Goal: Task Accomplishment & Management: Manage account settings

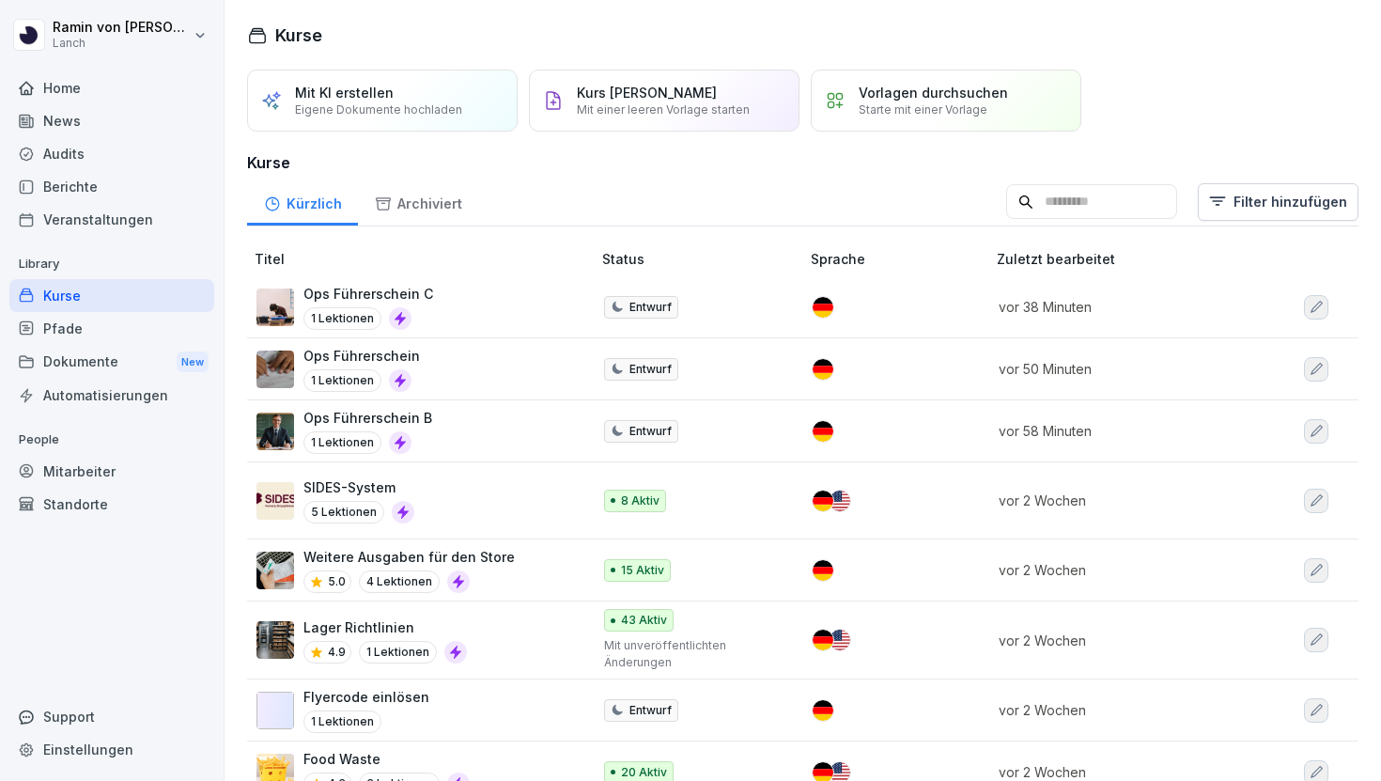
click at [413, 287] on p "Ops Führerschein C" at bounding box center [368, 294] width 130 height 20
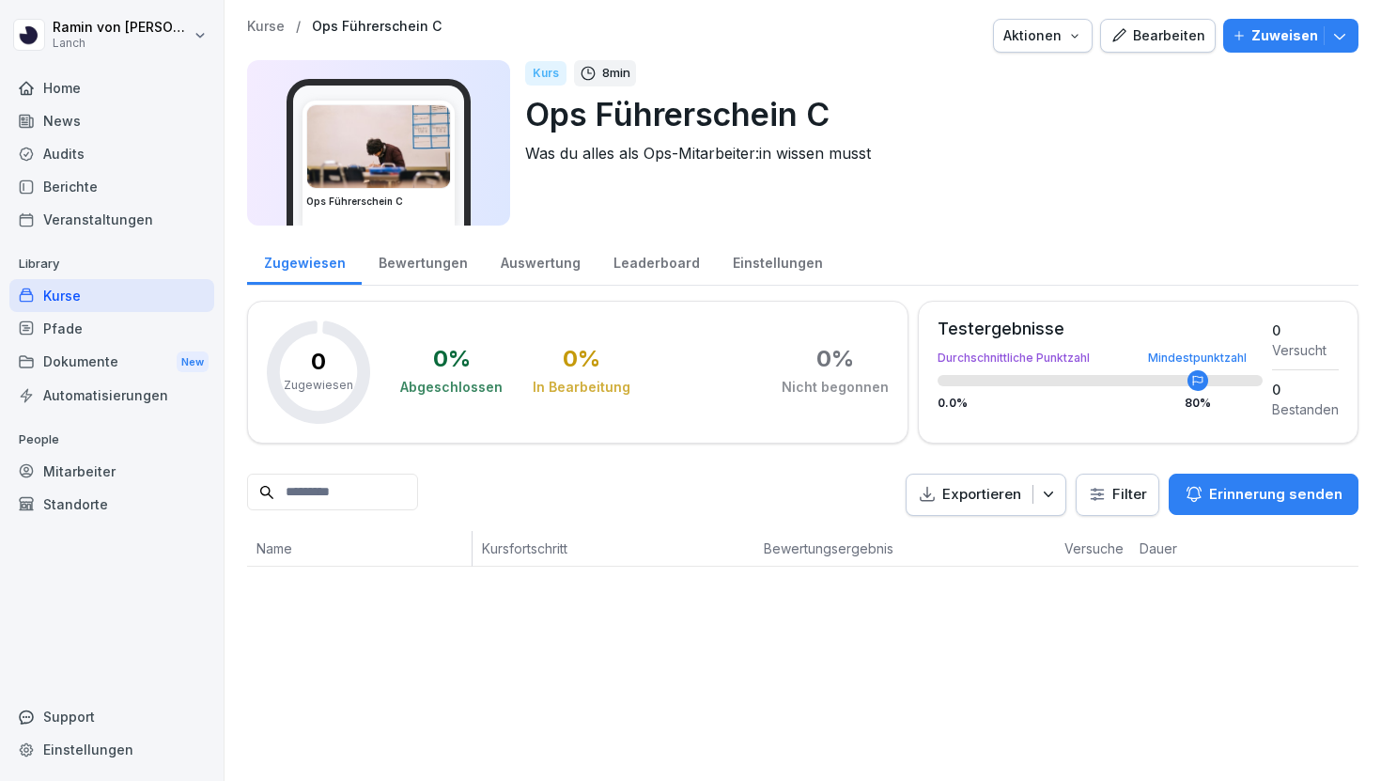
click at [1164, 45] on div "Bearbeiten" at bounding box center [1157, 35] width 95 height 21
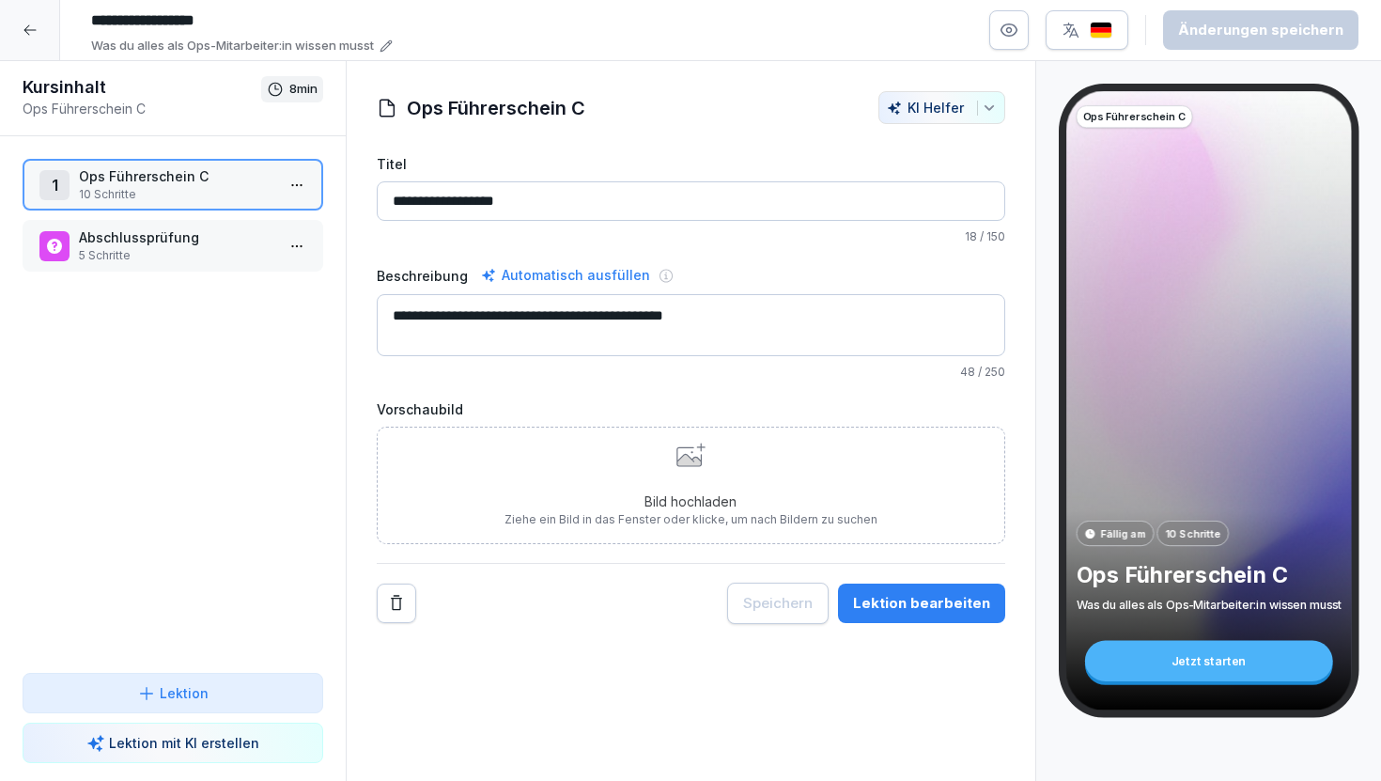
click at [1236, 662] on div "Jetzt starten" at bounding box center [1208, 661] width 248 height 40
click at [1202, 662] on div "Jetzt starten" at bounding box center [1208, 661] width 248 height 40
click at [168, 246] on p "Abschlussprüfung" at bounding box center [176, 237] width 195 height 20
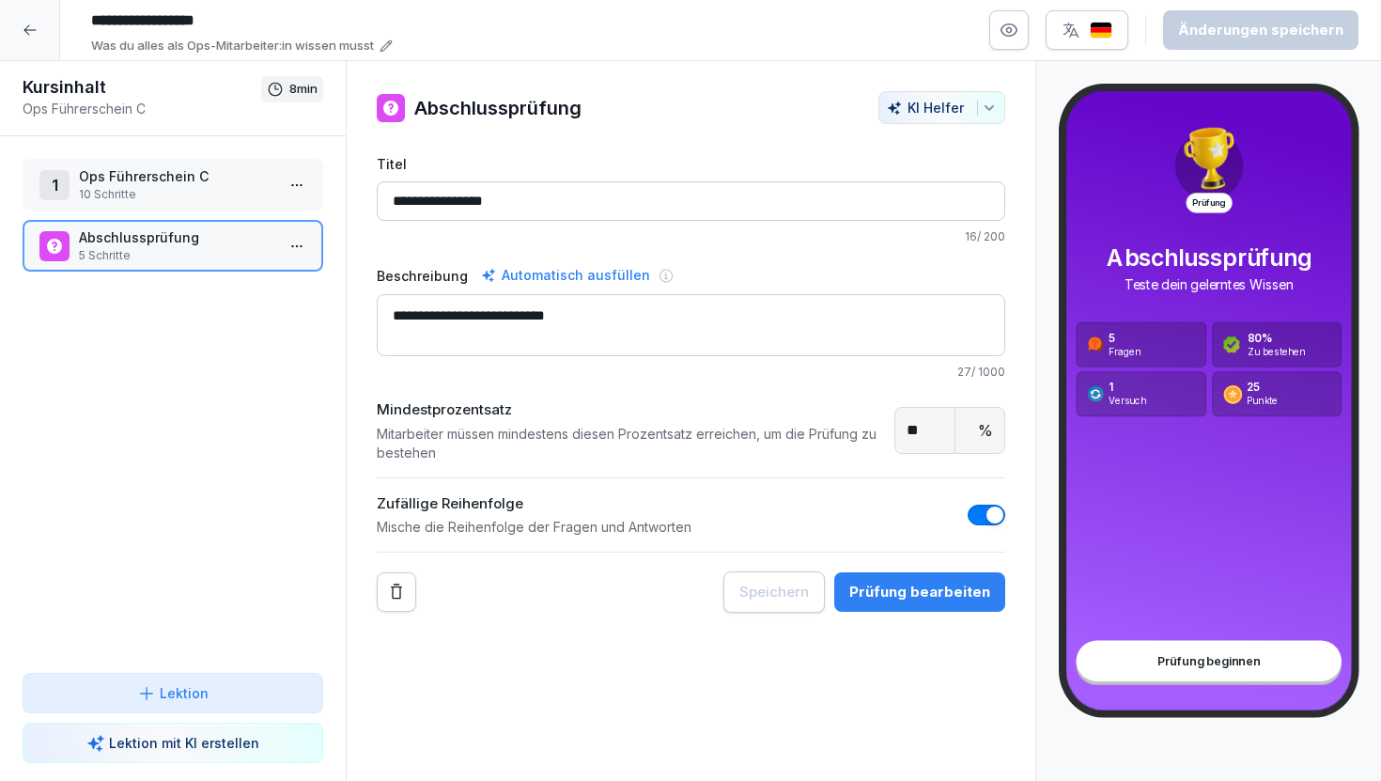
click at [182, 186] on p "10 Schritte" at bounding box center [176, 194] width 195 height 17
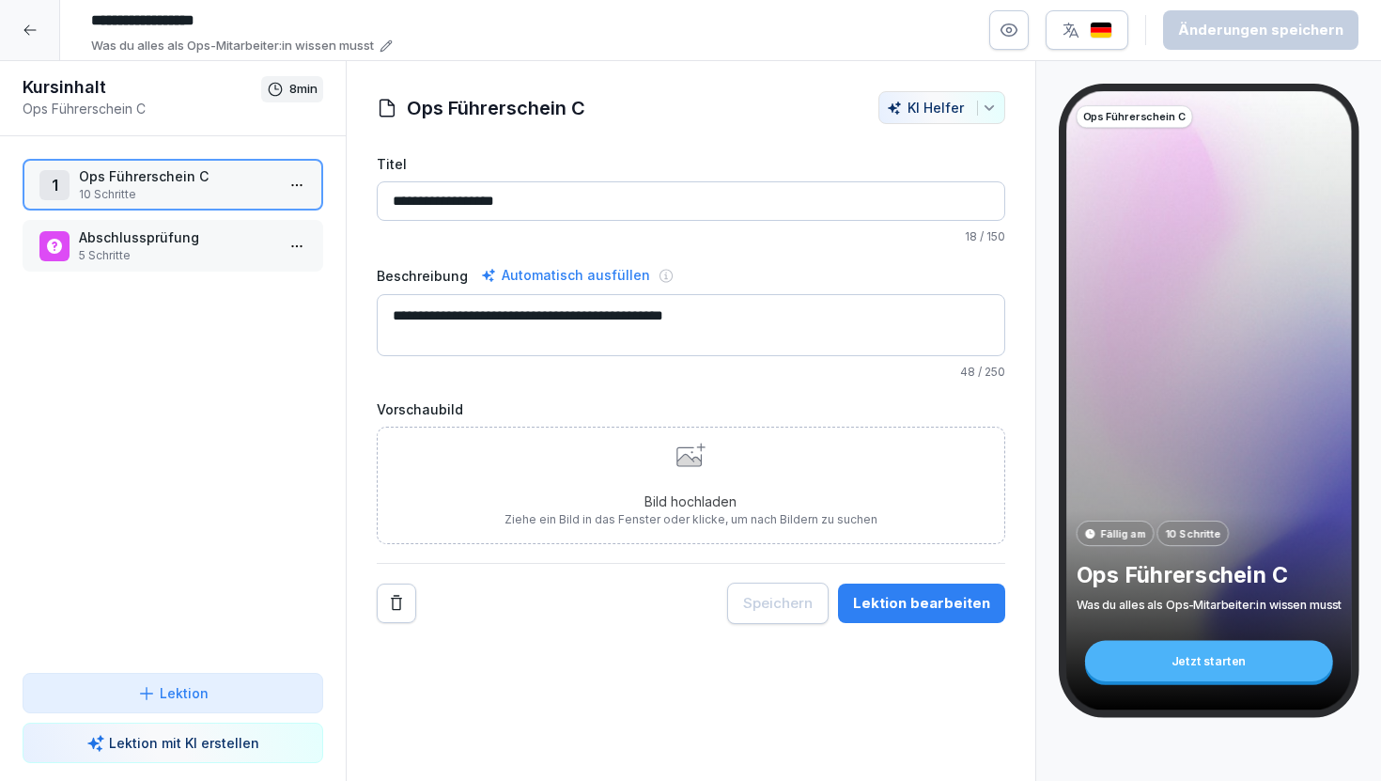
click at [137, 241] on p "Abschlussprüfung" at bounding box center [176, 237] width 195 height 20
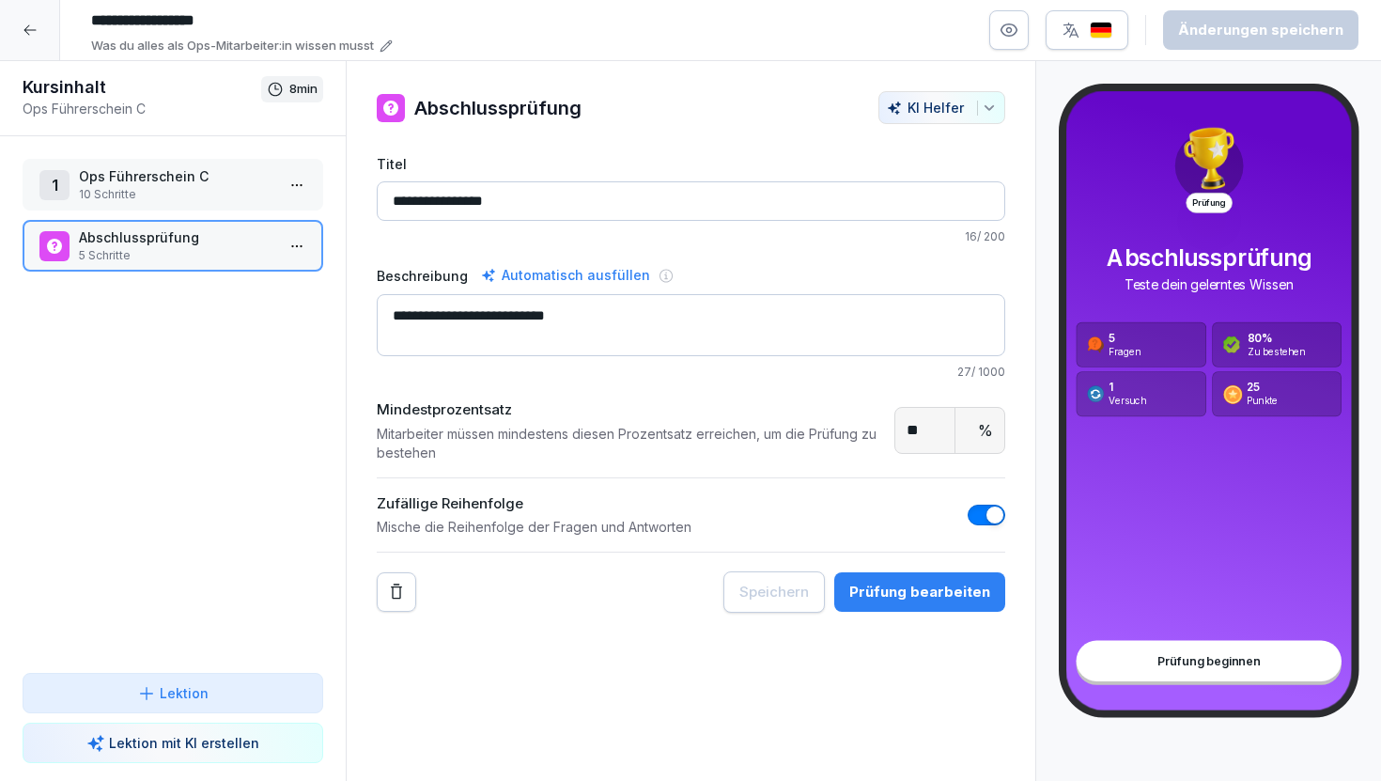
click at [911, 585] on div "Prüfung bearbeiten" at bounding box center [919, 592] width 141 height 21
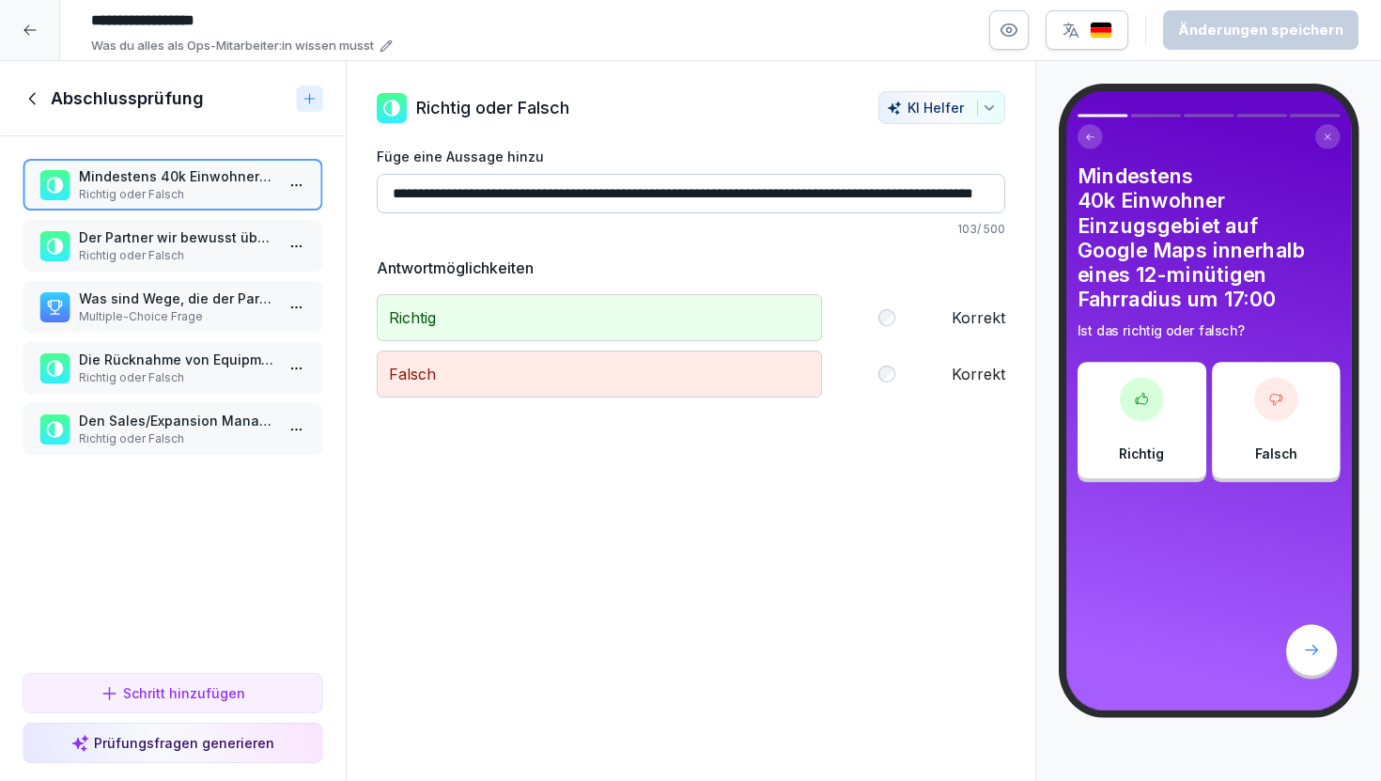
click at [164, 250] on p "Richtig oder Falsch" at bounding box center [176, 255] width 195 height 17
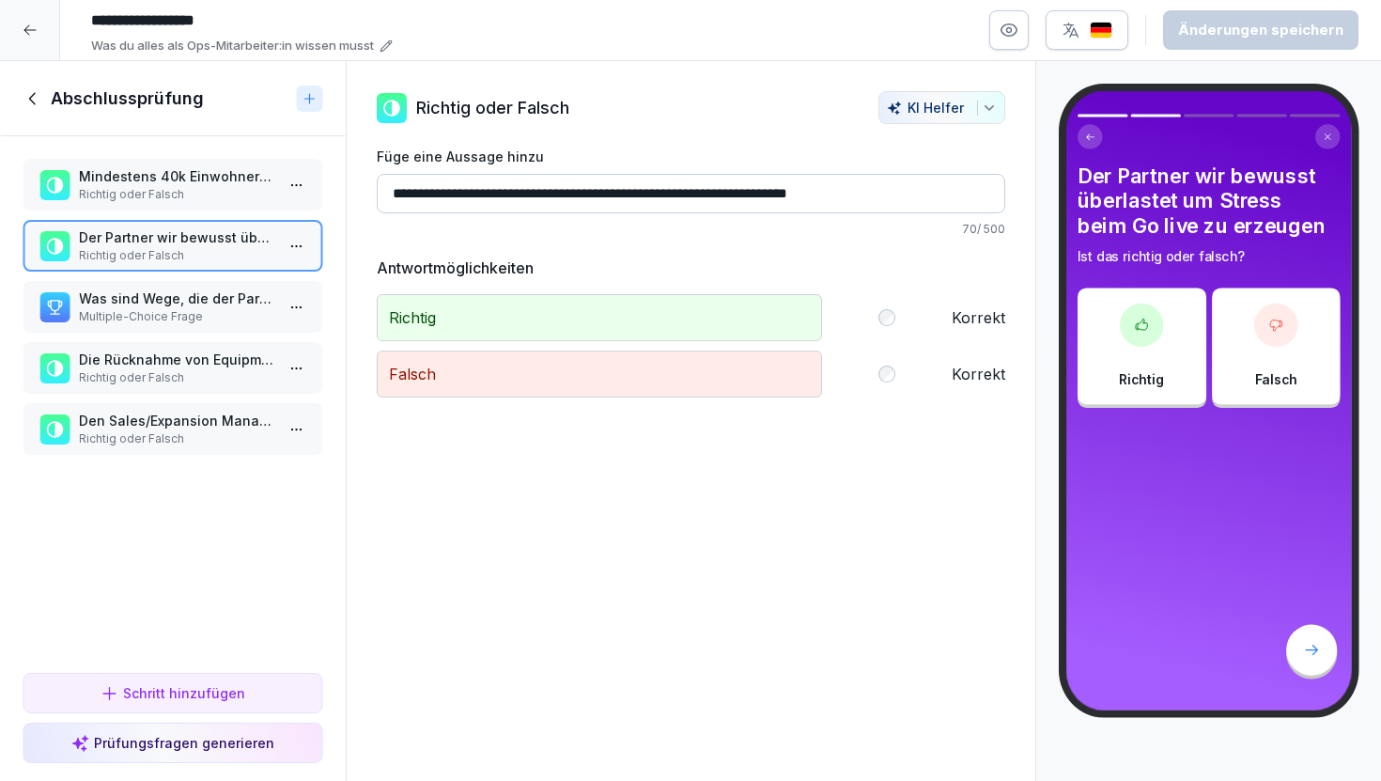
click at [174, 303] on p "Was sind Wege, die der Partner nutzen kann um Produkte offline zu schalten?" at bounding box center [176, 298] width 195 height 20
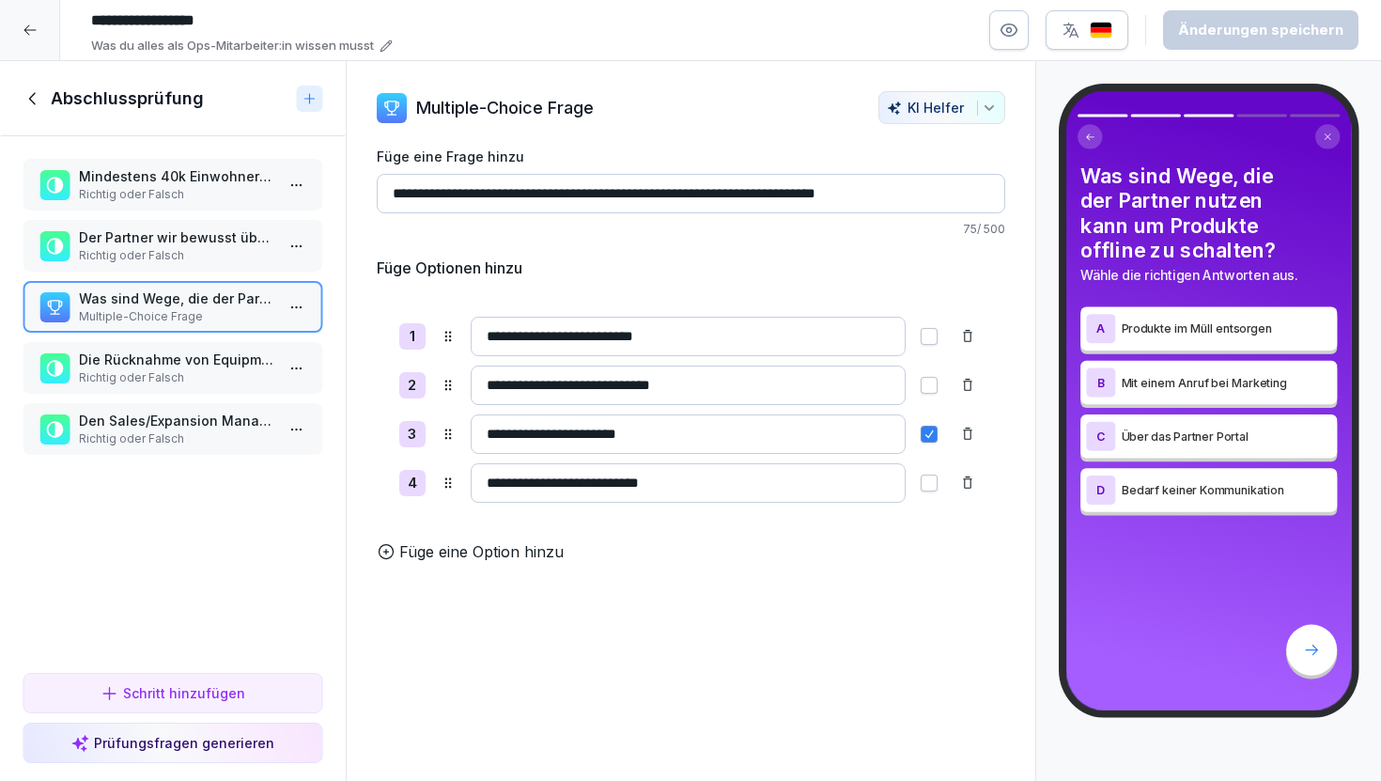
click at [179, 369] on p "Richtig oder Falsch" at bounding box center [176, 377] width 195 height 17
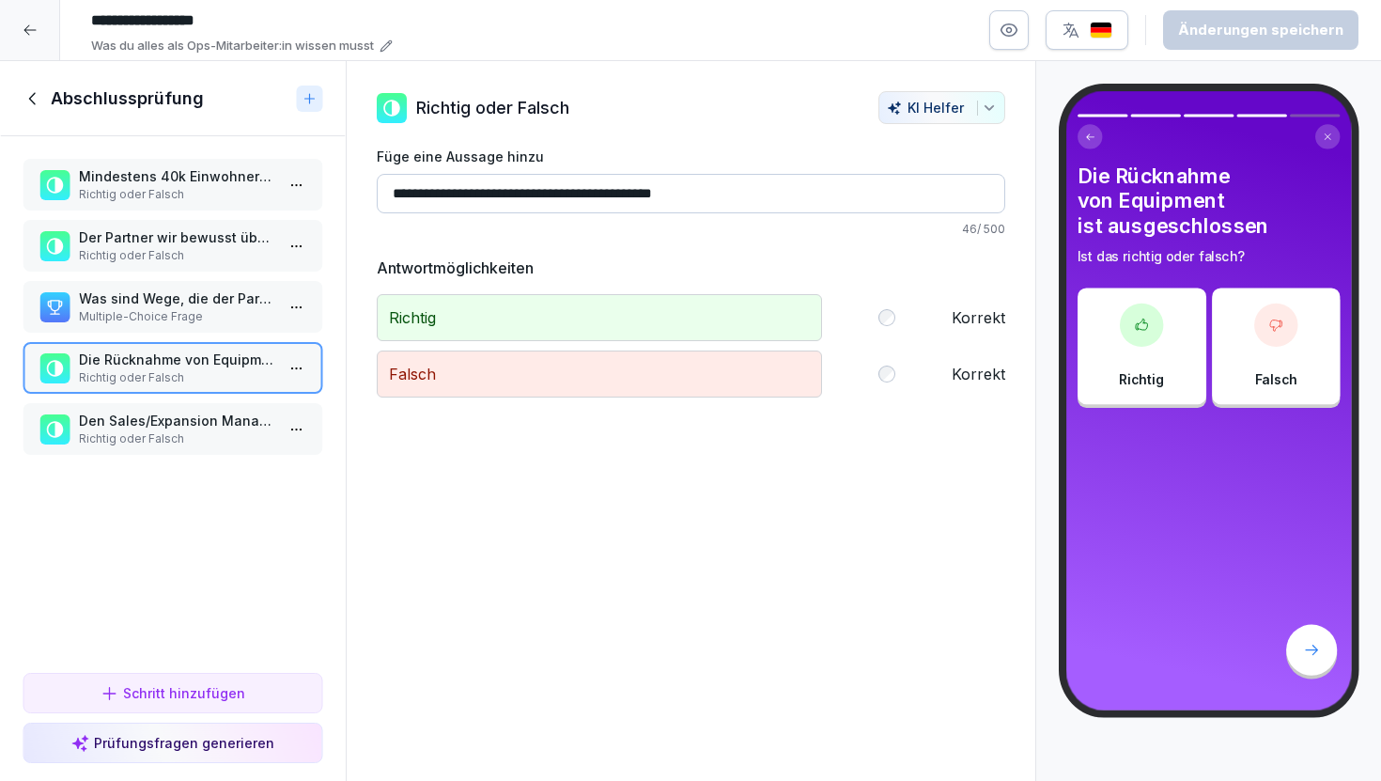
click at [198, 309] on p "Multiple-Choice Frage" at bounding box center [176, 316] width 195 height 17
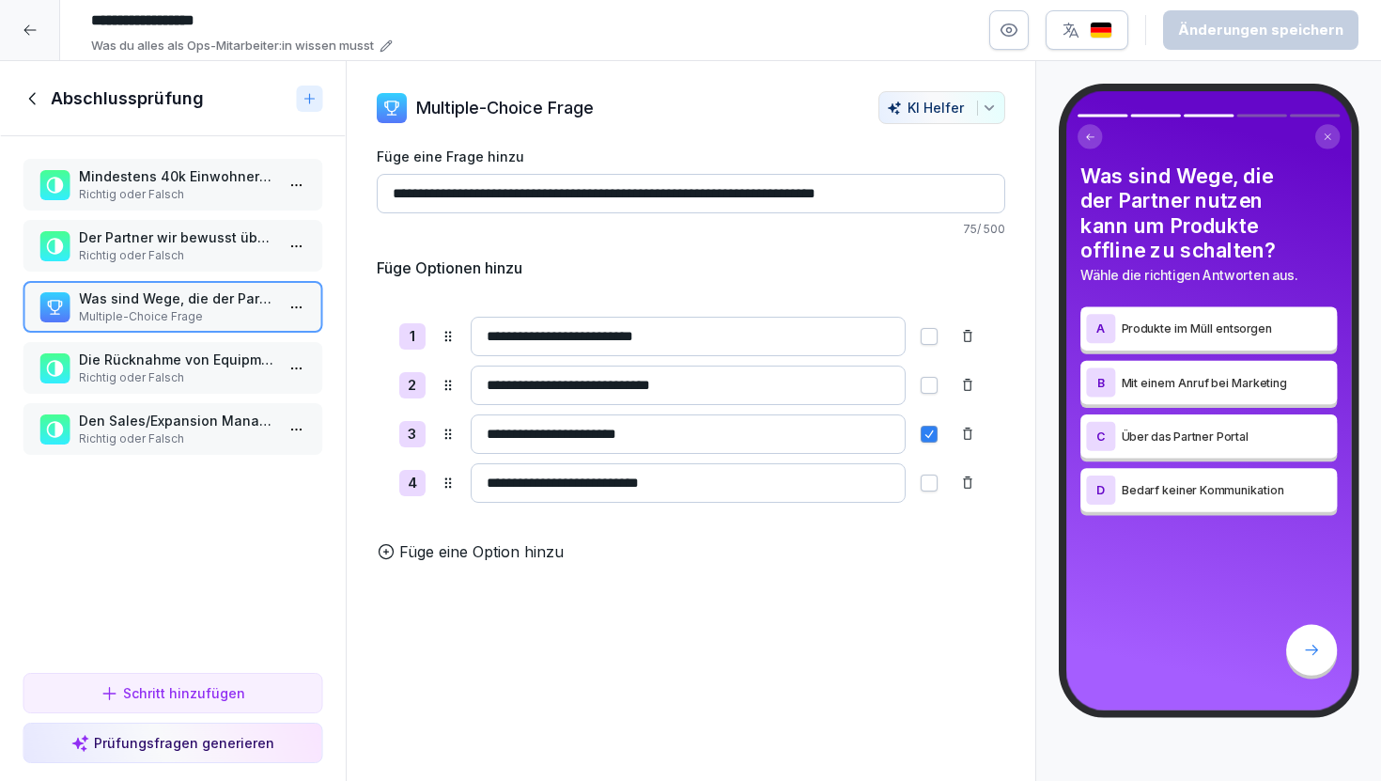
click at [30, 92] on icon at bounding box center [33, 98] width 21 height 21
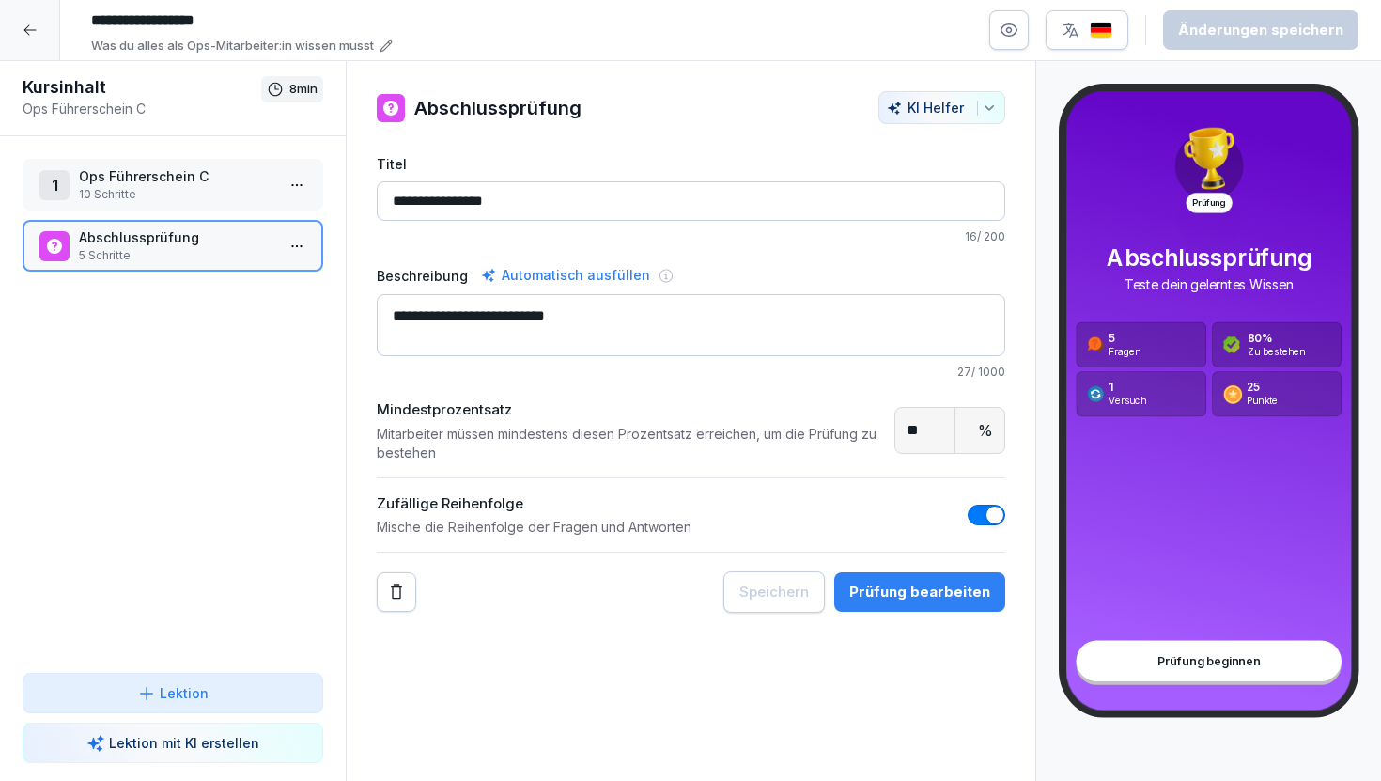
click at [22, 28] on div at bounding box center [30, 30] width 60 height 60
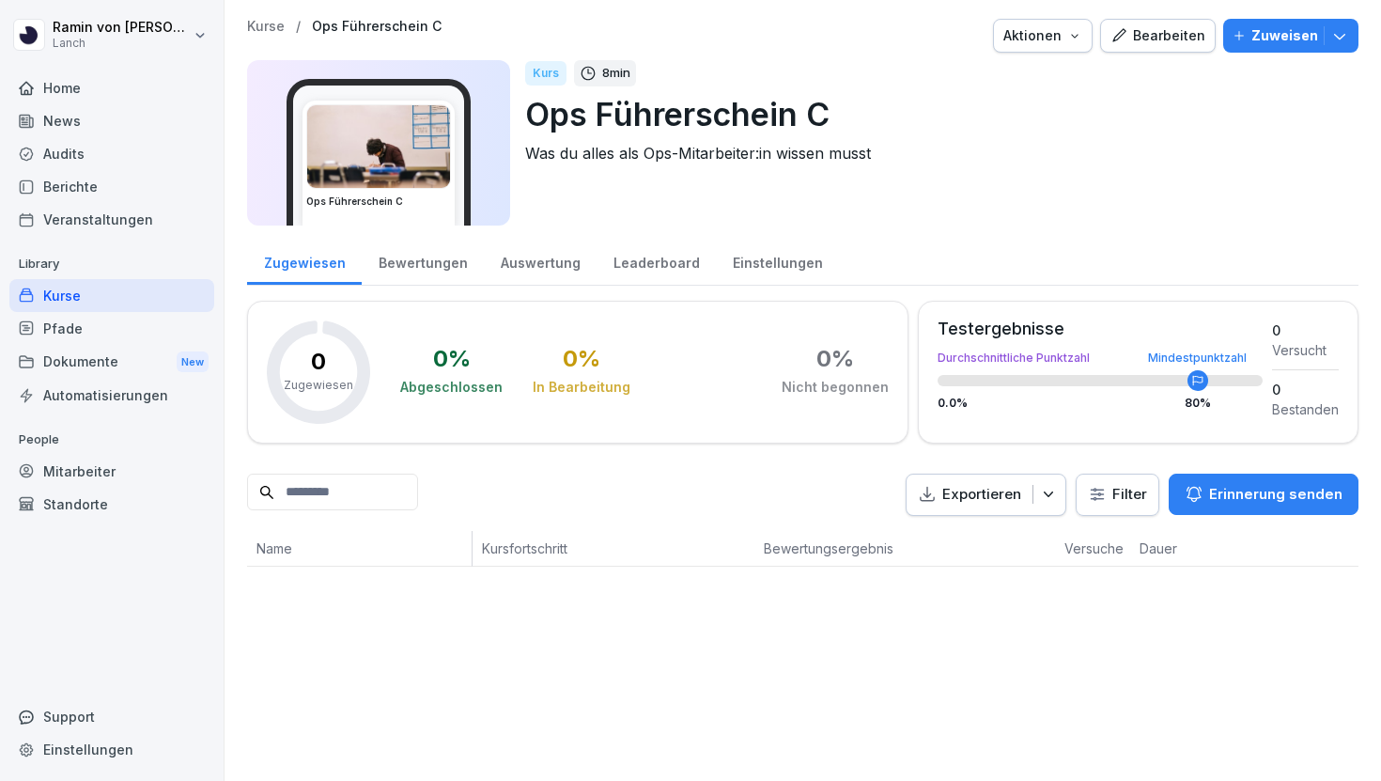
click at [281, 24] on p "Kurse" at bounding box center [266, 27] width 38 height 16
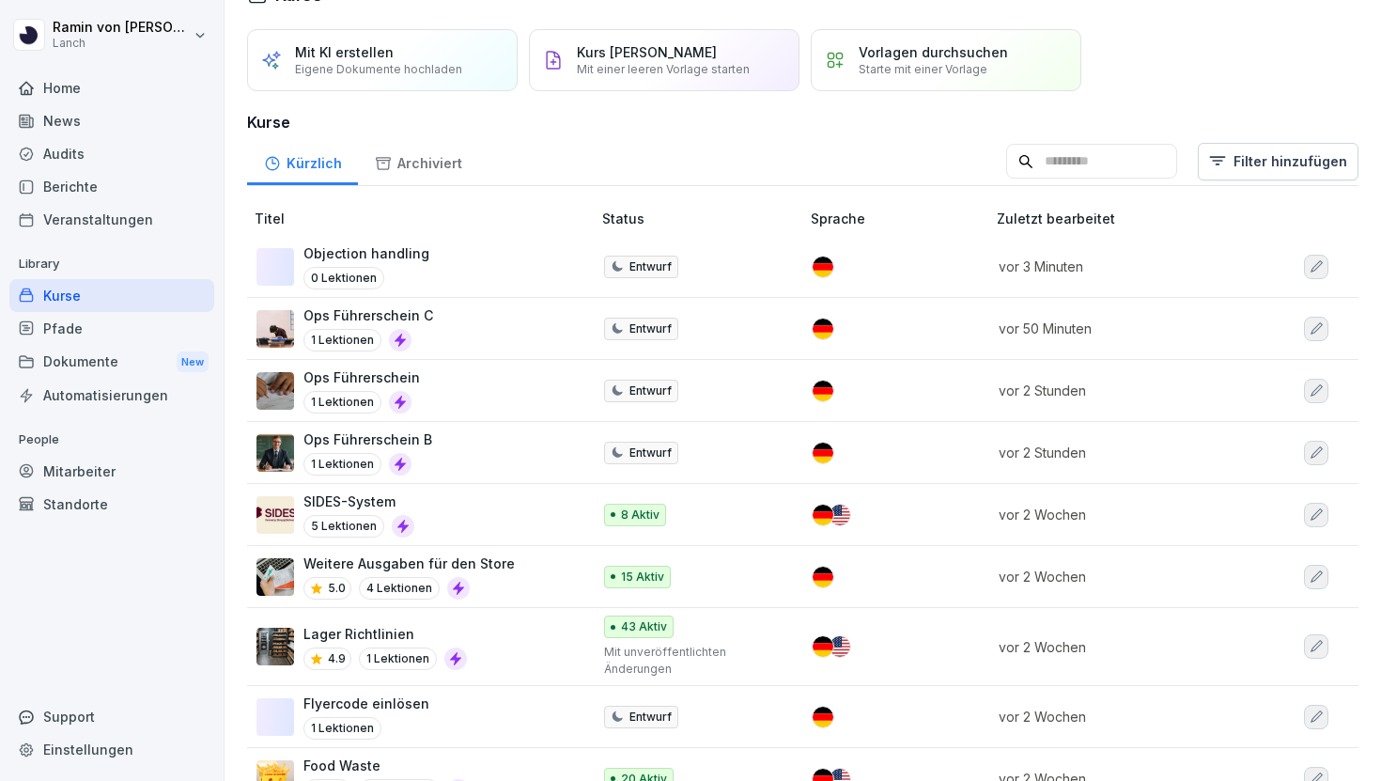
scroll to position [42, 0]
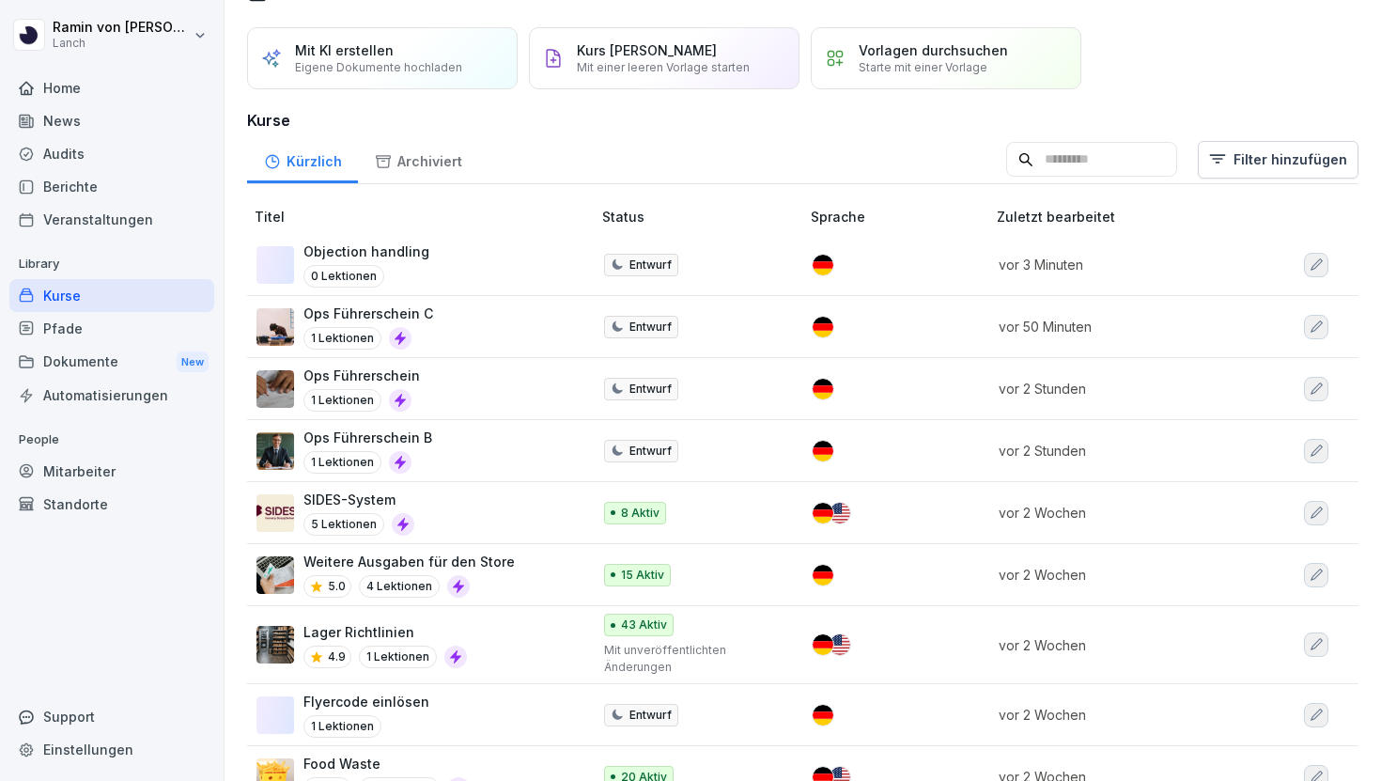
click at [475, 458] on div "Ops Führerschein B 1 Lektionen" at bounding box center [414, 450] width 316 height 46
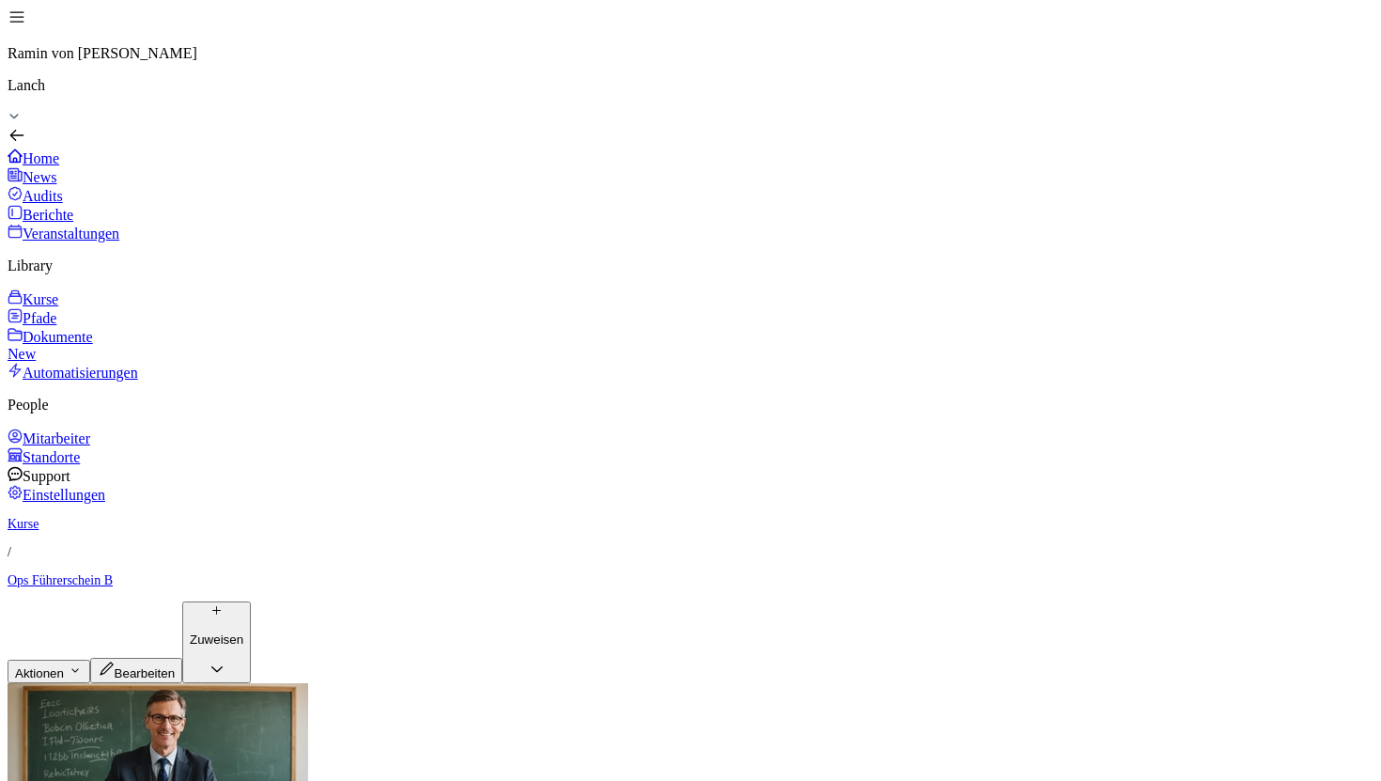
click at [272, 517] on p "Kurse" at bounding box center [691, 524] width 1366 height 15
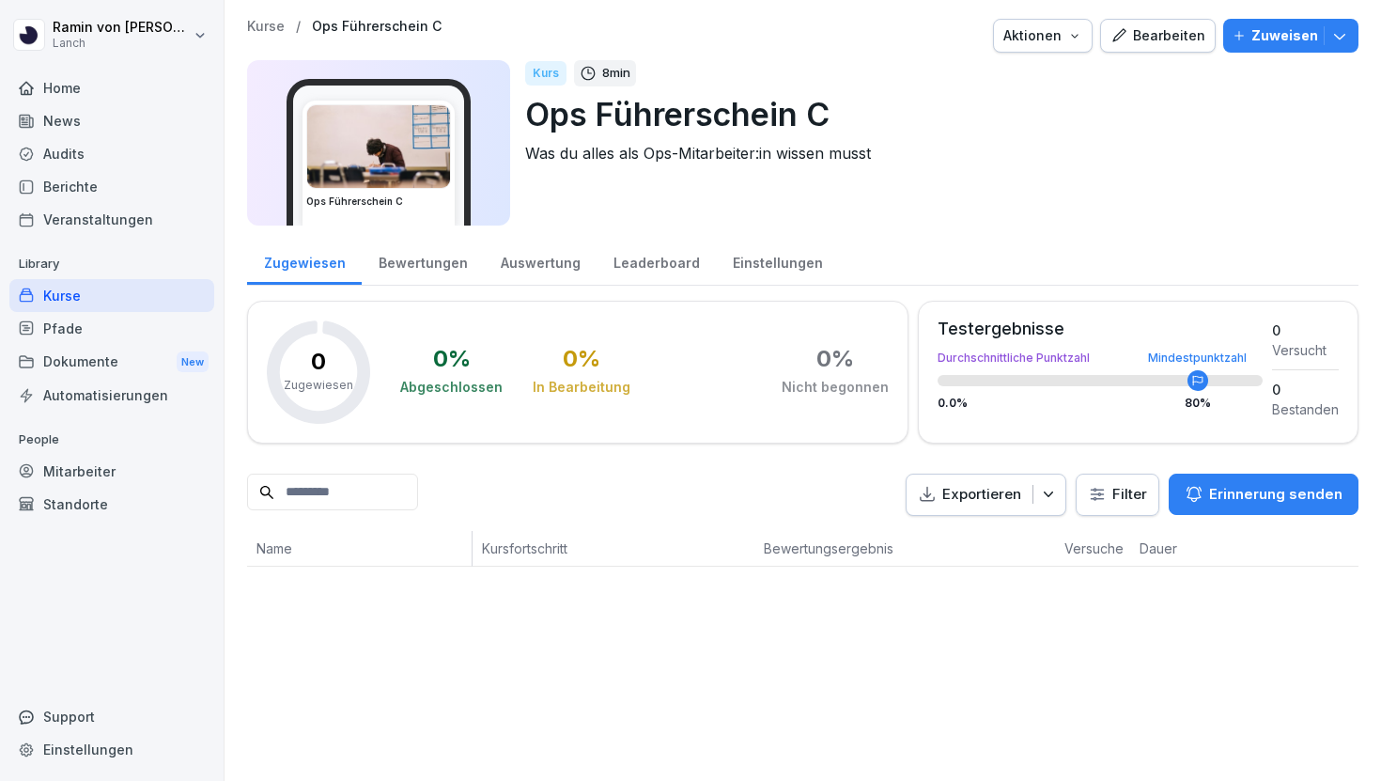
click at [444, 263] on div "Bewertungen" at bounding box center [423, 261] width 122 height 48
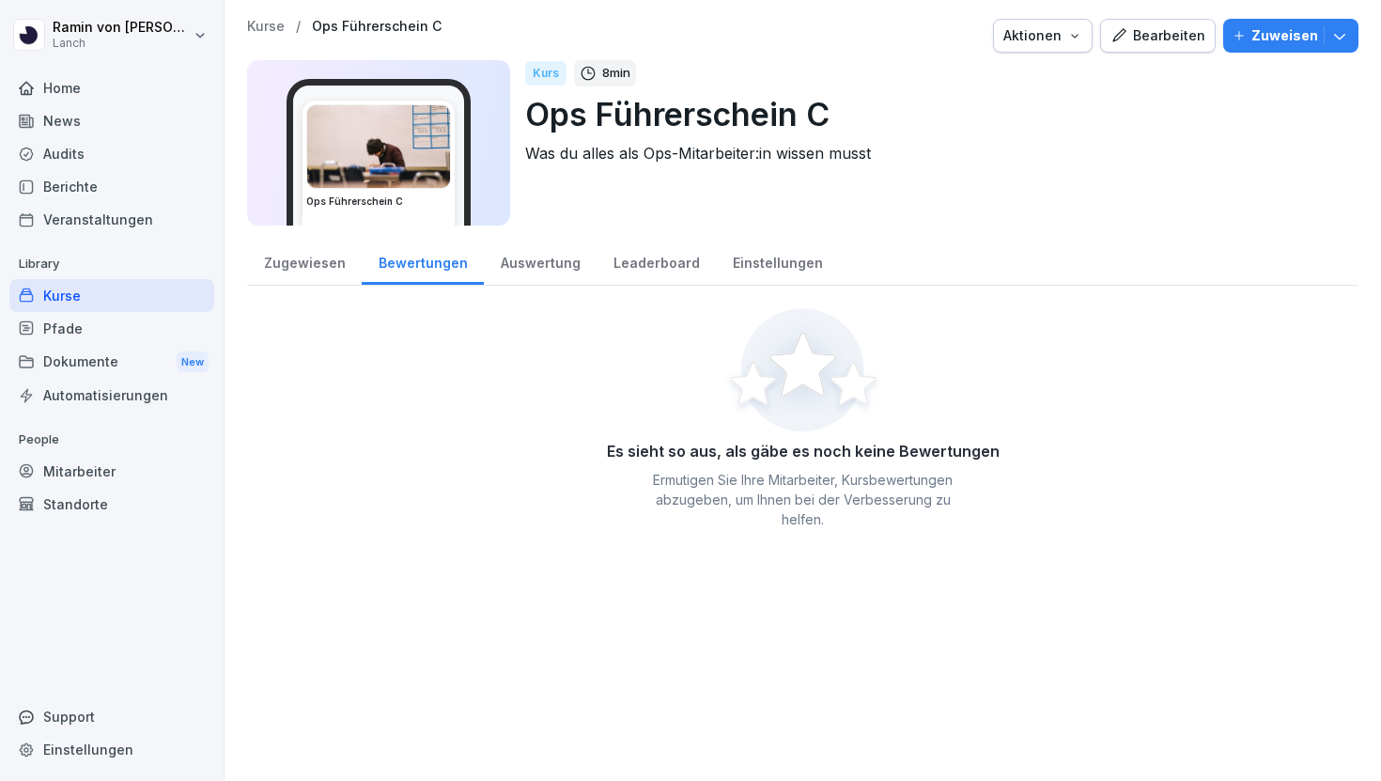
click at [527, 261] on div "Auswertung" at bounding box center [540, 261] width 113 height 48
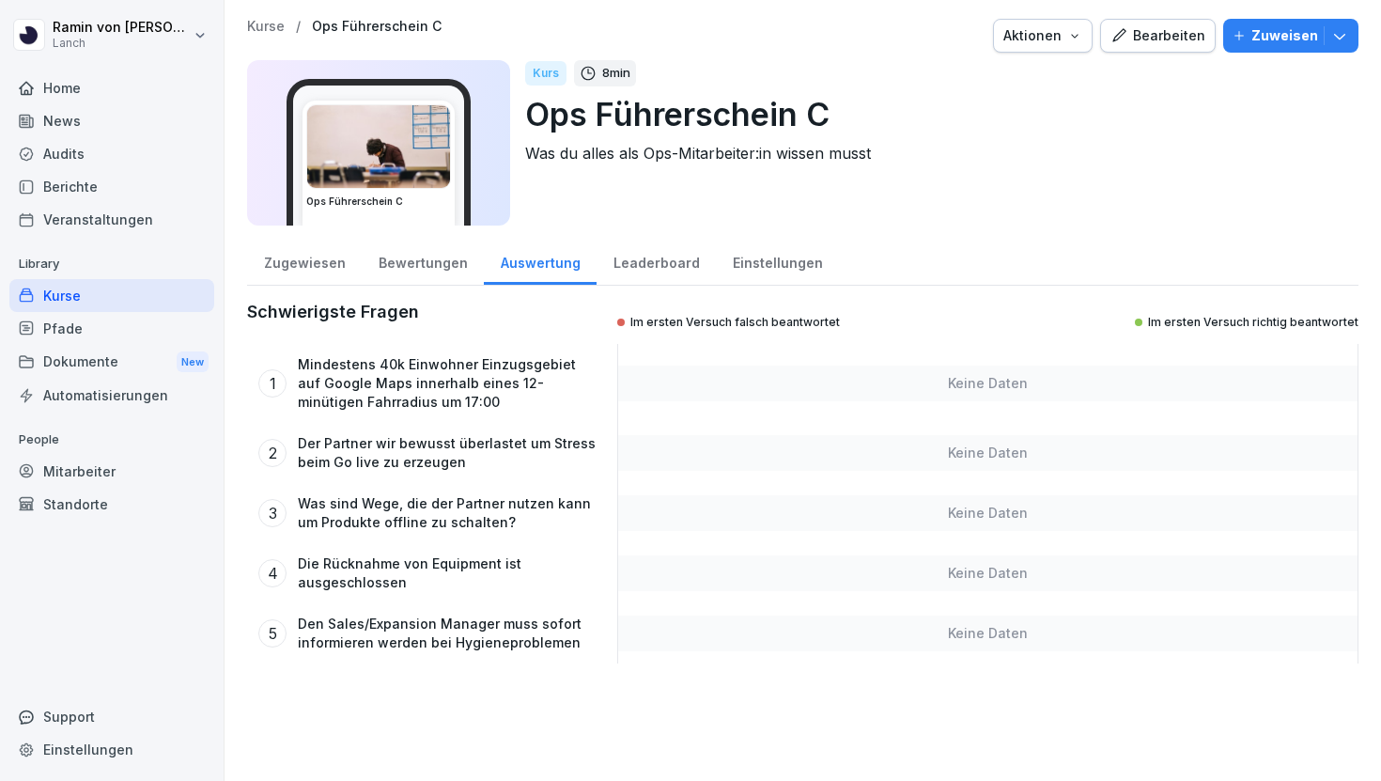
click at [272, 23] on p "Kurse" at bounding box center [266, 27] width 38 height 16
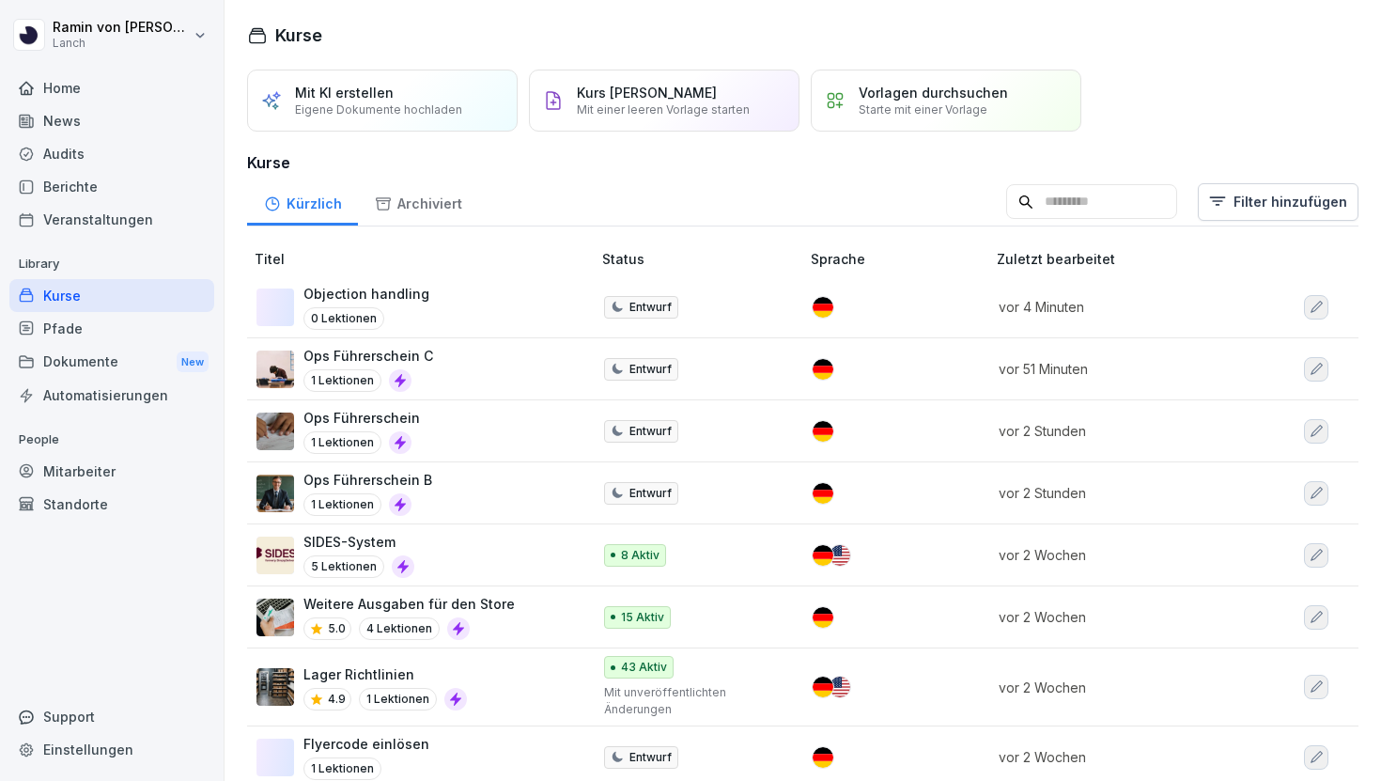
click at [445, 491] on div "Ops Führerschein B 1 Lektionen" at bounding box center [414, 493] width 316 height 46
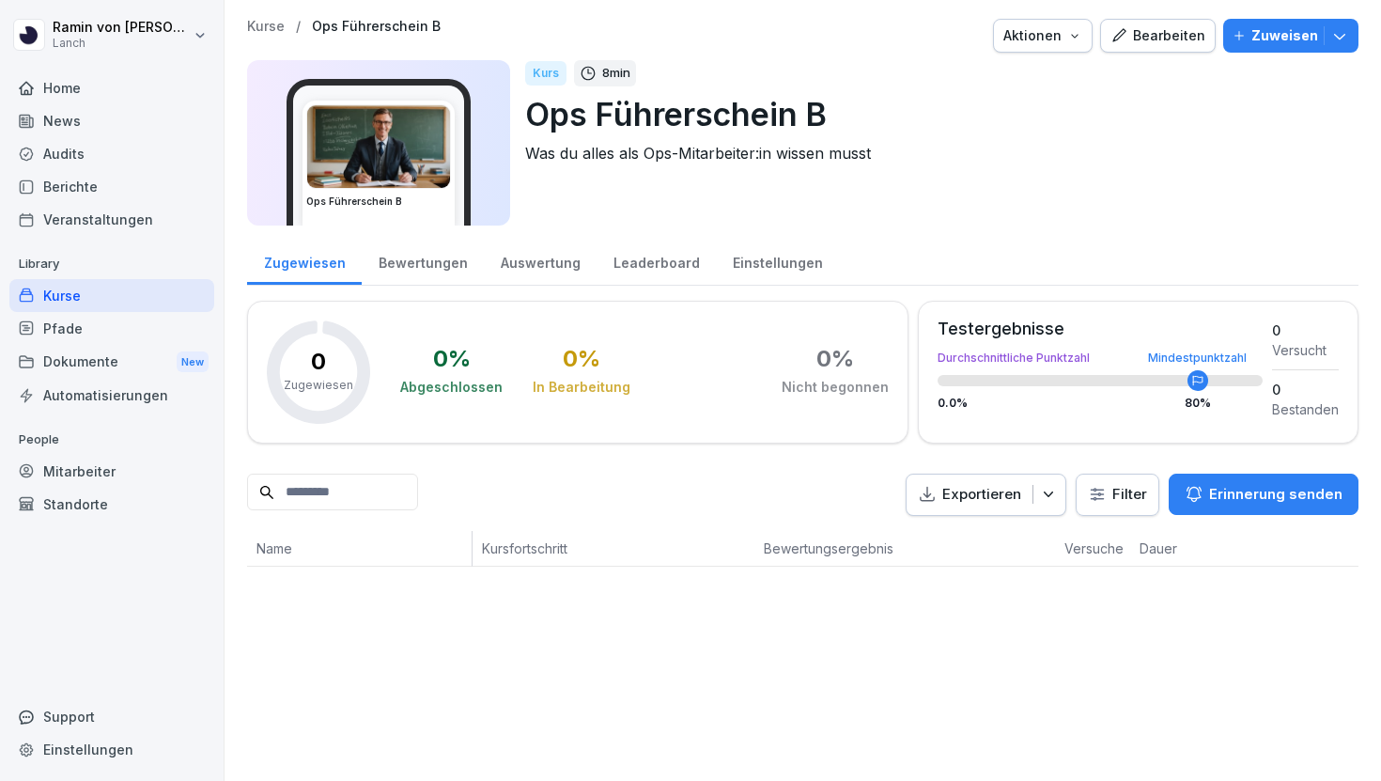
click at [433, 260] on div "Bewertungen" at bounding box center [423, 261] width 122 height 48
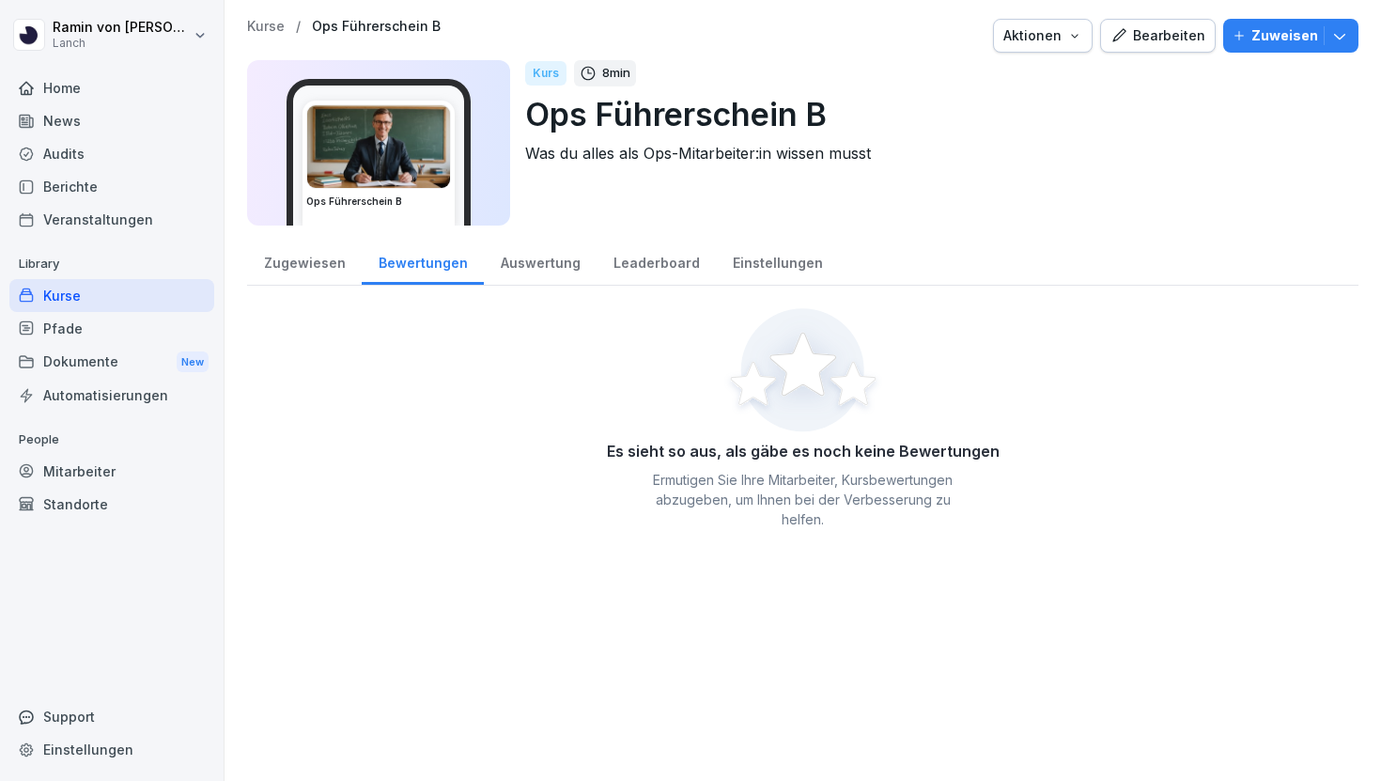
click at [522, 266] on div "Auswertung" at bounding box center [540, 261] width 113 height 48
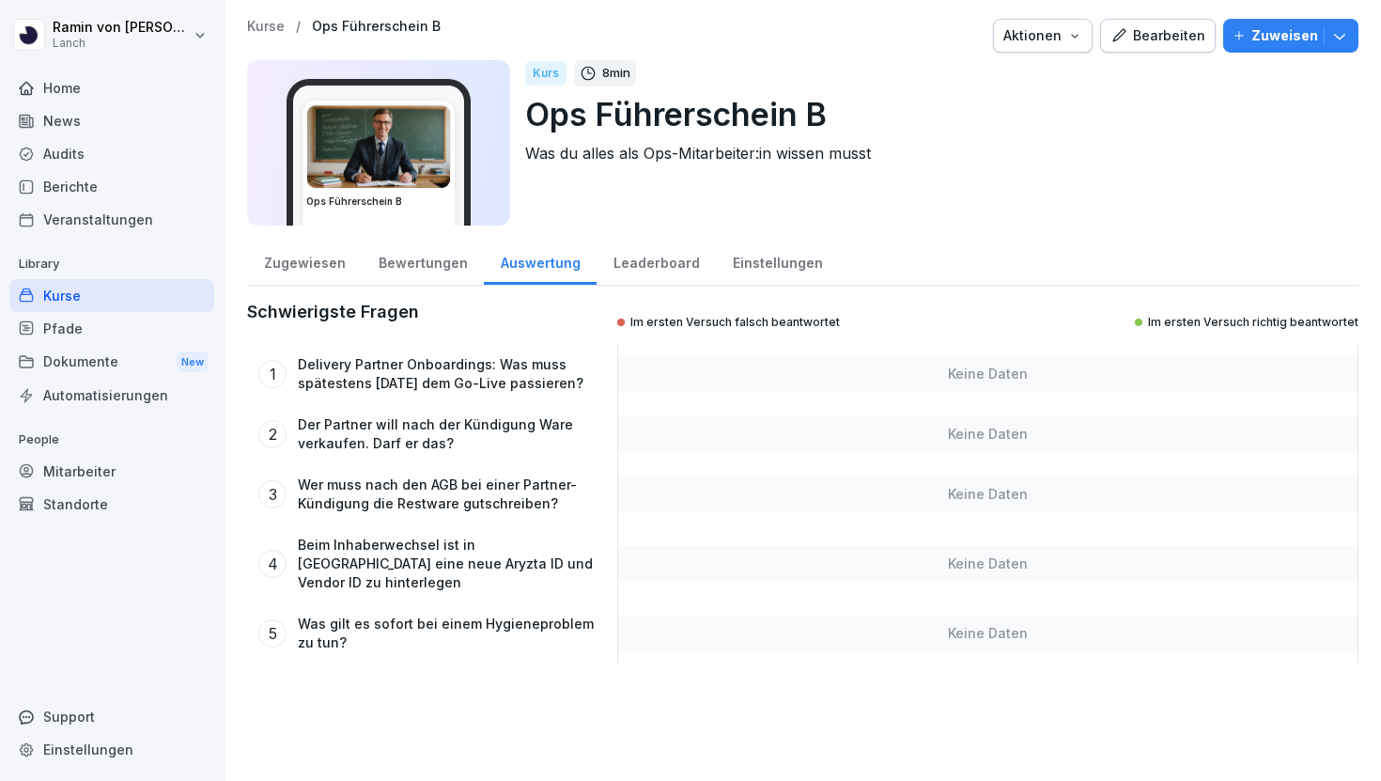
click at [619, 256] on div "Leaderboard" at bounding box center [656, 261] width 119 height 48
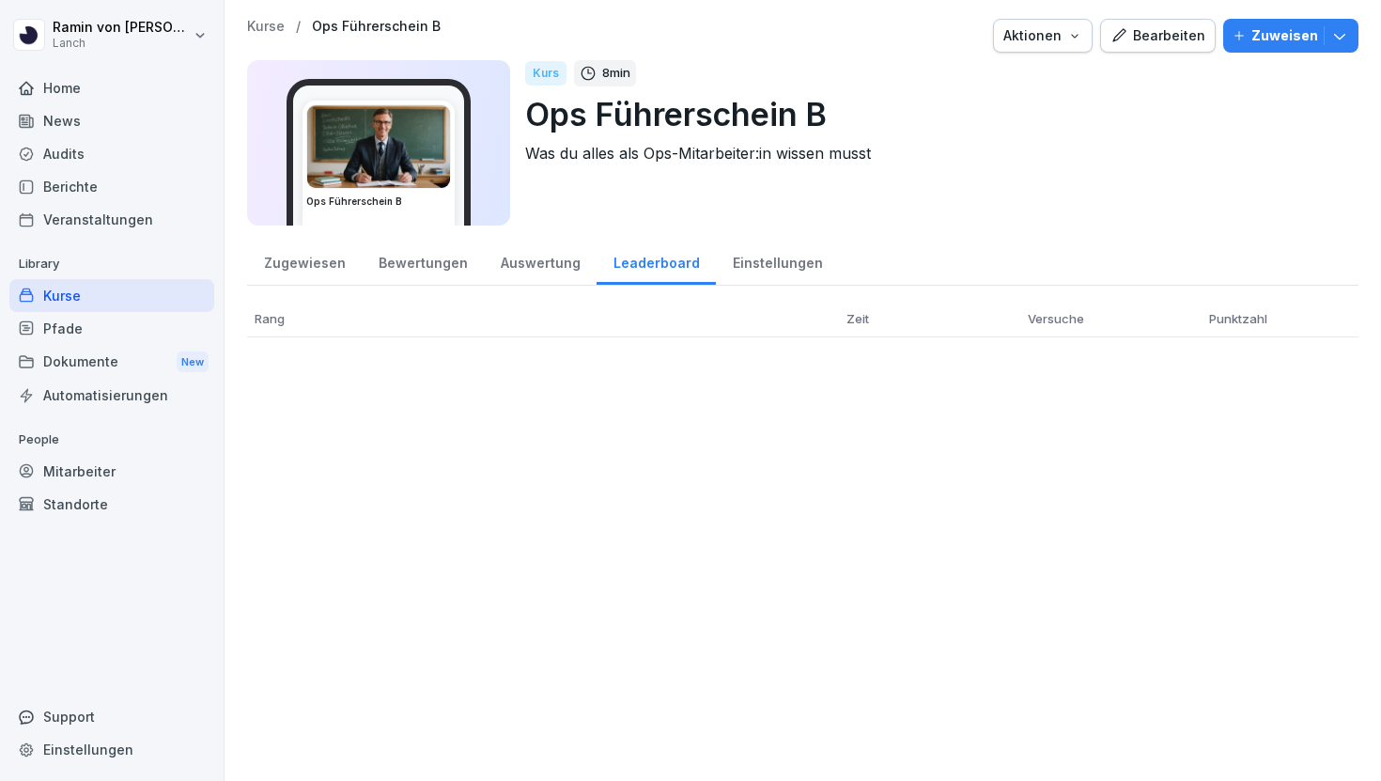
click at [538, 262] on div "Auswertung" at bounding box center [540, 261] width 113 height 48
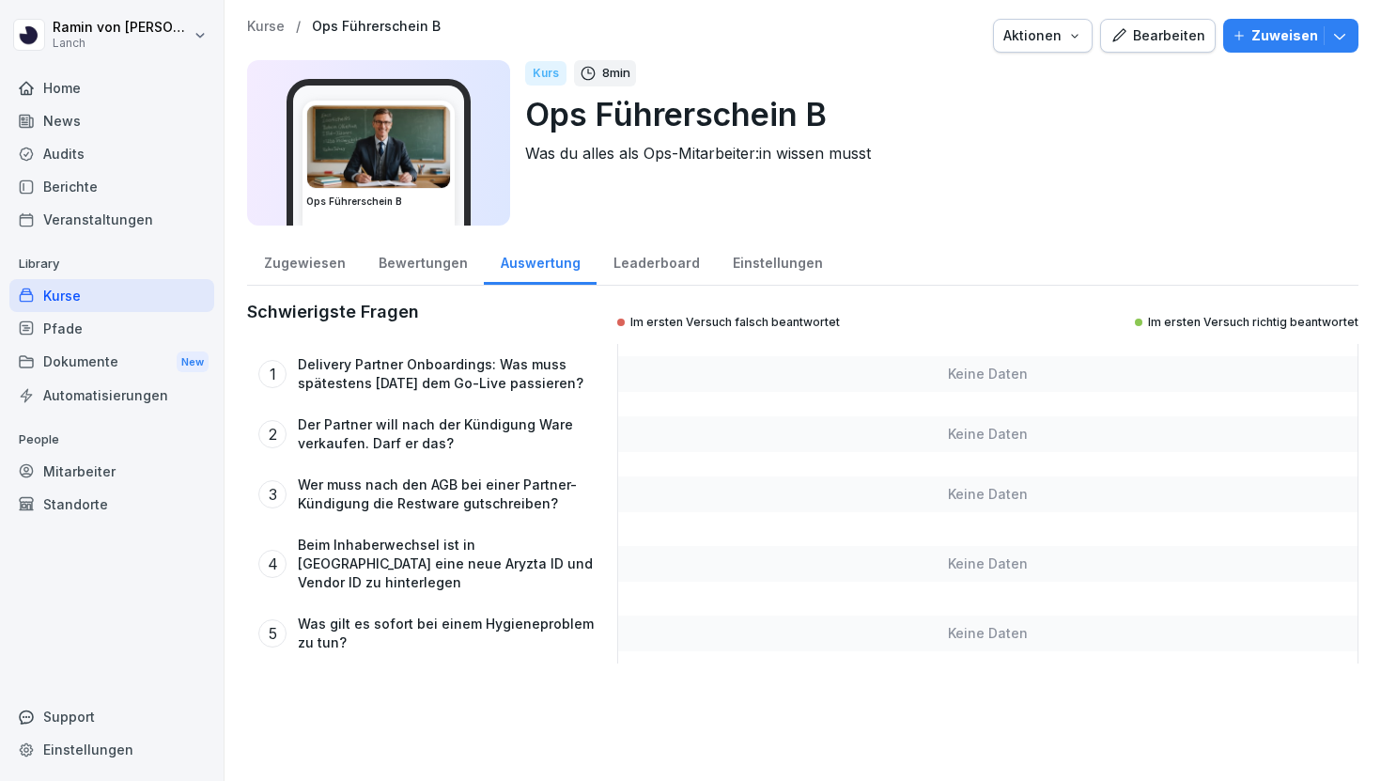
click at [655, 266] on div "Leaderboard" at bounding box center [656, 261] width 119 height 48
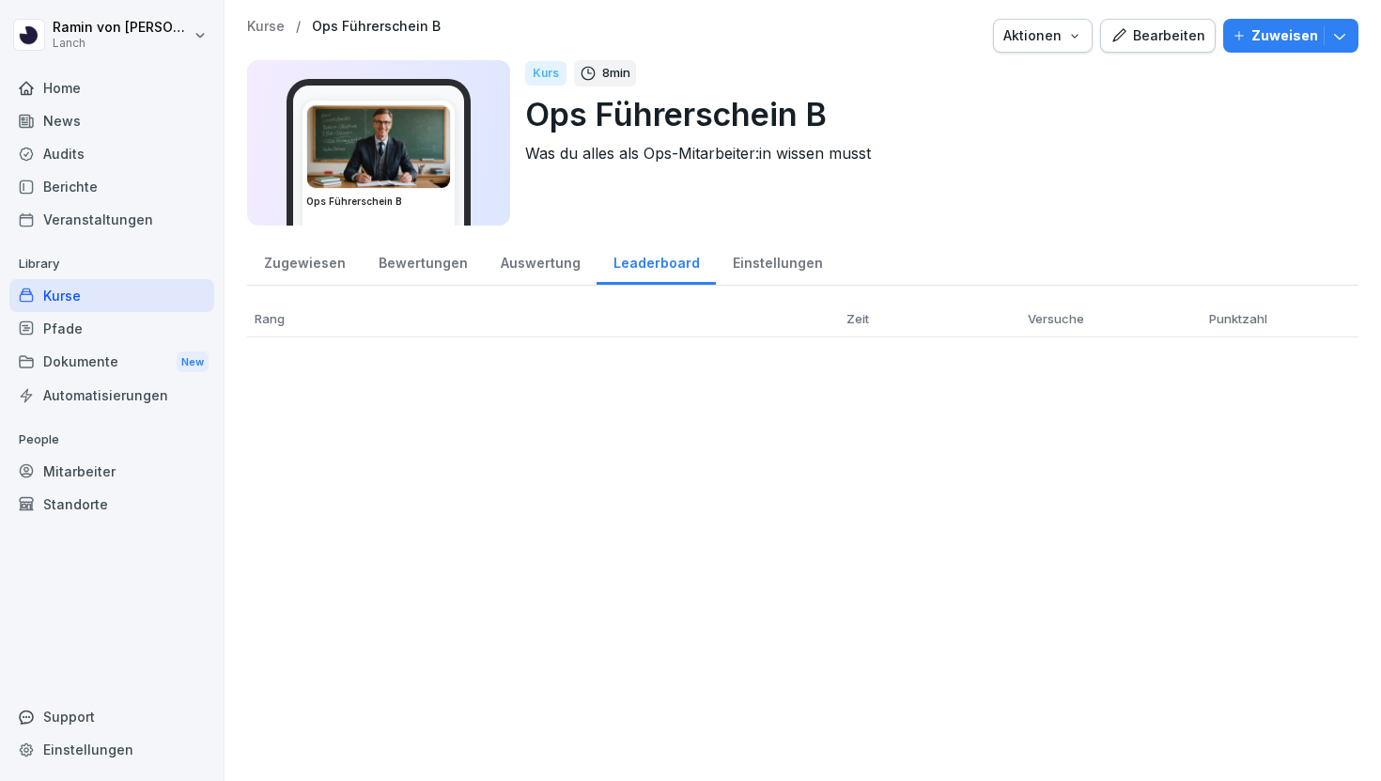
click at [794, 258] on div "Einstellungen" at bounding box center [777, 261] width 123 height 48
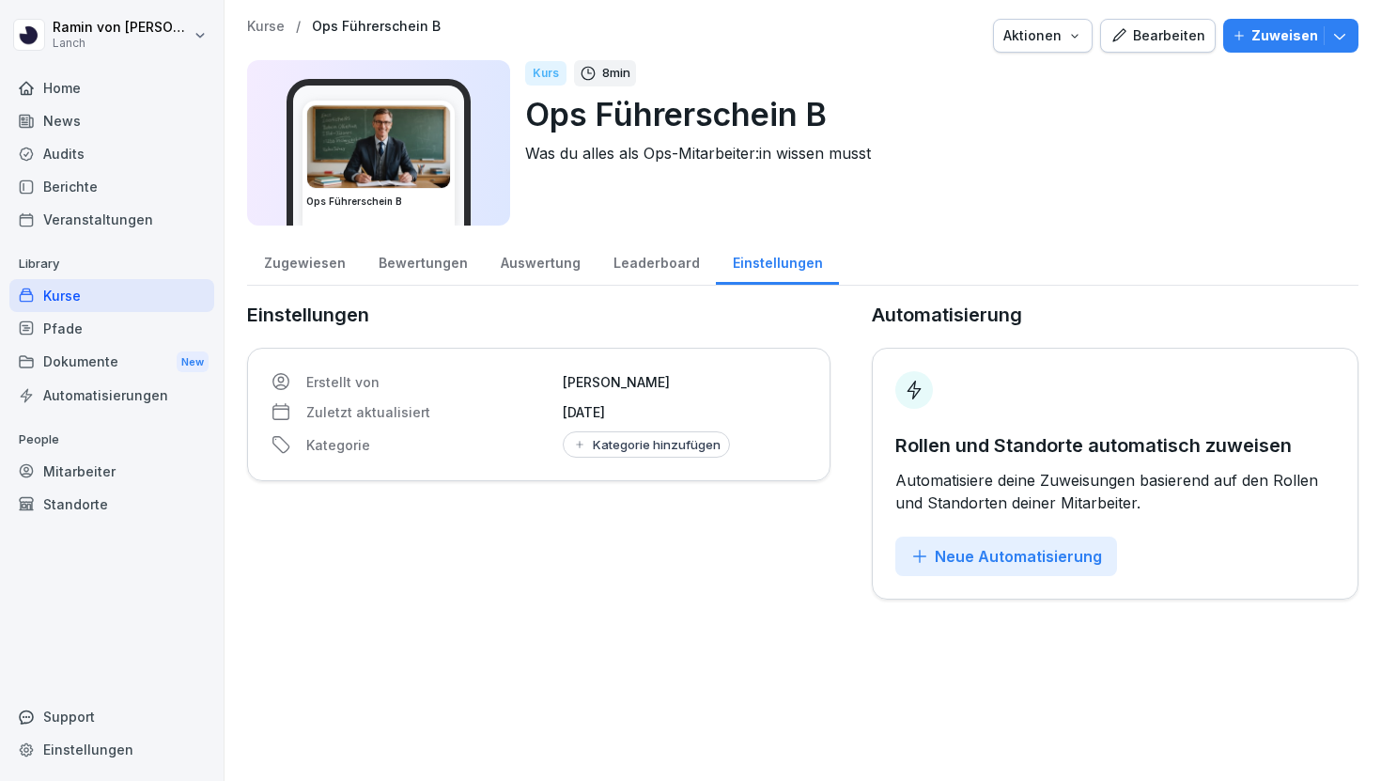
click at [654, 266] on div "Leaderboard" at bounding box center [656, 261] width 119 height 48
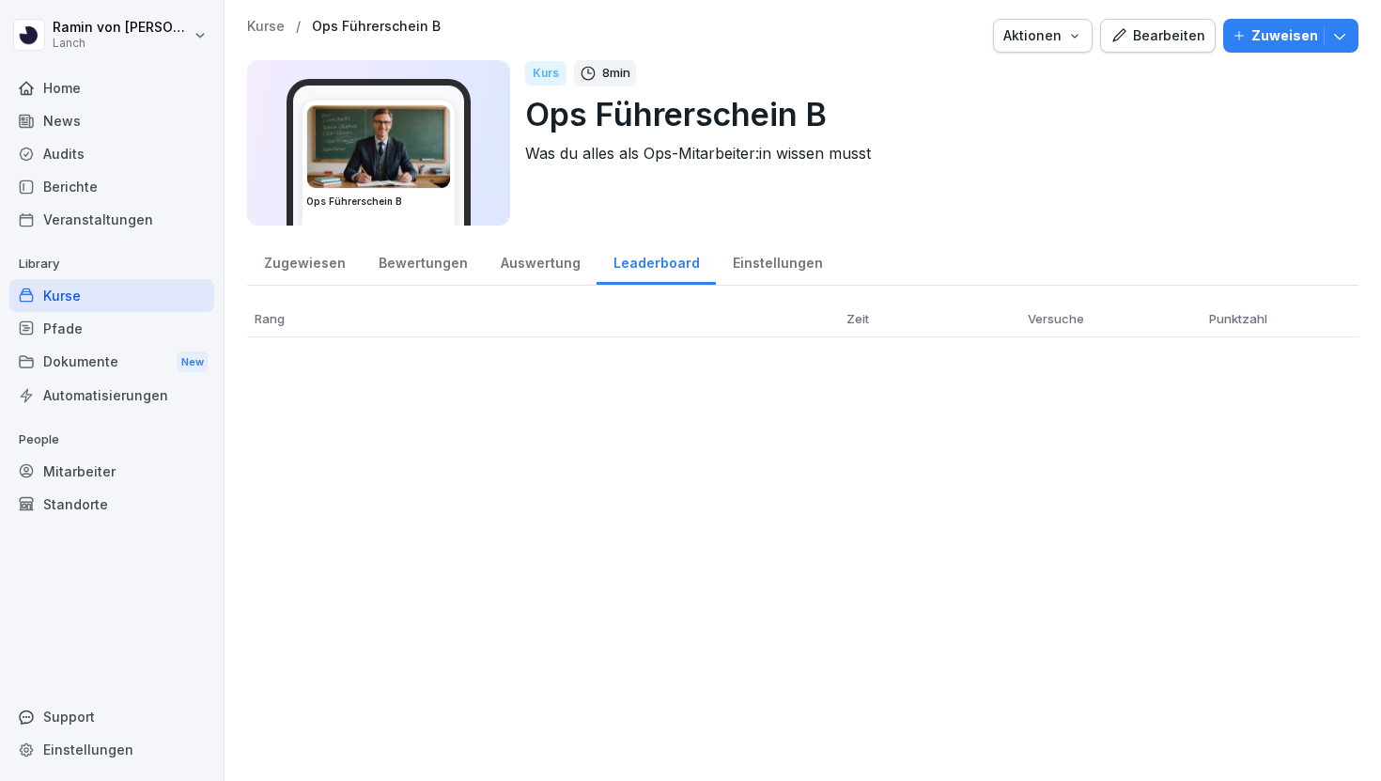
click at [547, 267] on div "Auswertung" at bounding box center [540, 261] width 113 height 48
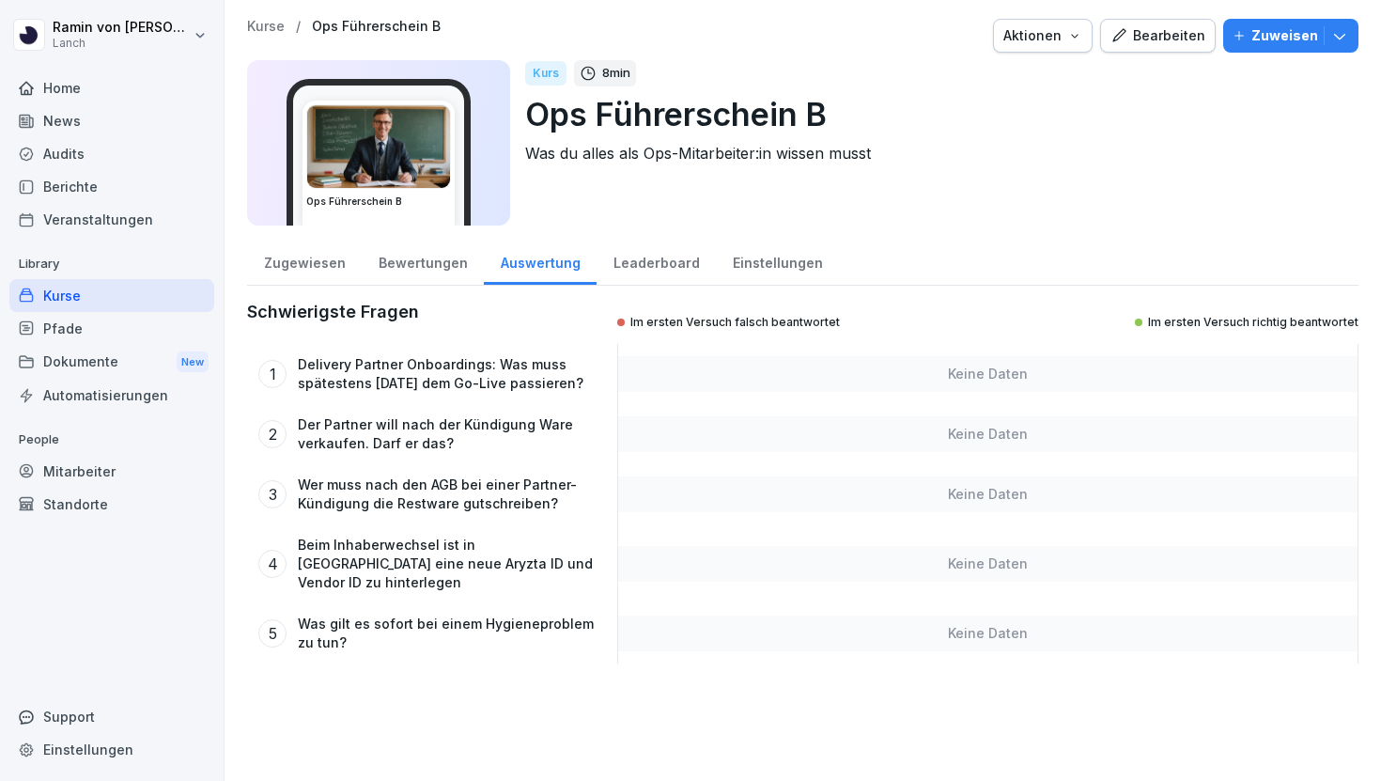
click at [320, 267] on div "Zugewiesen" at bounding box center [304, 261] width 115 height 48
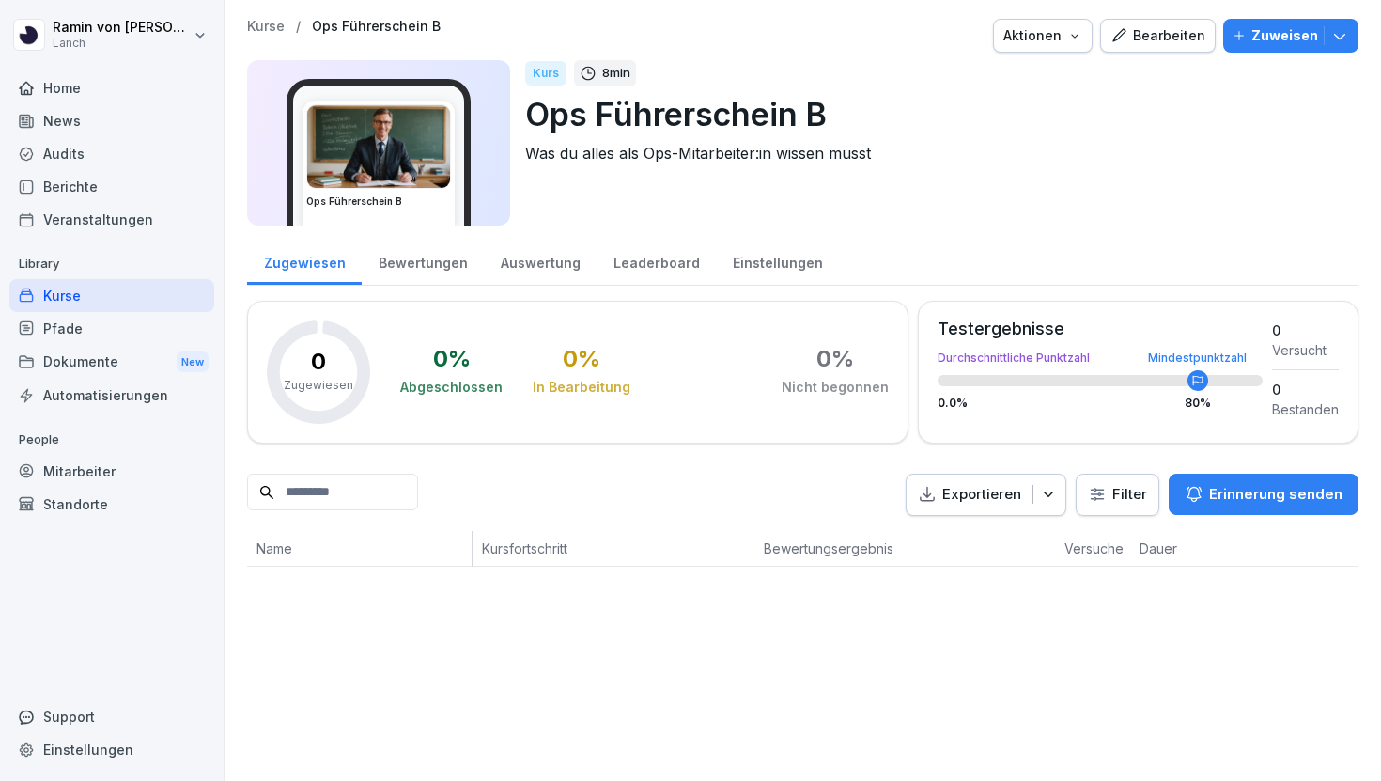
click at [260, 19] on p "Kurse" at bounding box center [266, 27] width 38 height 16
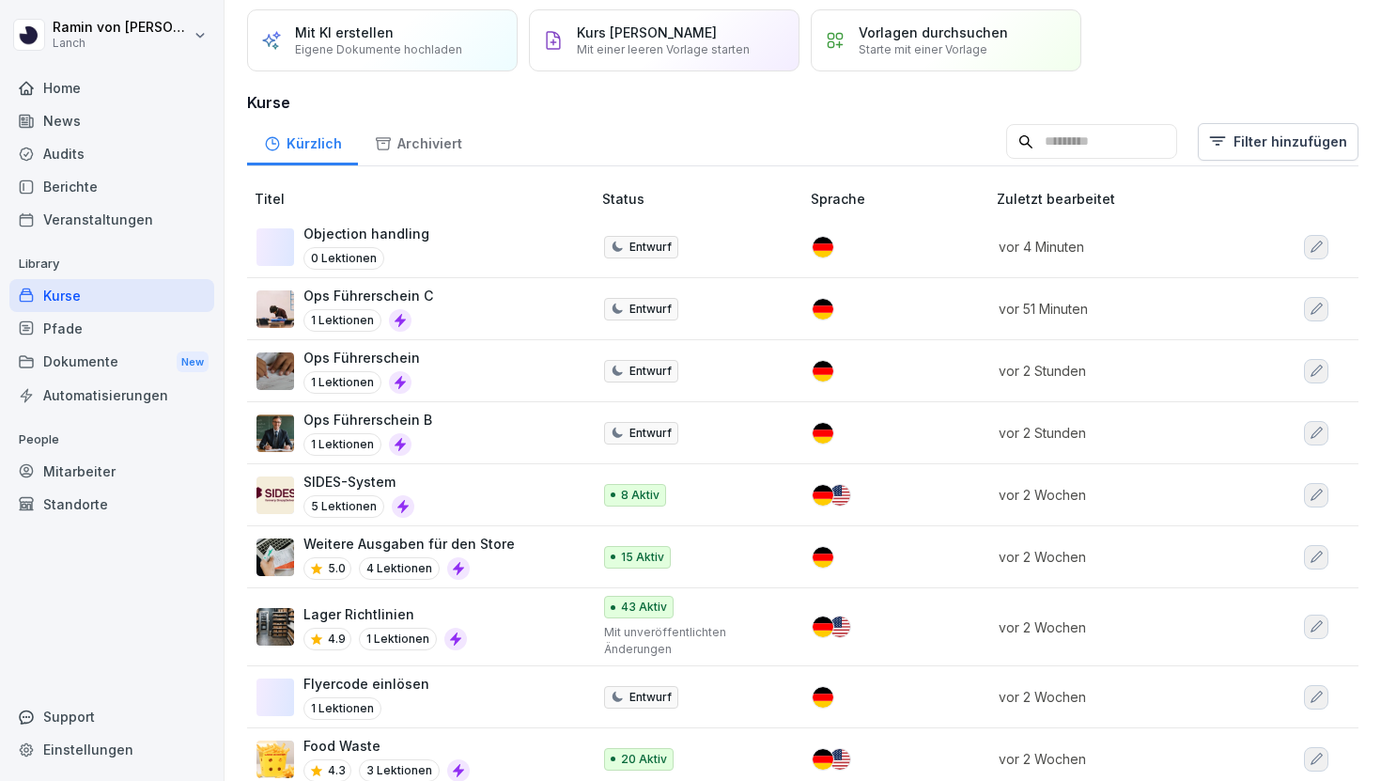
scroll to position [62, 0]
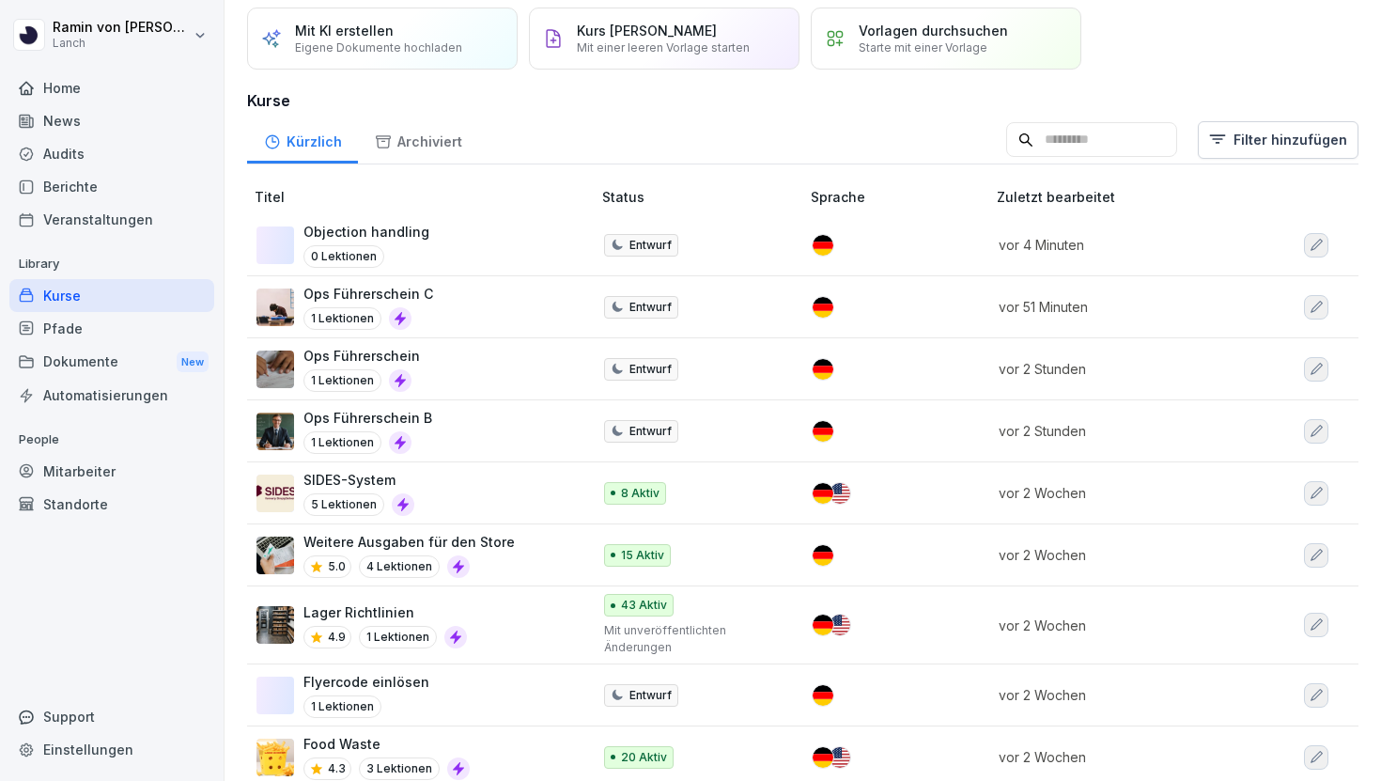
click at [419, 357] on div "Ops Führerschein 1 Lektionen" at bounding box center [414, 369] width 316 height 46
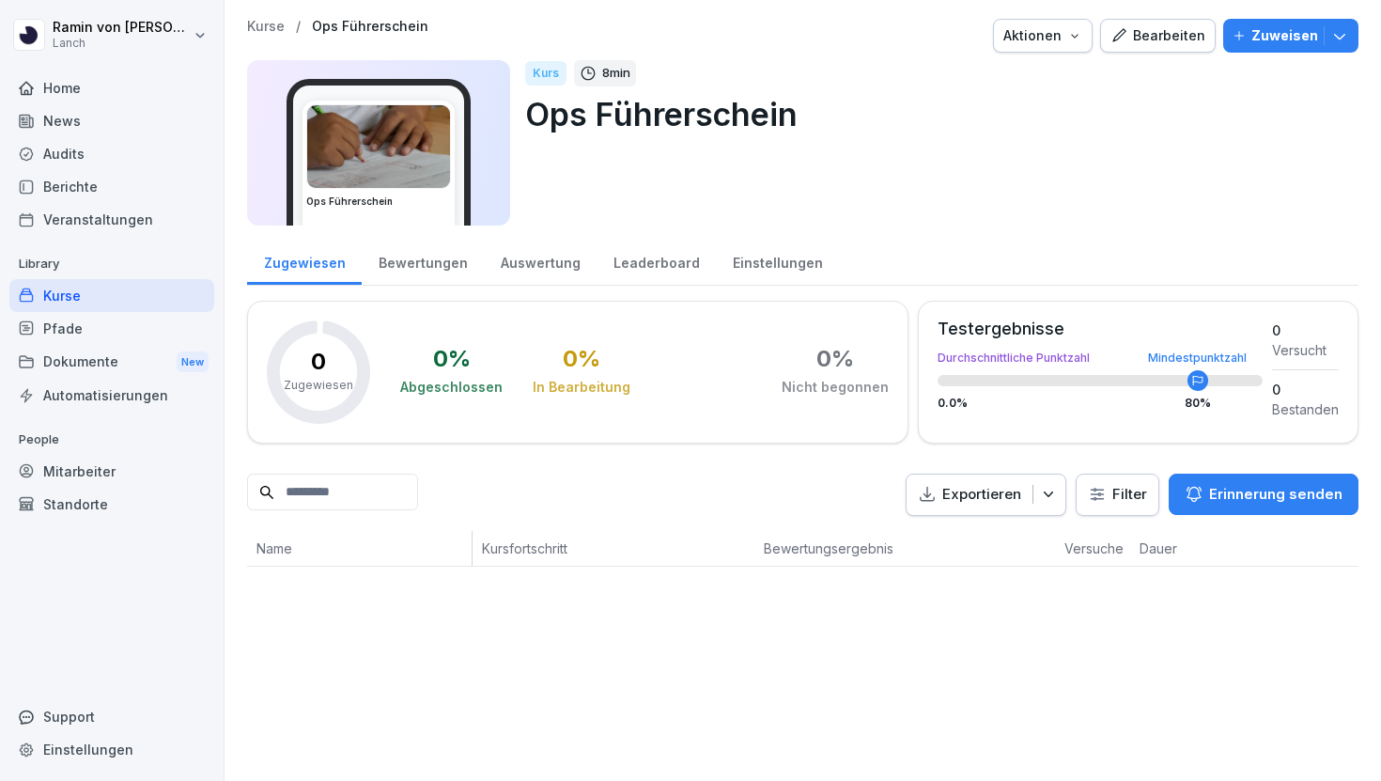
click at [440, 272] on div "Bewertungen" at bounding box center [423, 261] width 122 height 48
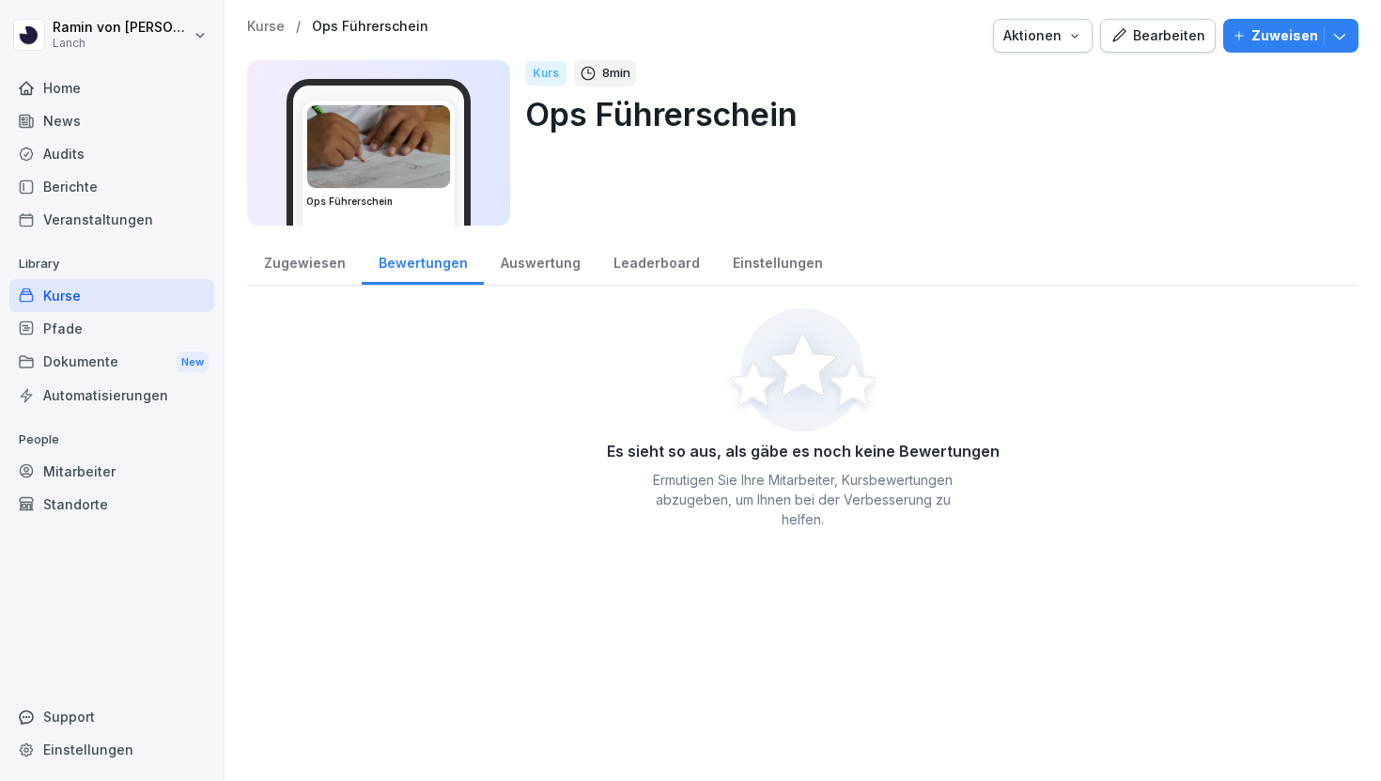
click at [517, 272] on div "Auswertung" at bounding box center [540, 261] width 113 height 48
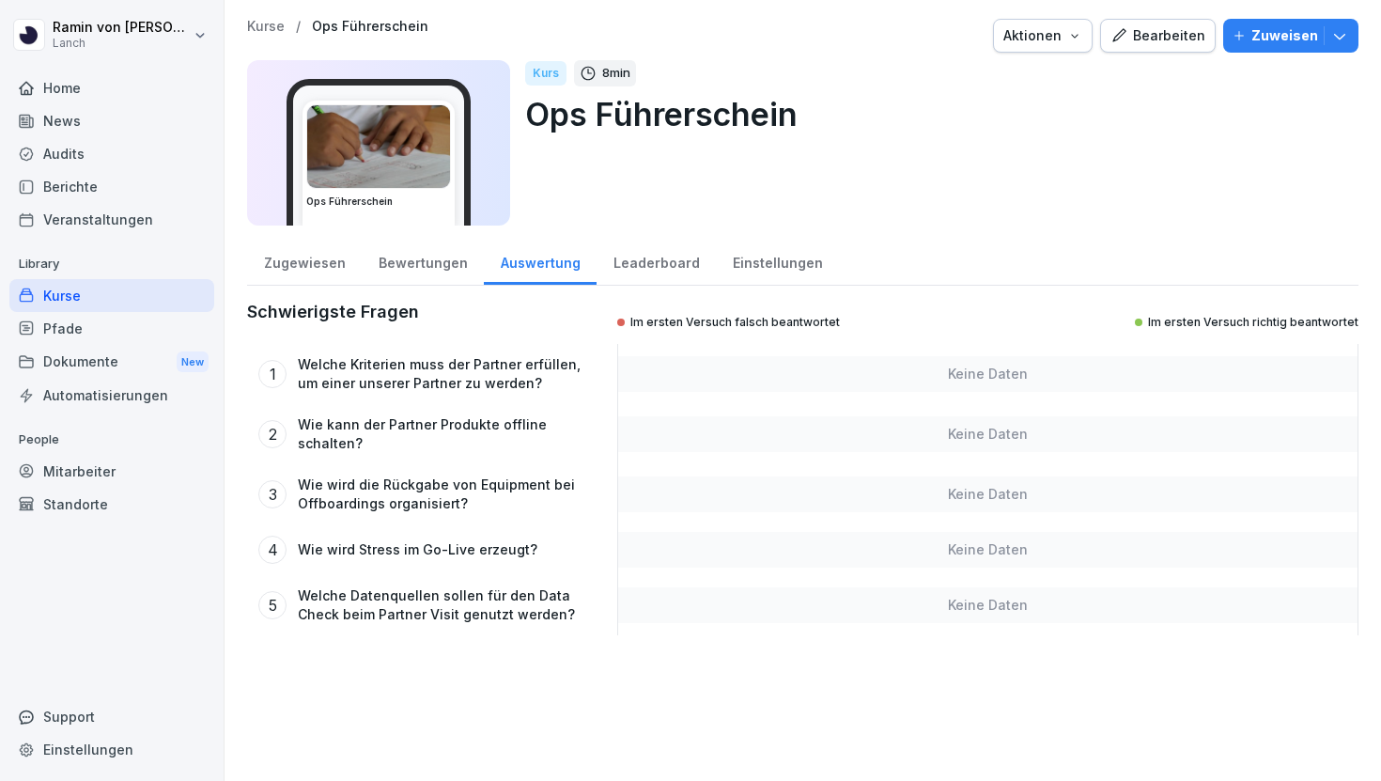
click at [348, 265] on div "Zugewiesen" at bounding box center [304, 261] width 115 height 48
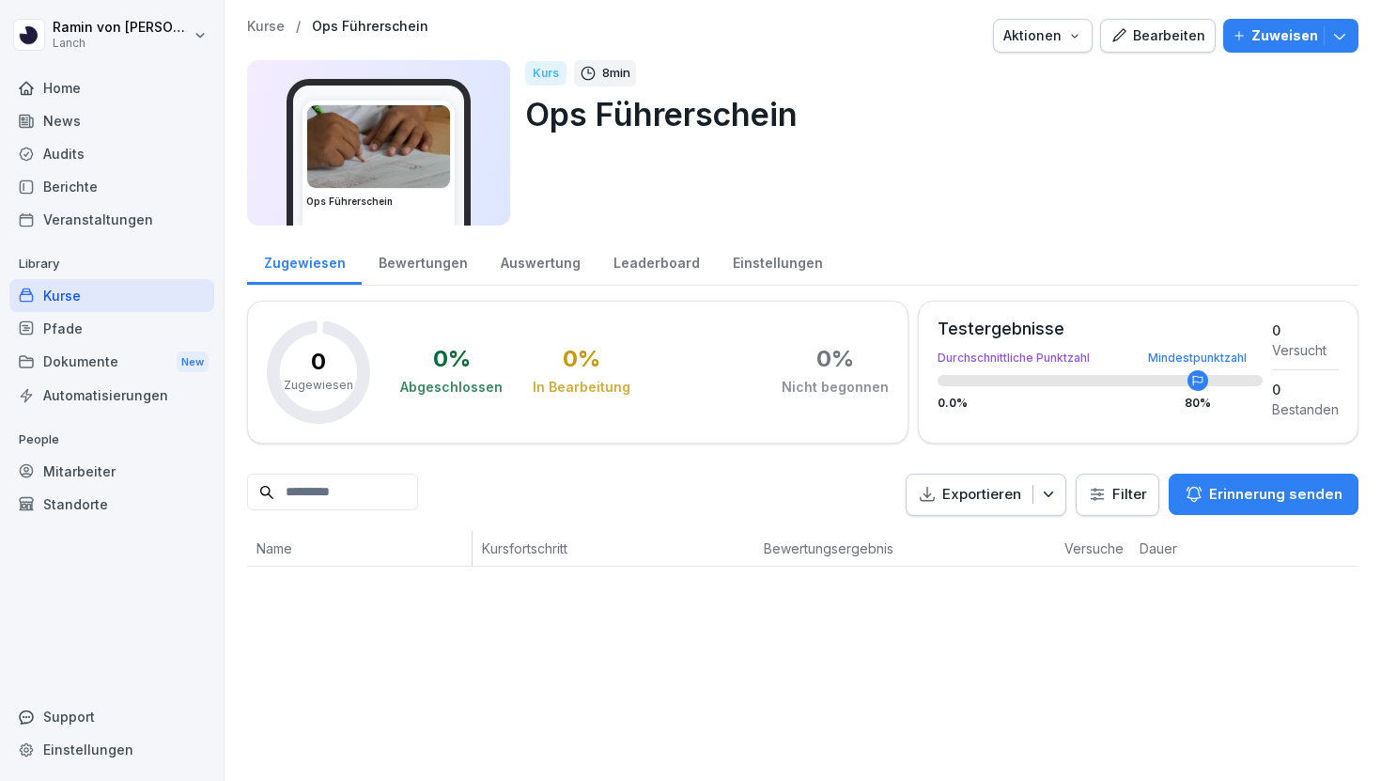
click at [1161, 29] on div "Bearbeiten" at bounding box center [1157, 35] width 95 height 21
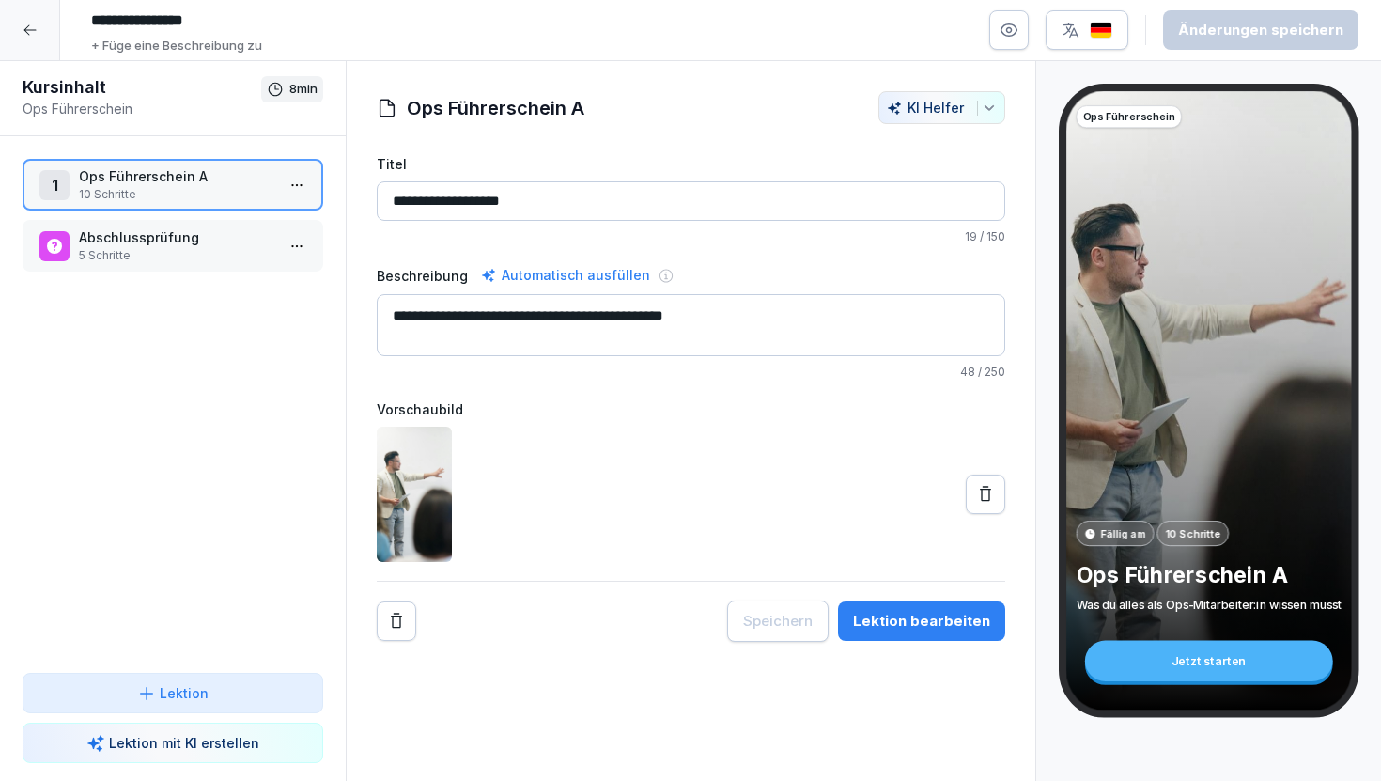
click at [176, 250] on p "5 Schritte" at bounding box center [176, 255] width 195 height 17
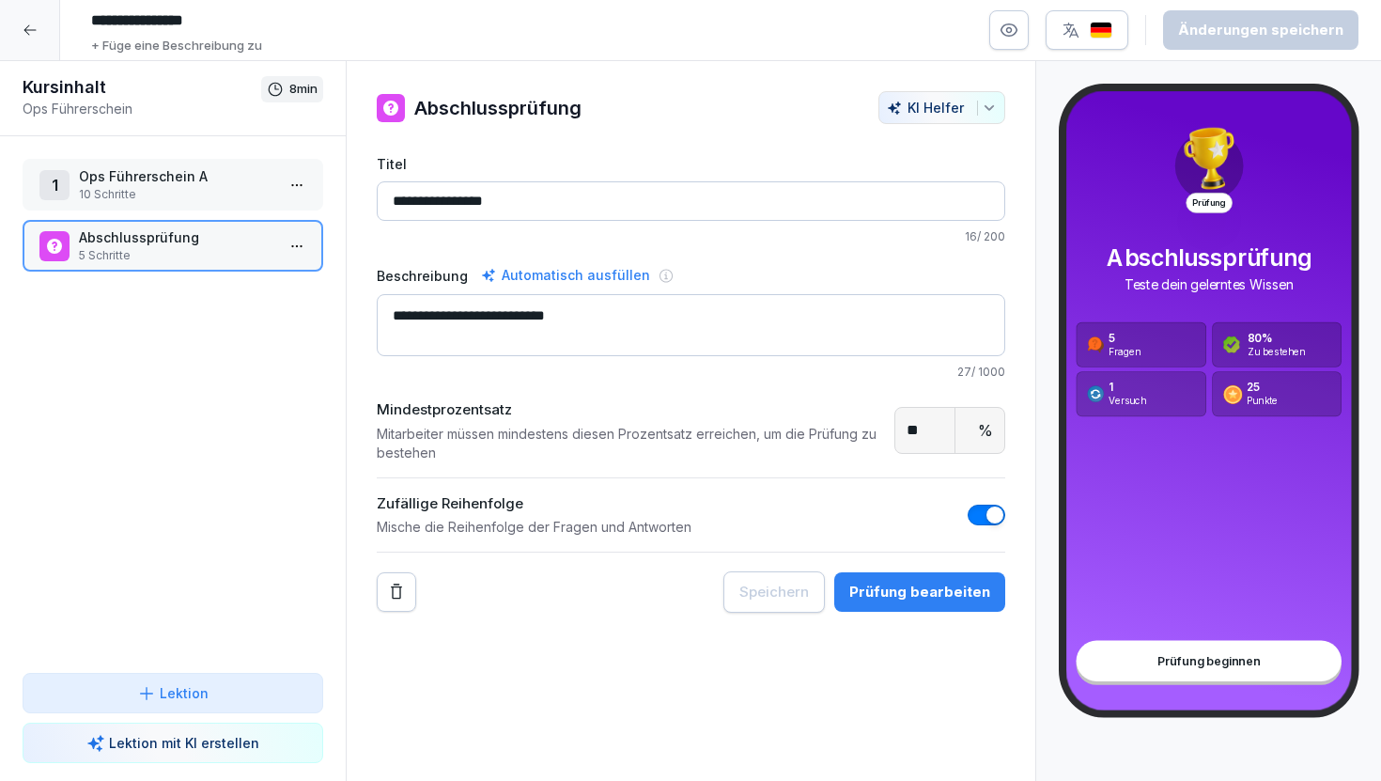
click at [167, 170] on p "Ops Führerschein A" at bounding box center [176, 176] width 195 height 20
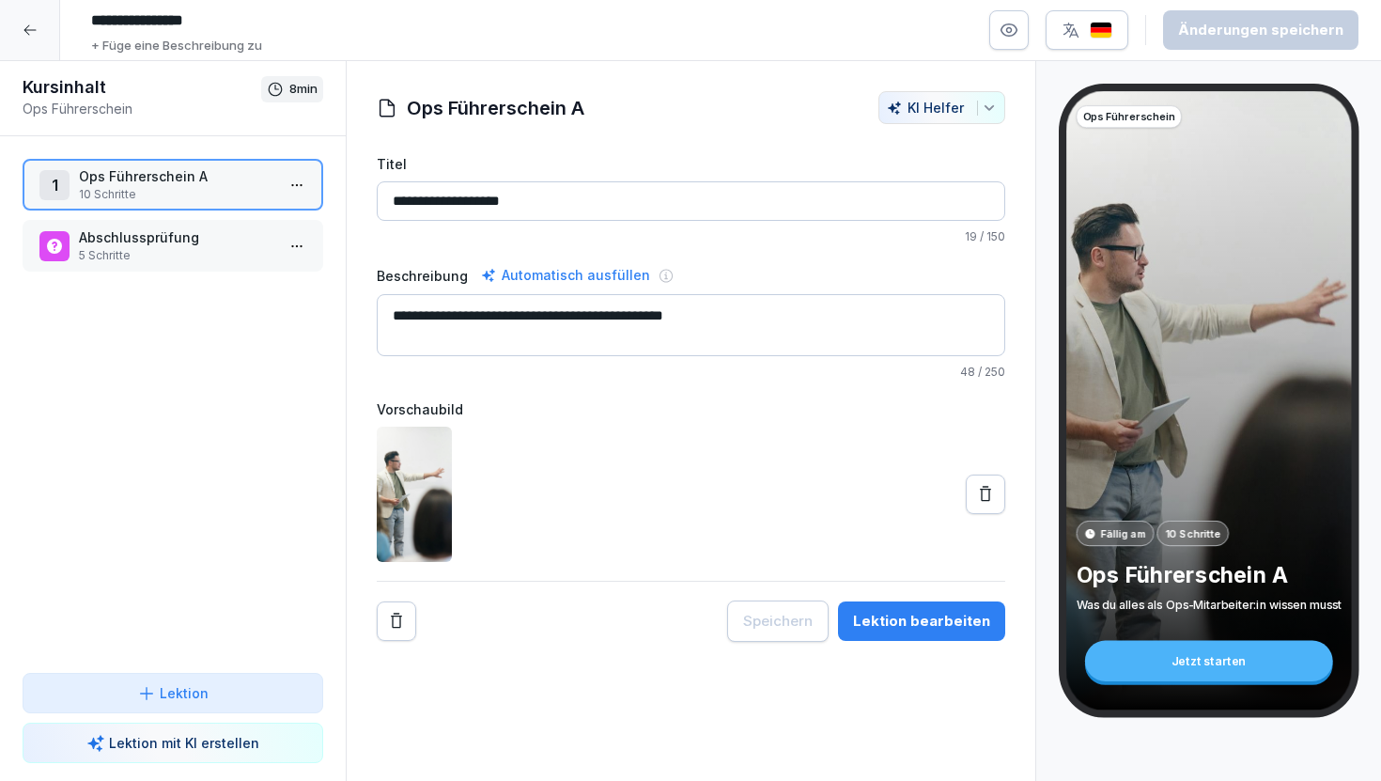
click at [900, 621] on div "Lektion bearbeiten" at bounding box center [921, 621] width 137 height 21
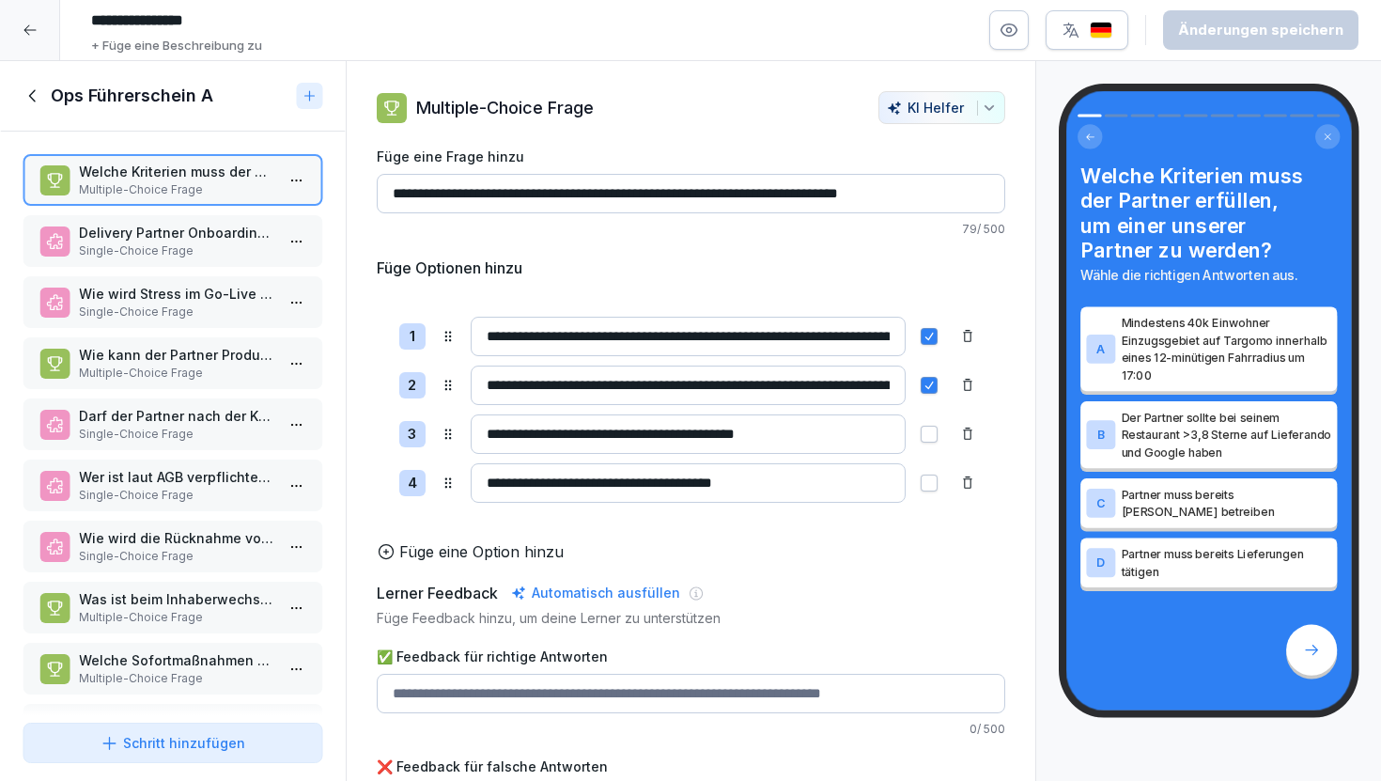
scroll to position [66, 0]
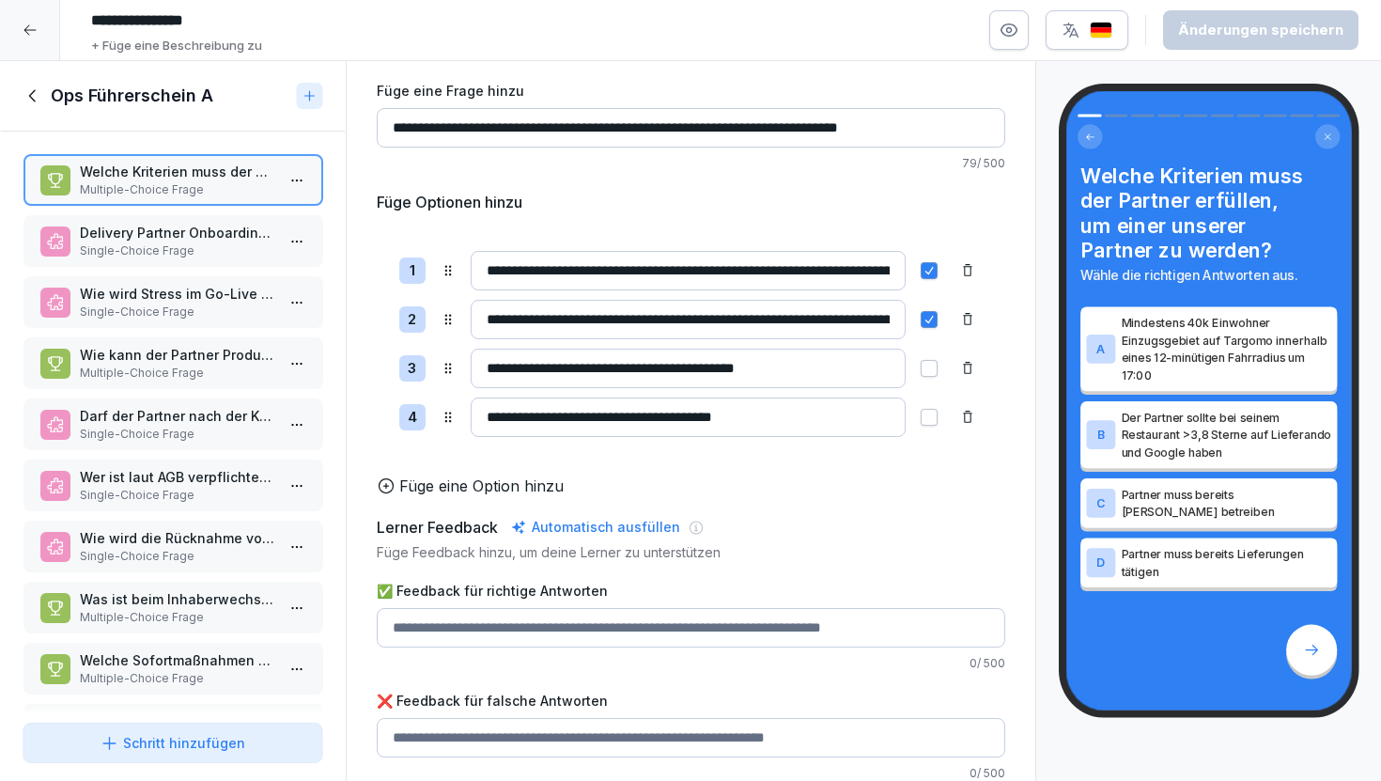
click at [191, 243] on p "Single-Choice Frage" at bounding box center [176, 250] width 195 height 17
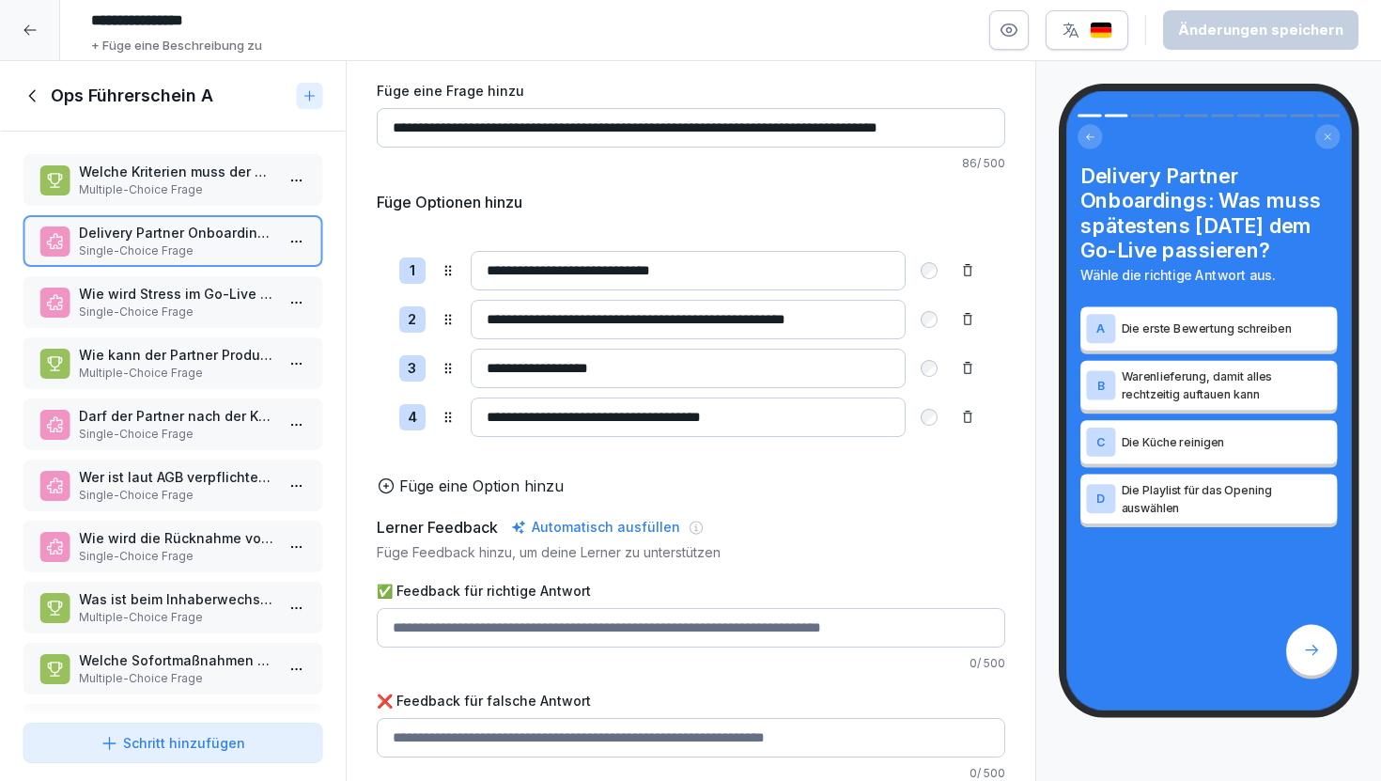
click at [196, 193] on p "Multiple-Choice Frage" at bounding box center [176, 189] width 195 height 17
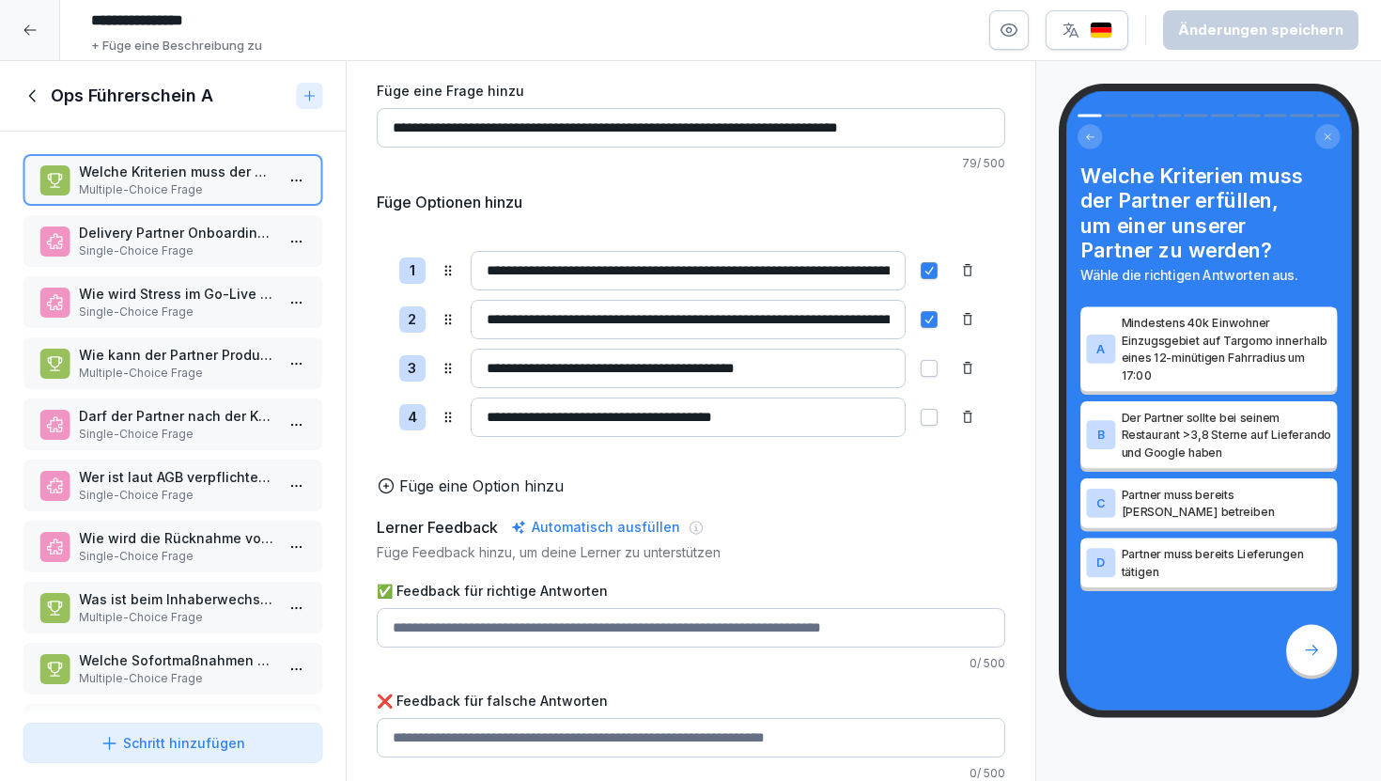
click at [219, 241] on p "Delivery Partner Onboardings: Was muss spätestens [DATE] dem Go-Live passieren?" at bounding box center [176, 233] width 195 height 20
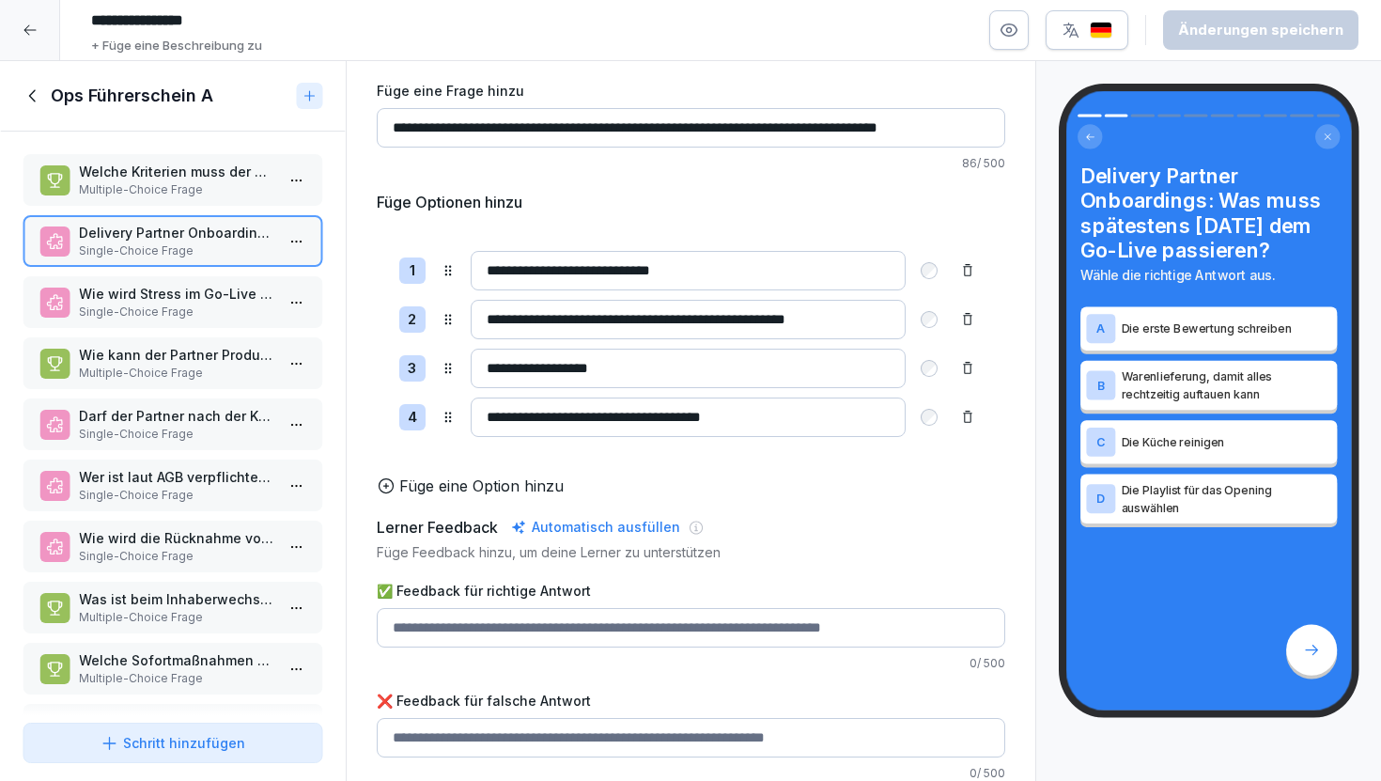
click at [226, 300] on p "Wie wird Stress im Go-Live erzeugt, damit der Partner lernt?" at bounding box center [176, 294] width 195 height 20
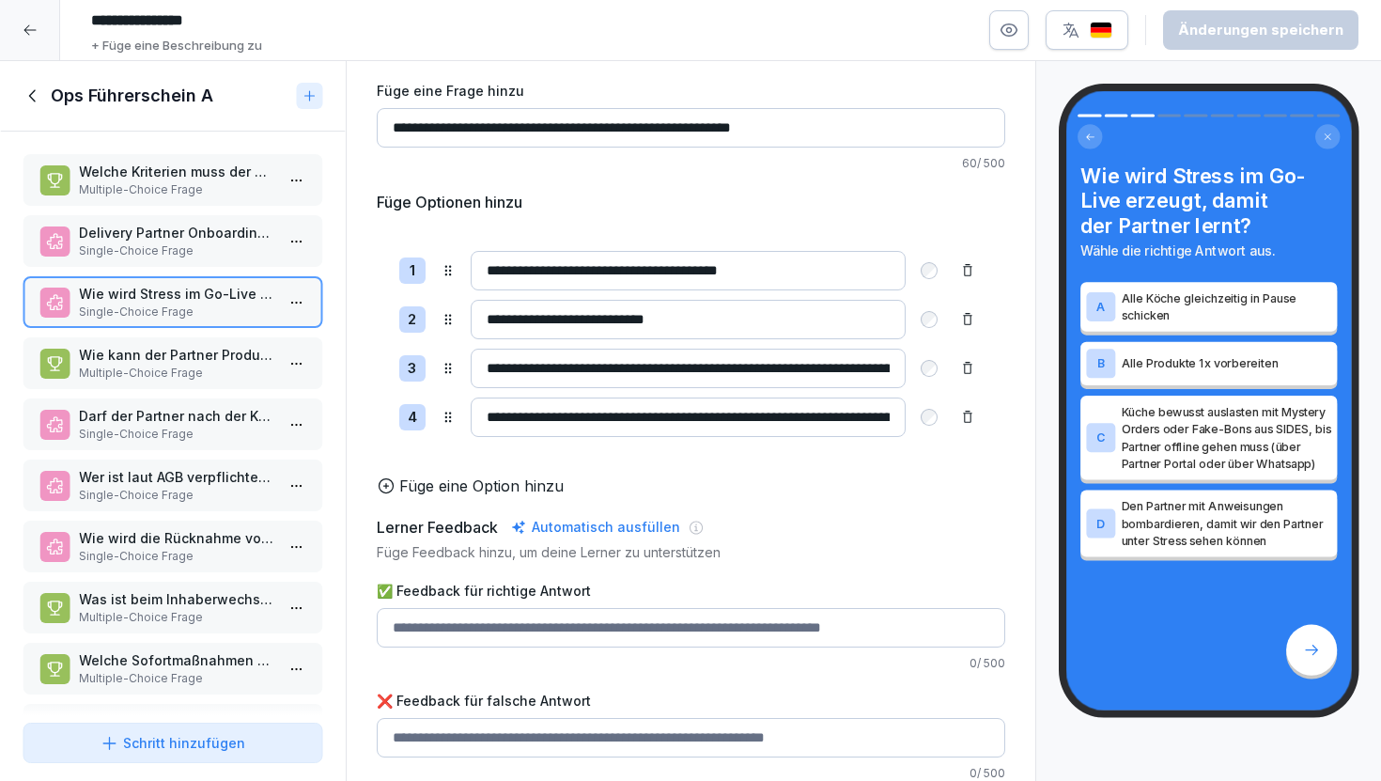
click at [231, 359] on p "Wie kann der Partner Produkte offline schalten?" at bounding box center [176, 355] width 195 height 20
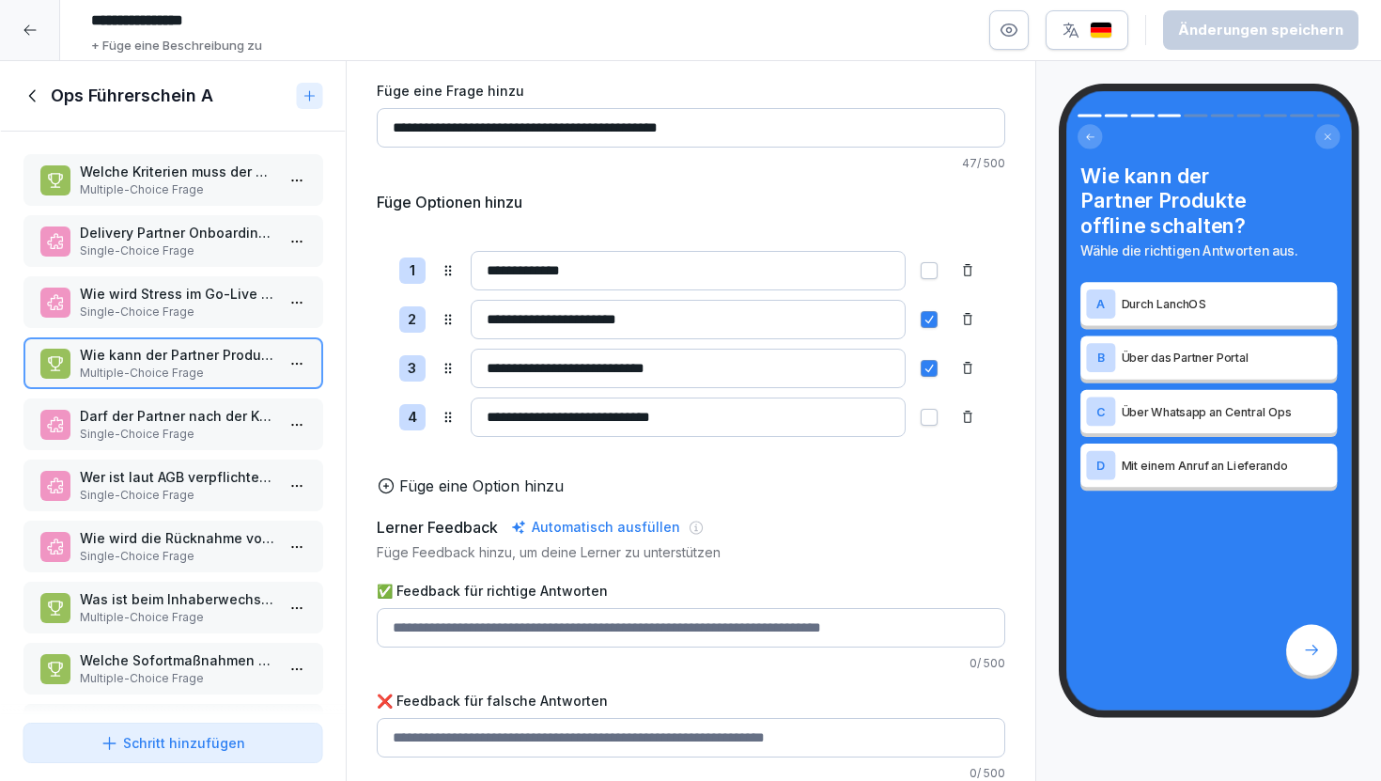
click at [225, 418] on p "Darf der Partner nach der Kündigung noch Ware abverkaufen?" at bounding box center [176, 416] width 195 height 20
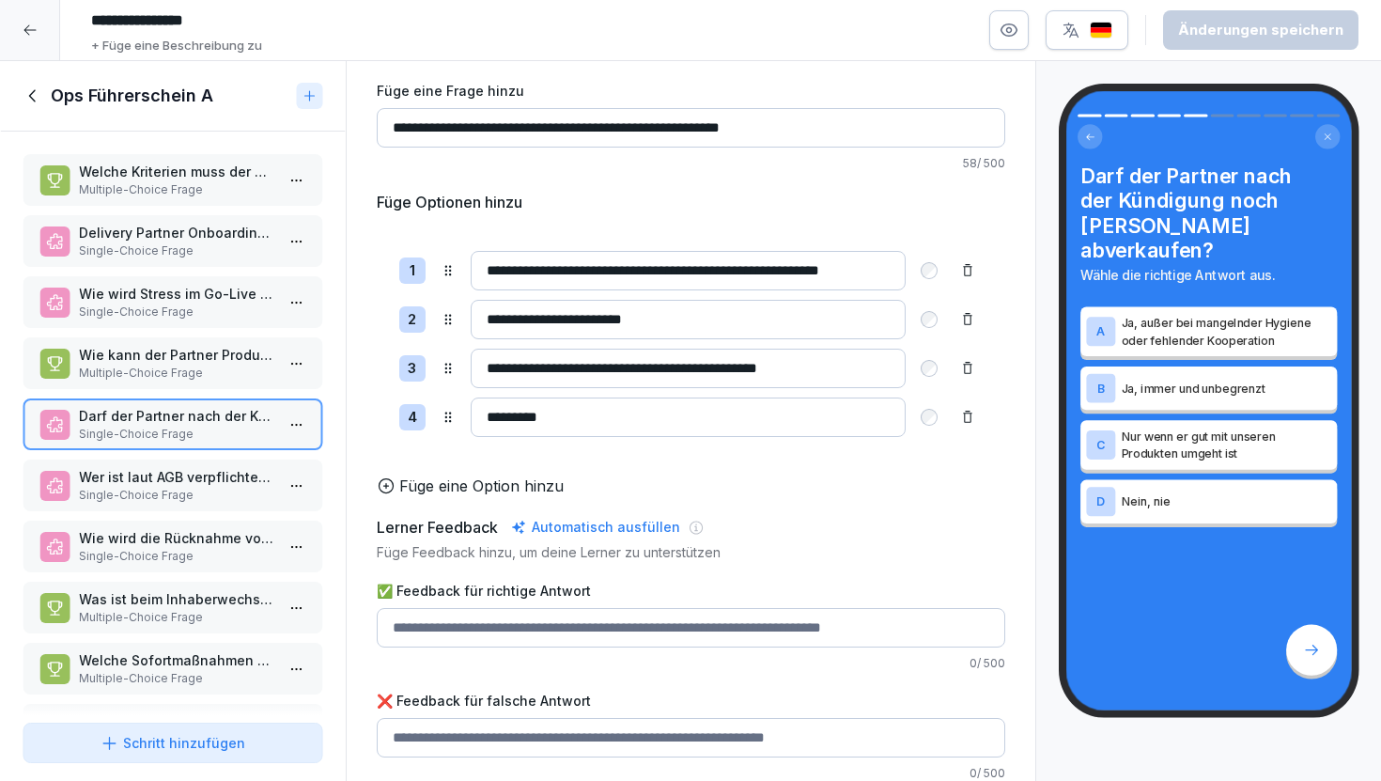
click at [225, 482] on p "Wer ist laut AGB verpflichtet, die restliche Ware nach Partner-Kündigung gutzus…" at bounding box center [176, 477] width 195 height 20
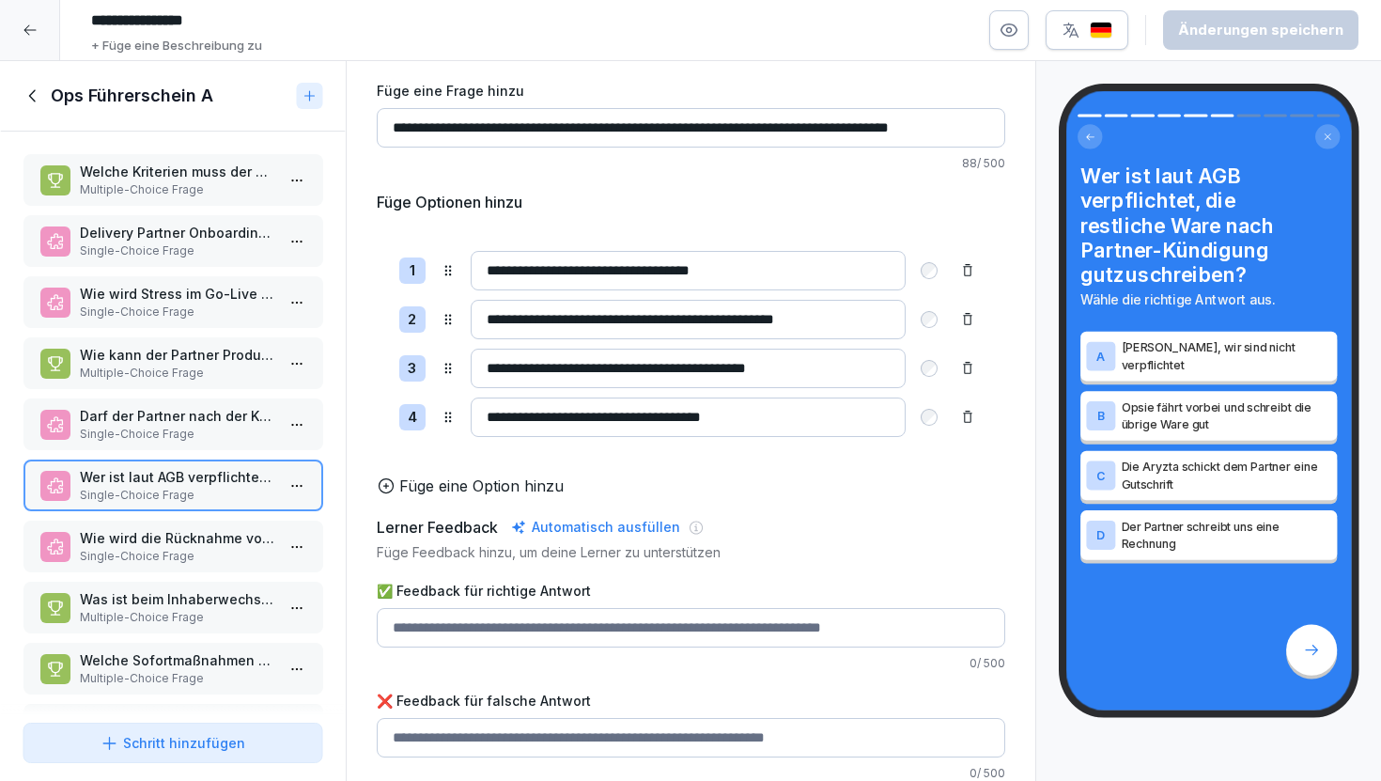
click at [225, 541] on p "Wie wird die Rücknahme von Equipment bei Offboardings organisiert?" at bounding box center [176, 538] width 195 height 20
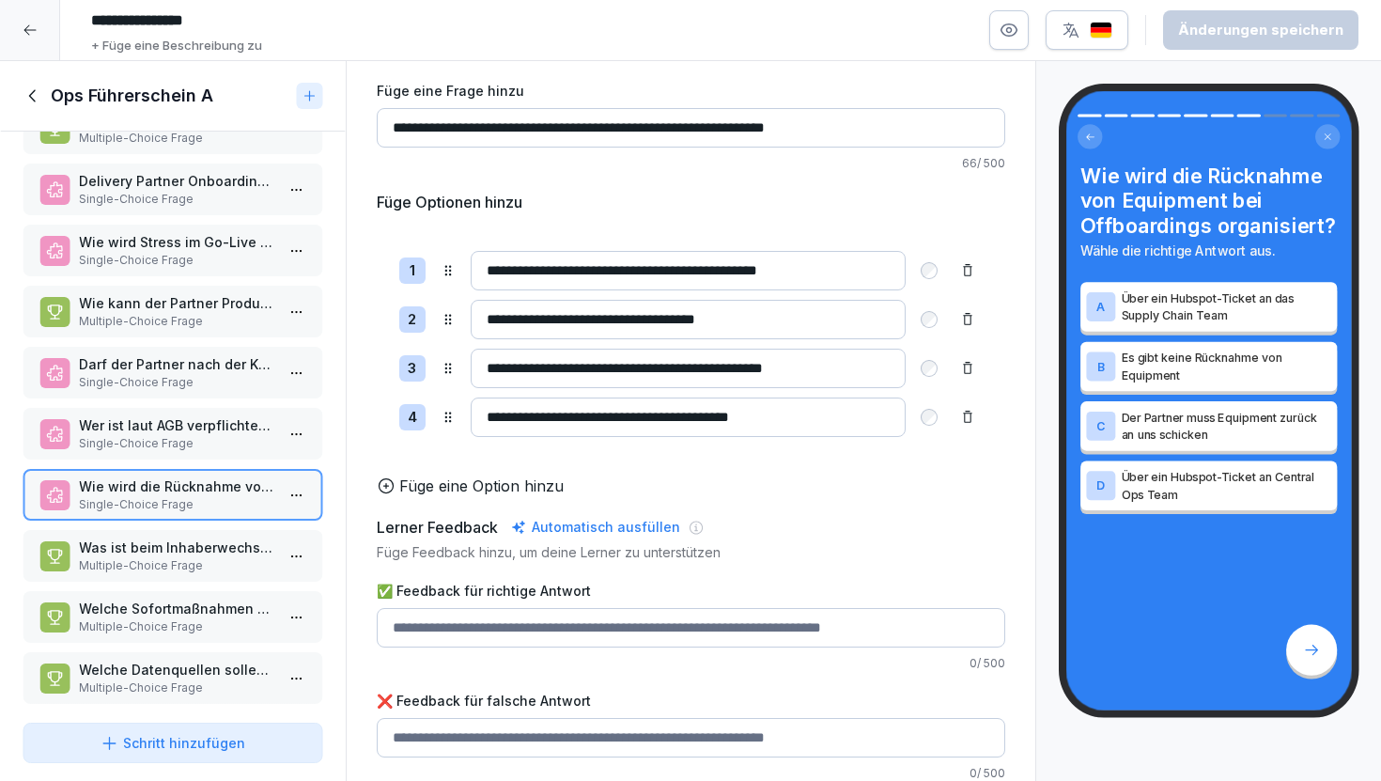
scroll to position [63, 0]
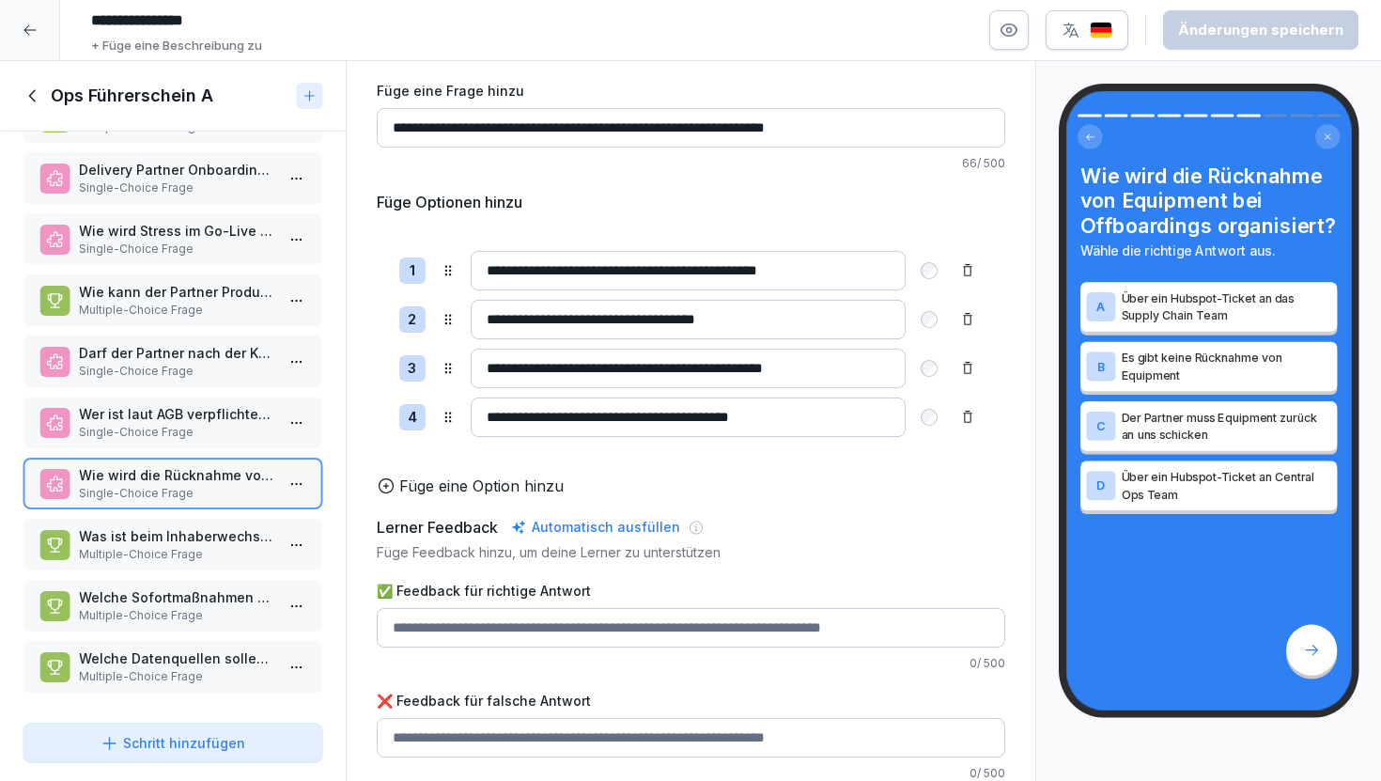
click at [225, 541] on p "Was ist beim Inhaberwechsel im Prozess für Hubspot zu beachten?" at bounding box center [176, 536] width 195 height 20
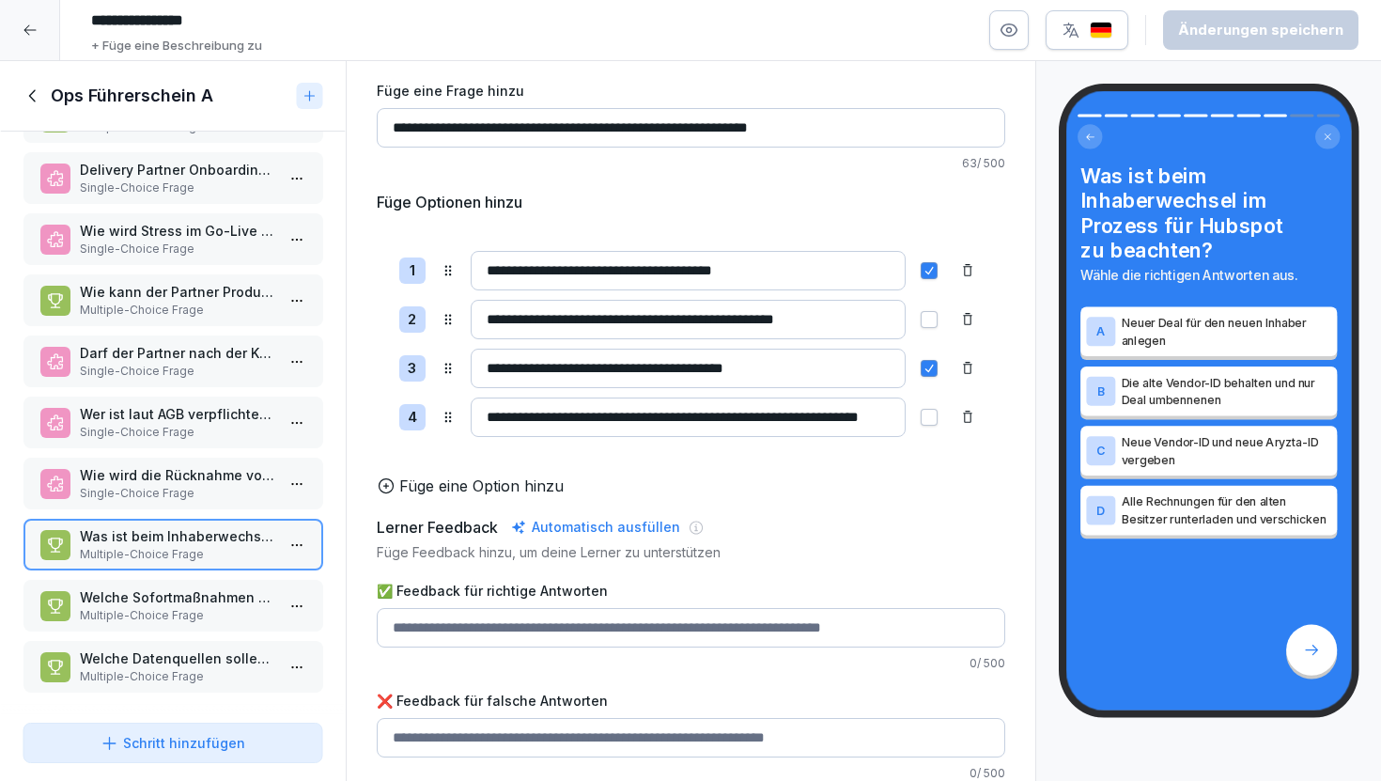
click at [225, 607] on p "Multiple-Choice Frage" at bounding box center [176, 615] width 195 height 17
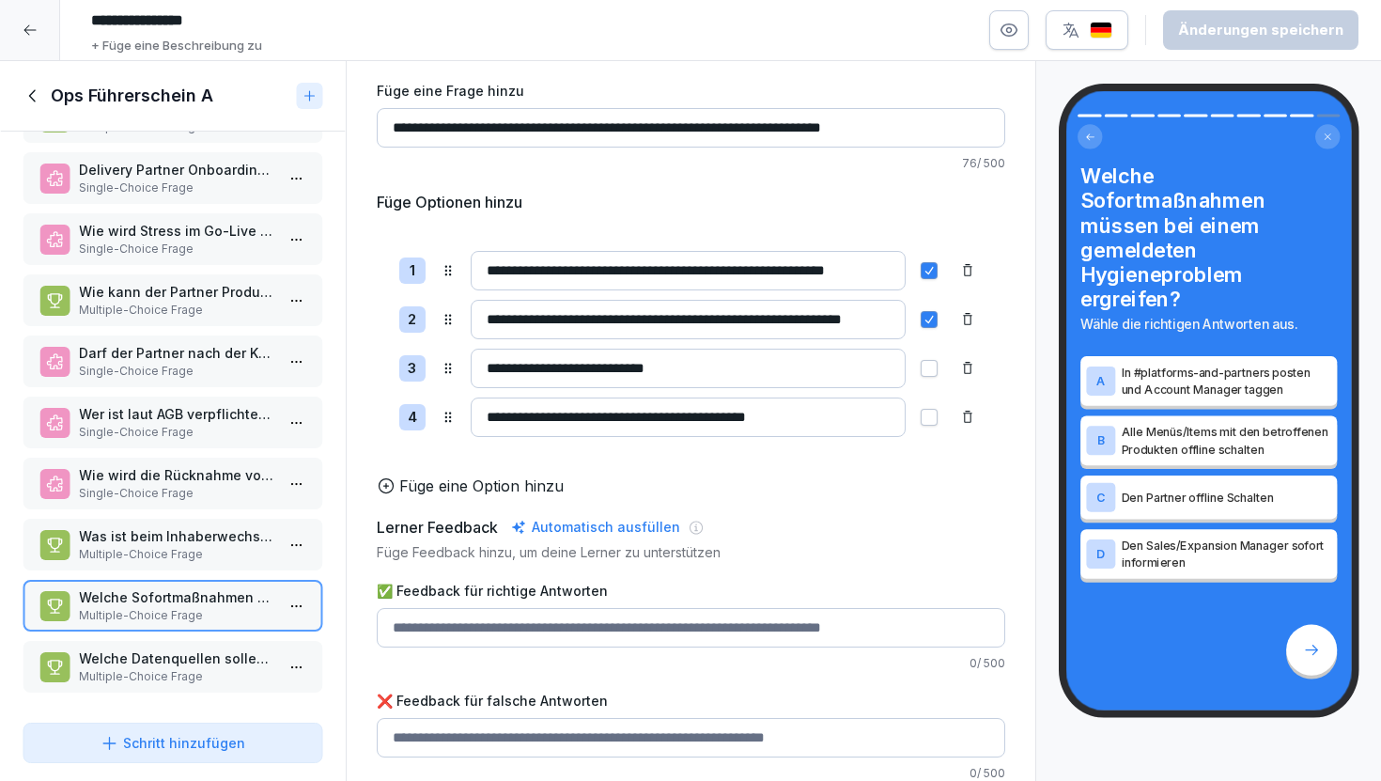
click at [219, 656] on p "Welche Datenquellen sollen für den Data Check beim Partner Visit genutzt werden?" at bounding box center [176, 658] width 195 height 20
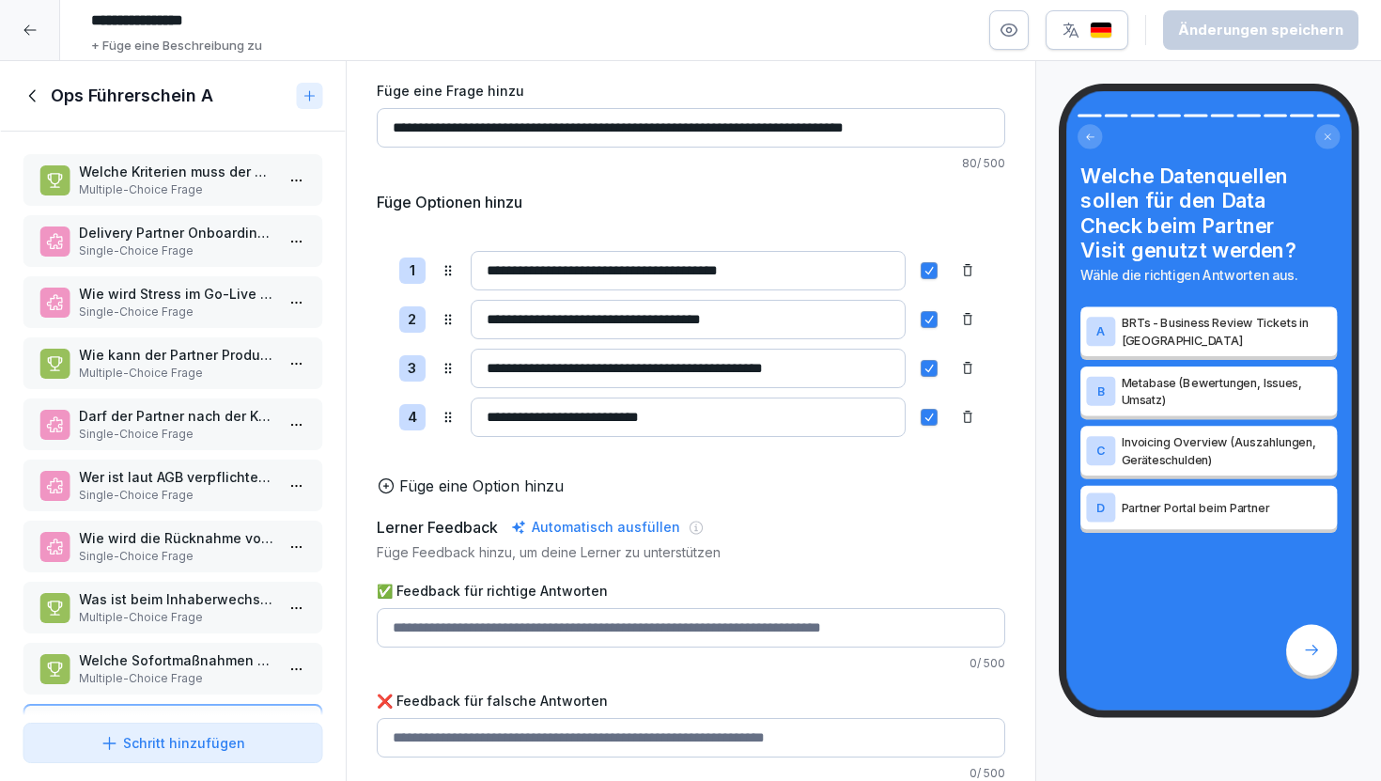
scroll to position [3, 0]
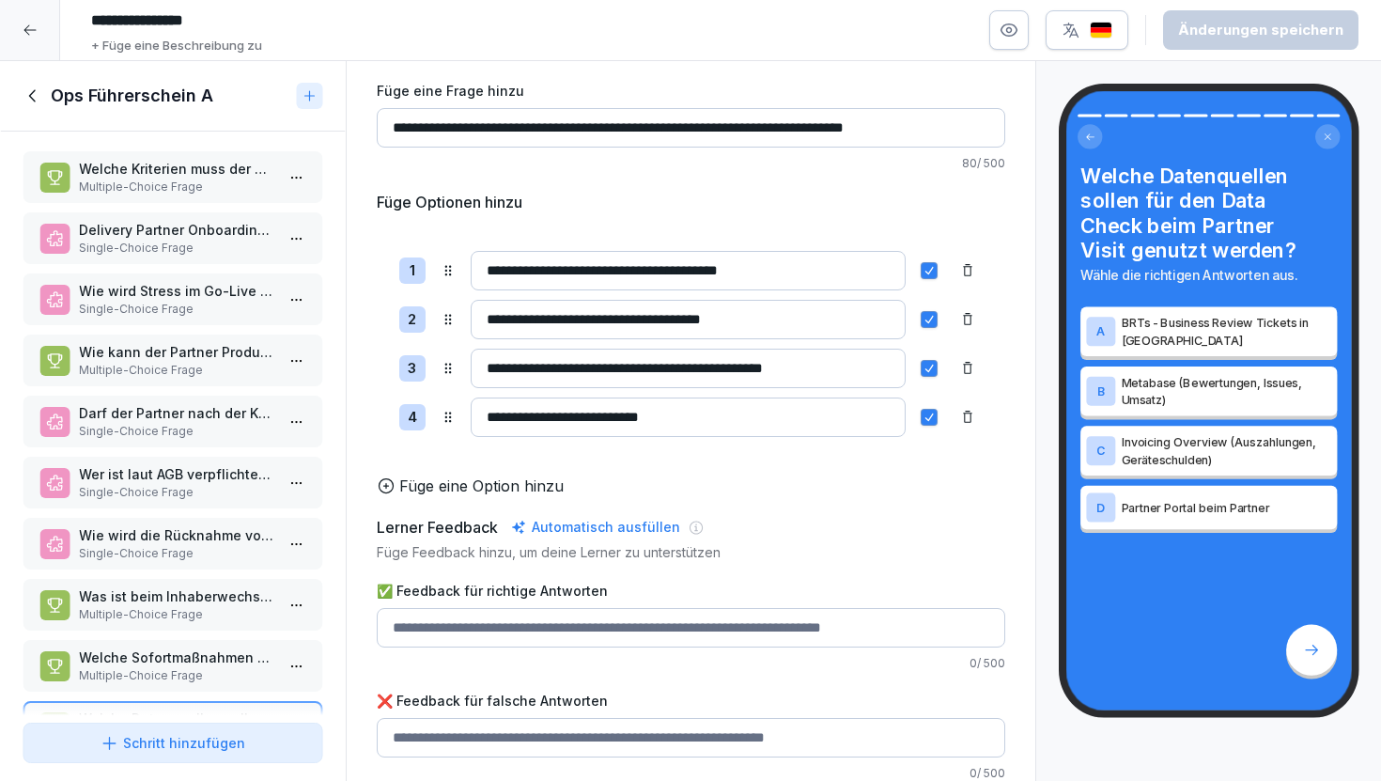
click at [168, 528] on p "Wie wird die Rücknahme von Equipment bei Offboardings organisiert?" at bounding box center [176, 535] width 195 height 20
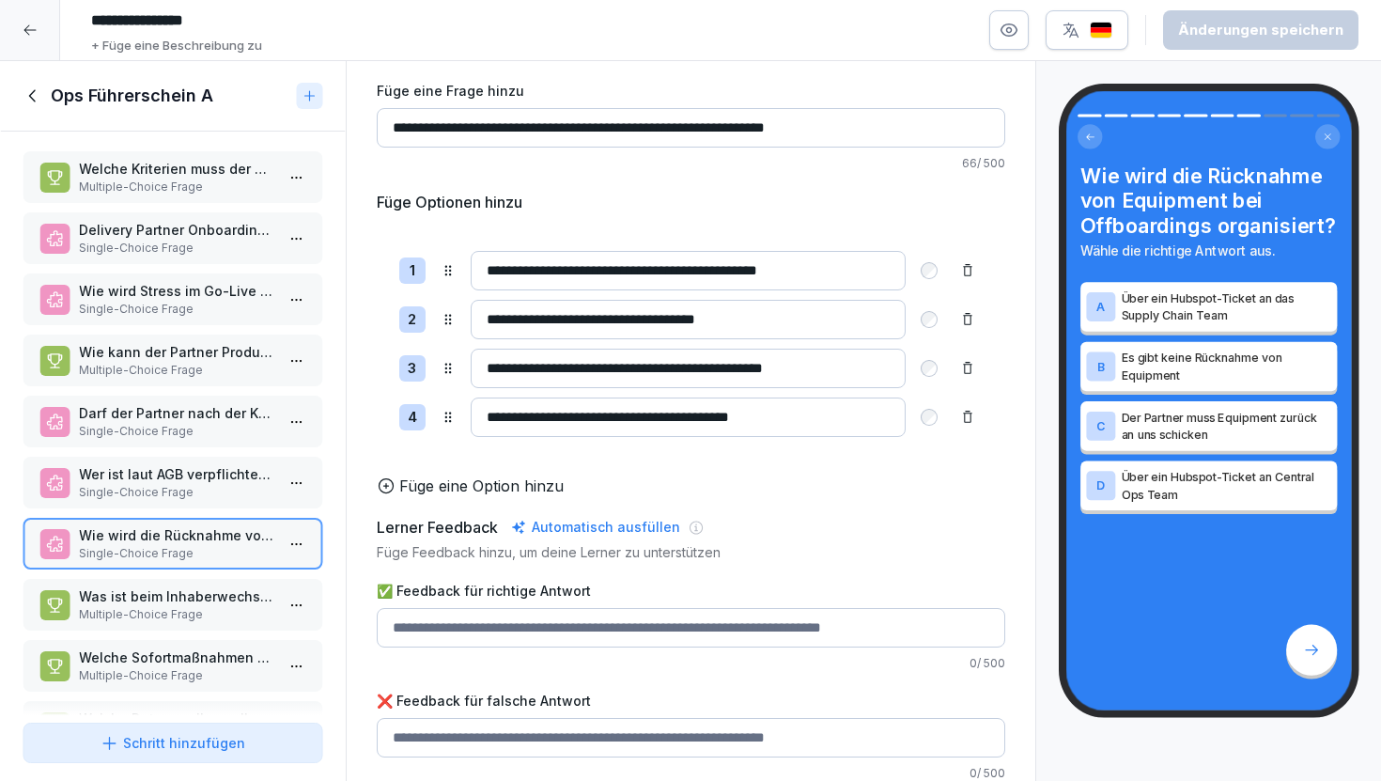
click at [35, 102] on icon at bounding box center [33, 95] width 21 height 21
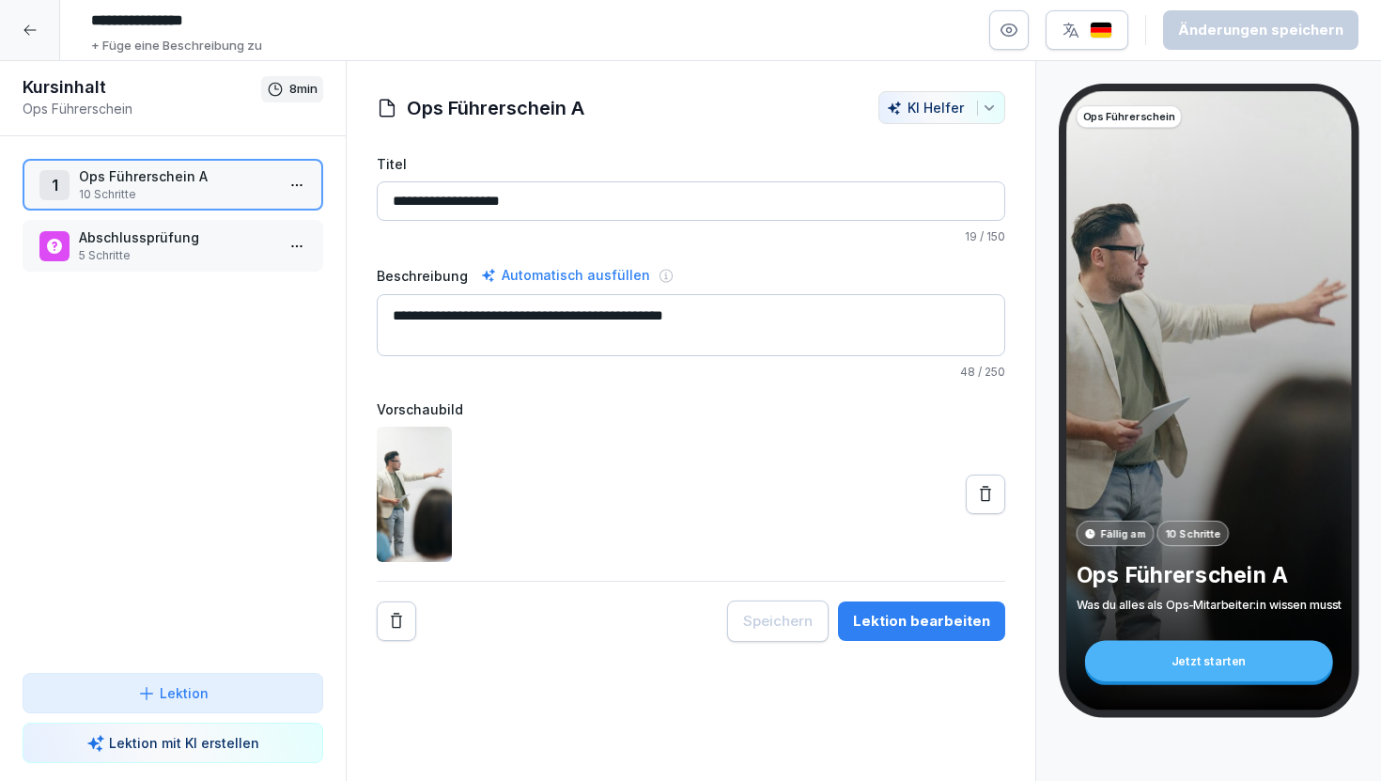
click at [27, 24] on icon at bounding box center [30, 30] width 15 height 15
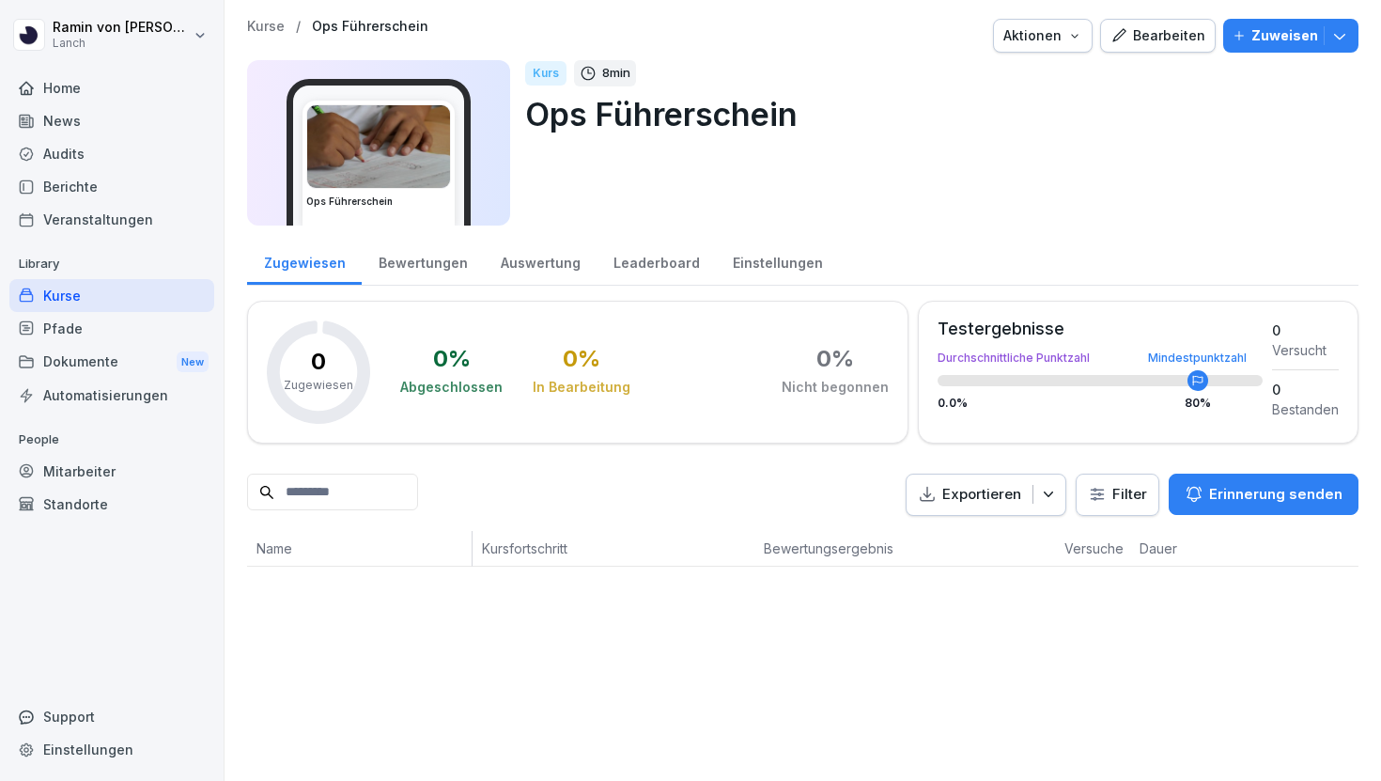
click at [269, 23] on p "Kurse" at bounding box center [266, 27] width 38 height 16
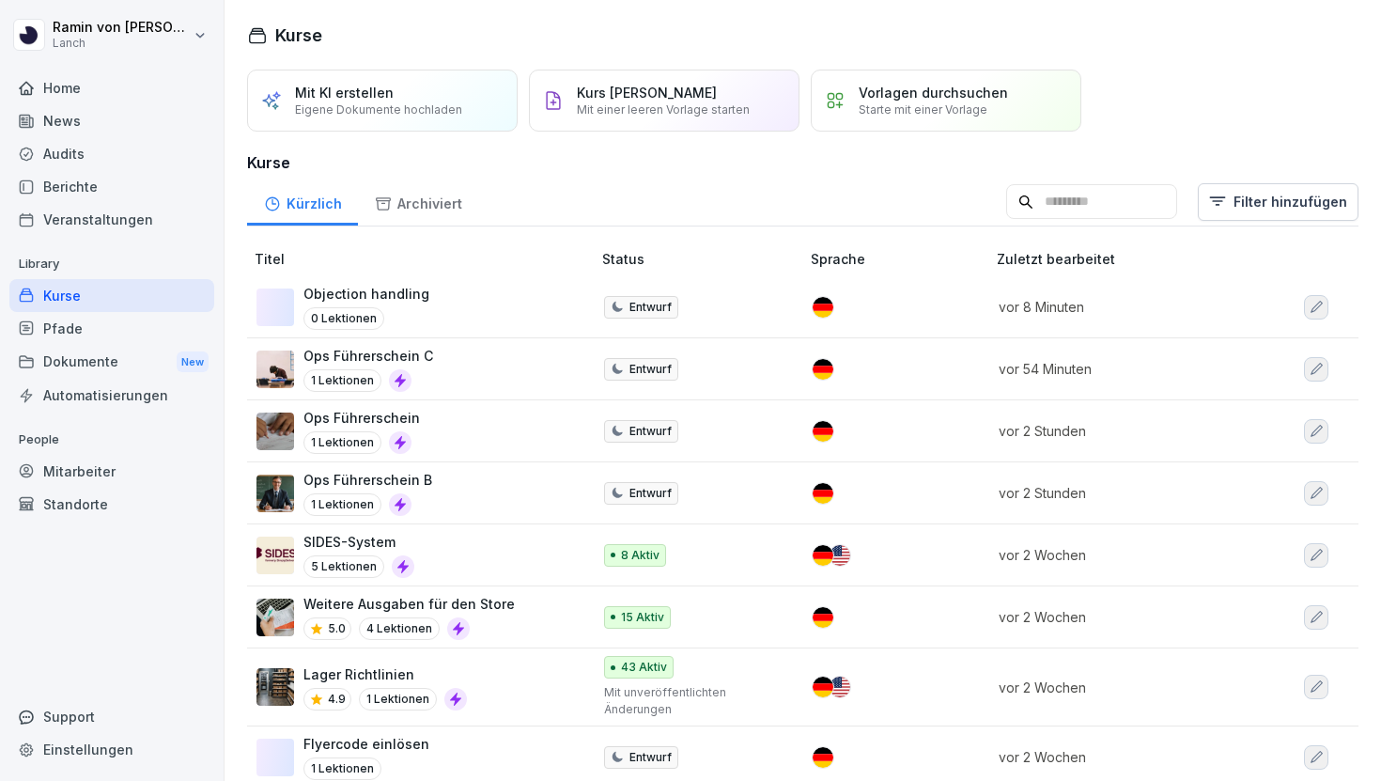
click at [458, 418] on div "Ops Führerschein 1 Lektionen" at bounding box center [414, 431] width 316 height 46
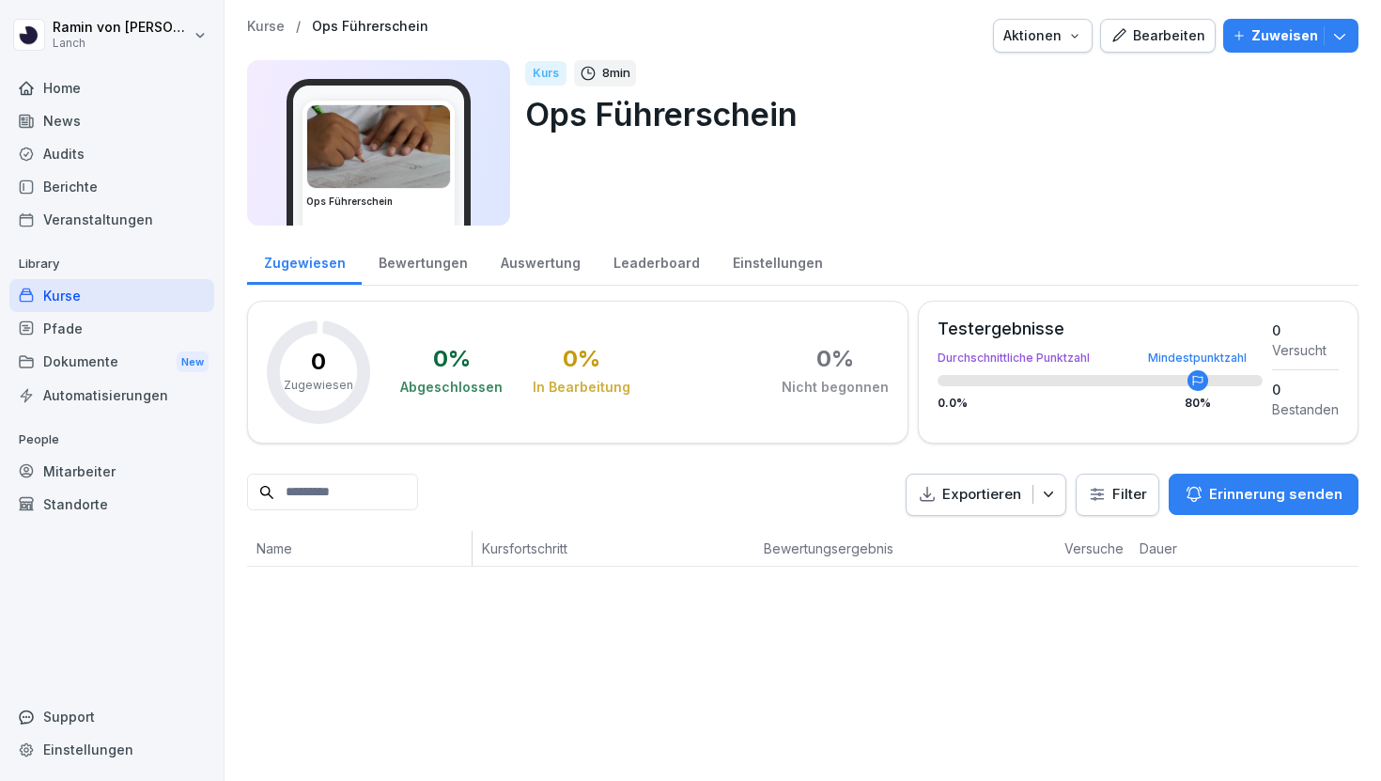
click at [542, 261] on div "Auswertung" at bounding box center [540, 261] width 113 height 48
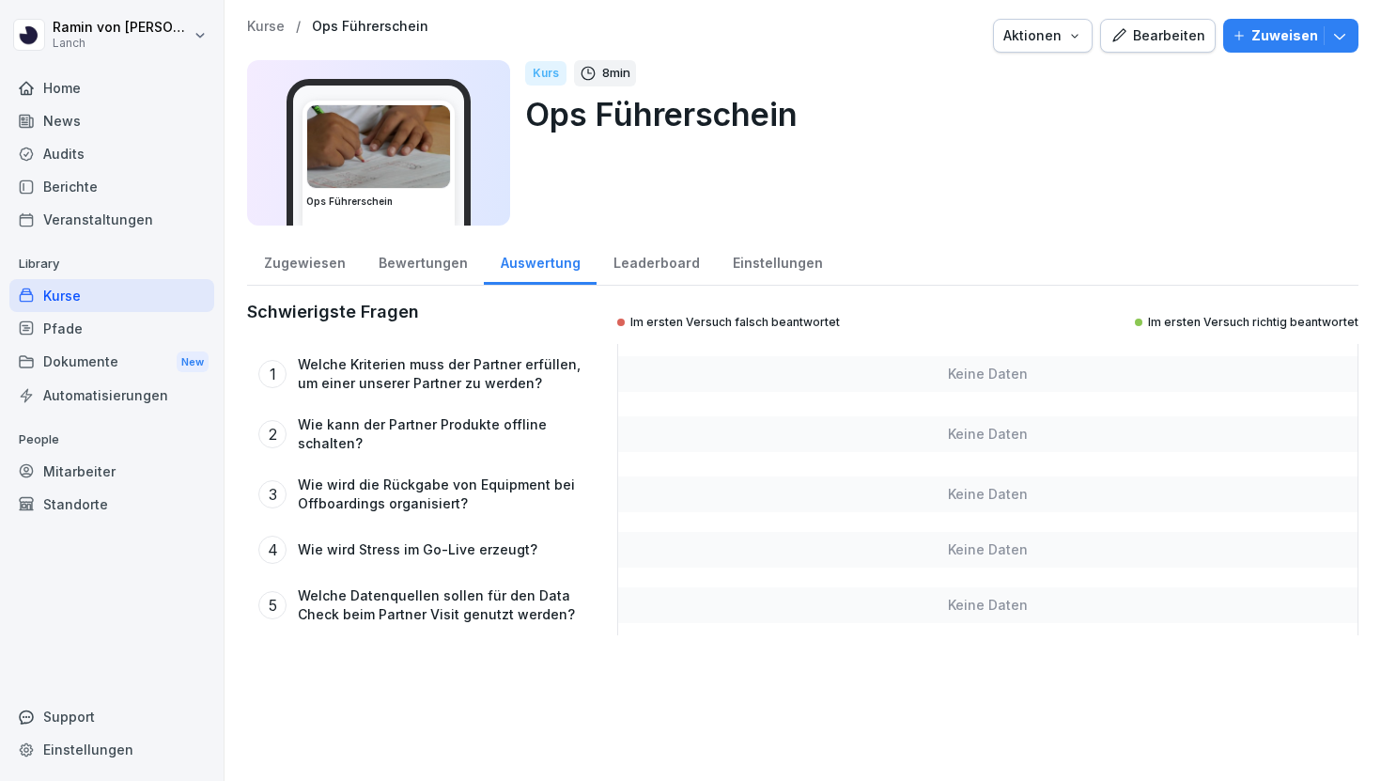
click at [317, 268] on div "Zugewiesen" at bounding box center [304, 261] width 115 height 48
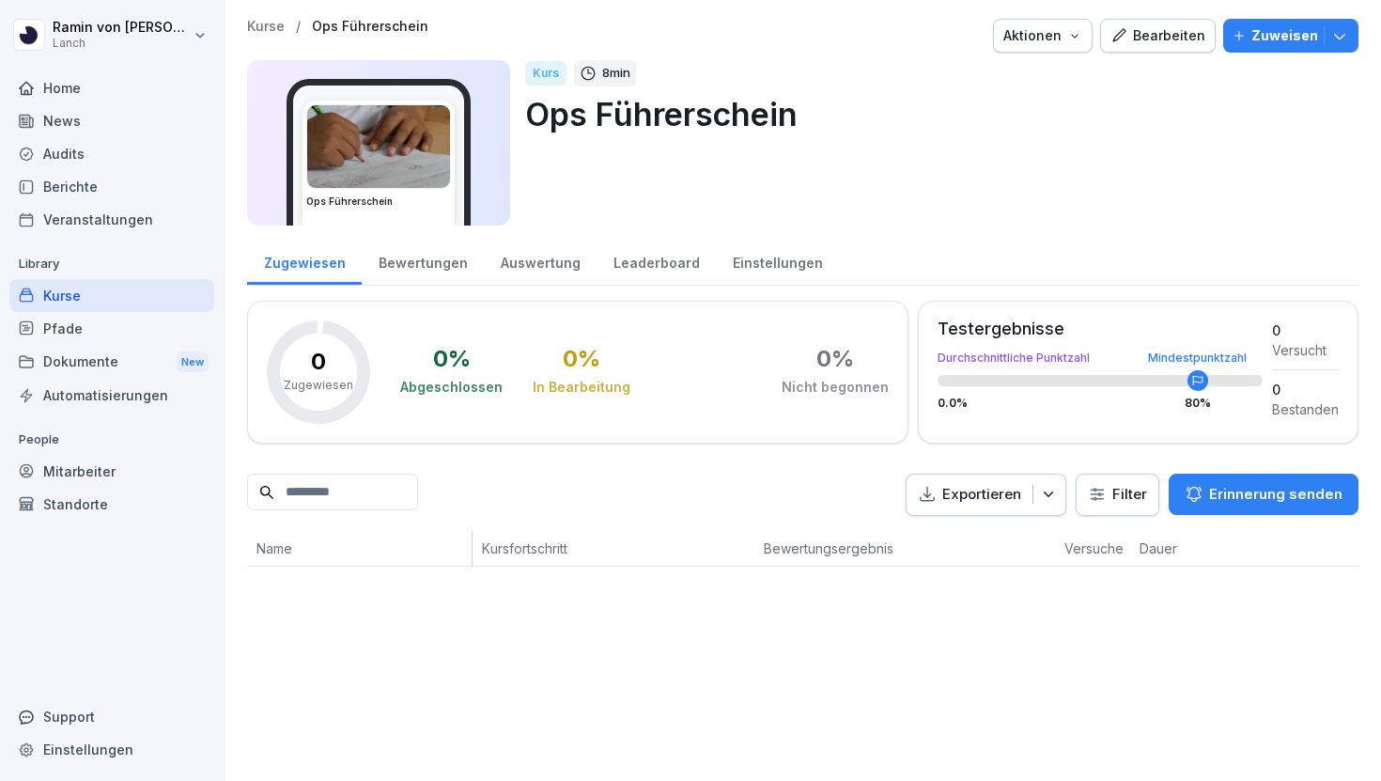
click at [527, 264] on div "Auswertung" at bounding box center [540, 261] width 113 height 48
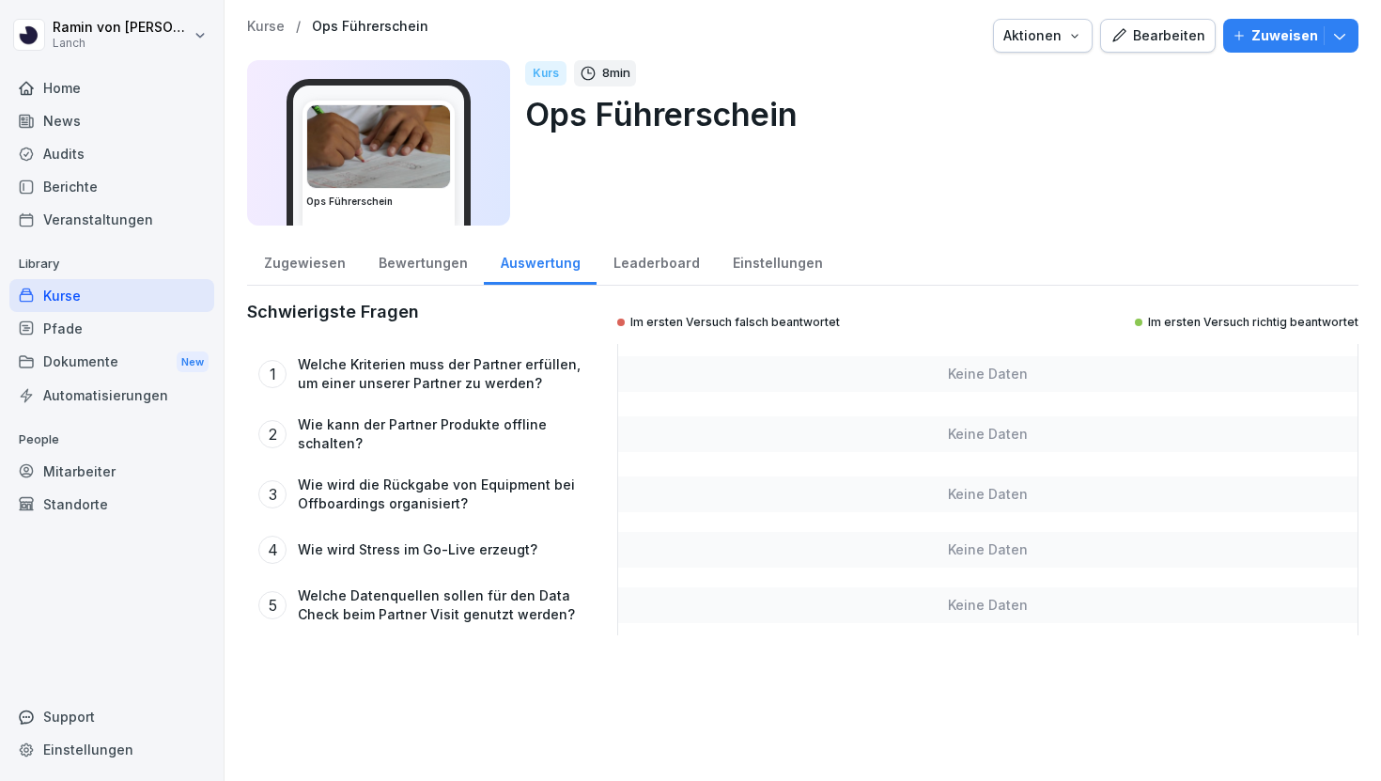
click at [629, 263] on div "Leaderboard" at bounding box center [656, 261] width 119 height 48
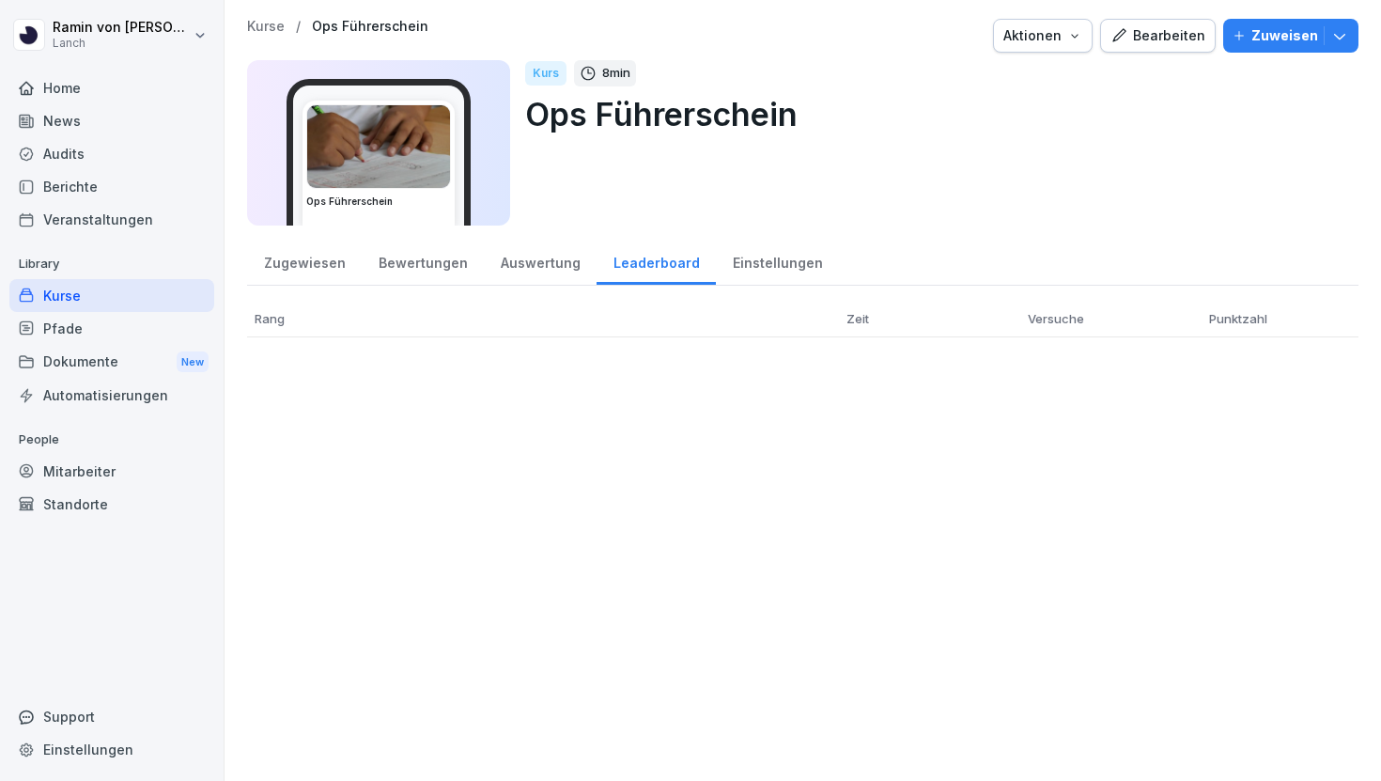
click at [1120, 42] on icon "button" at bounding box center [1118, 35] width 17 height 17
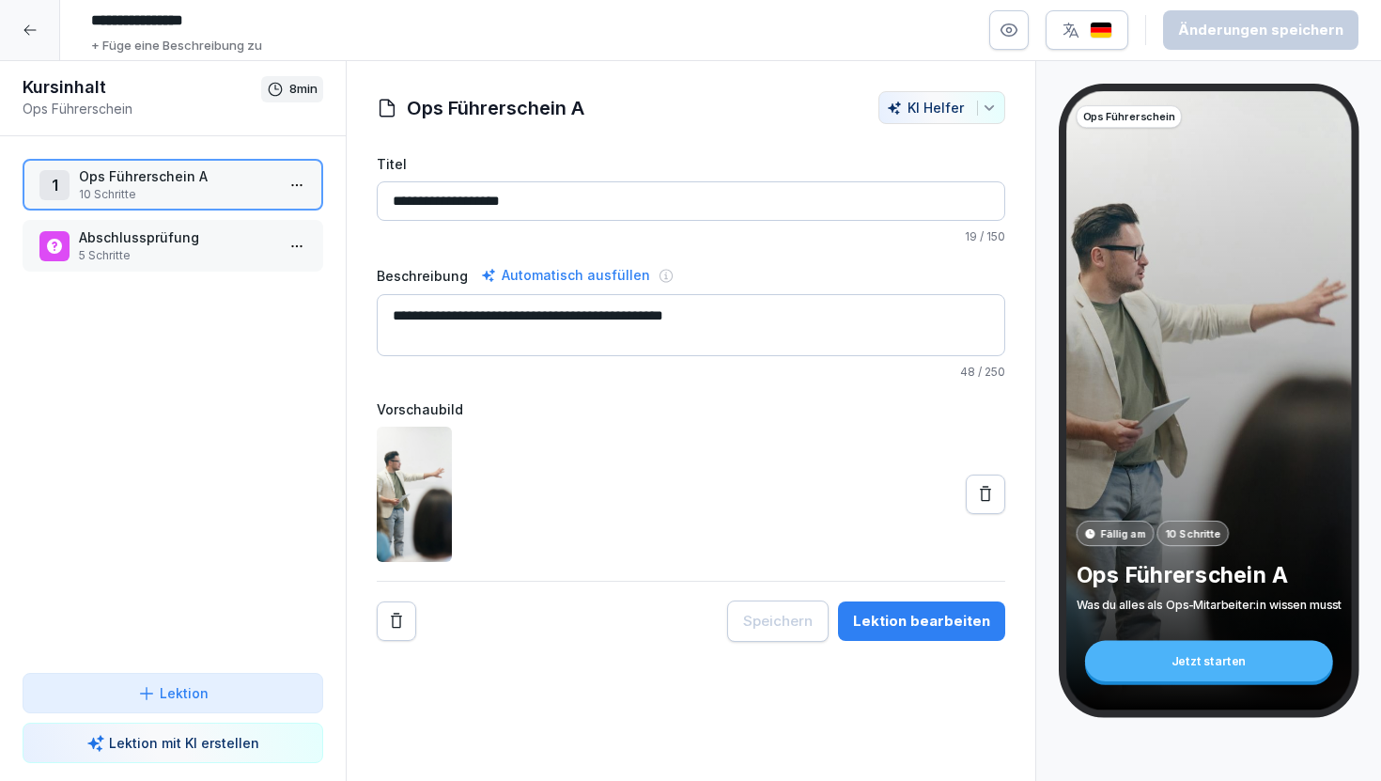
click at [177, 168] on p "Ops Führerschein A" at bounding box center [176, 176] width 195 height 20
click at [905, 619] on div "Lektion bearbeiten" at bounding box center [921, 621] width 137 height 21
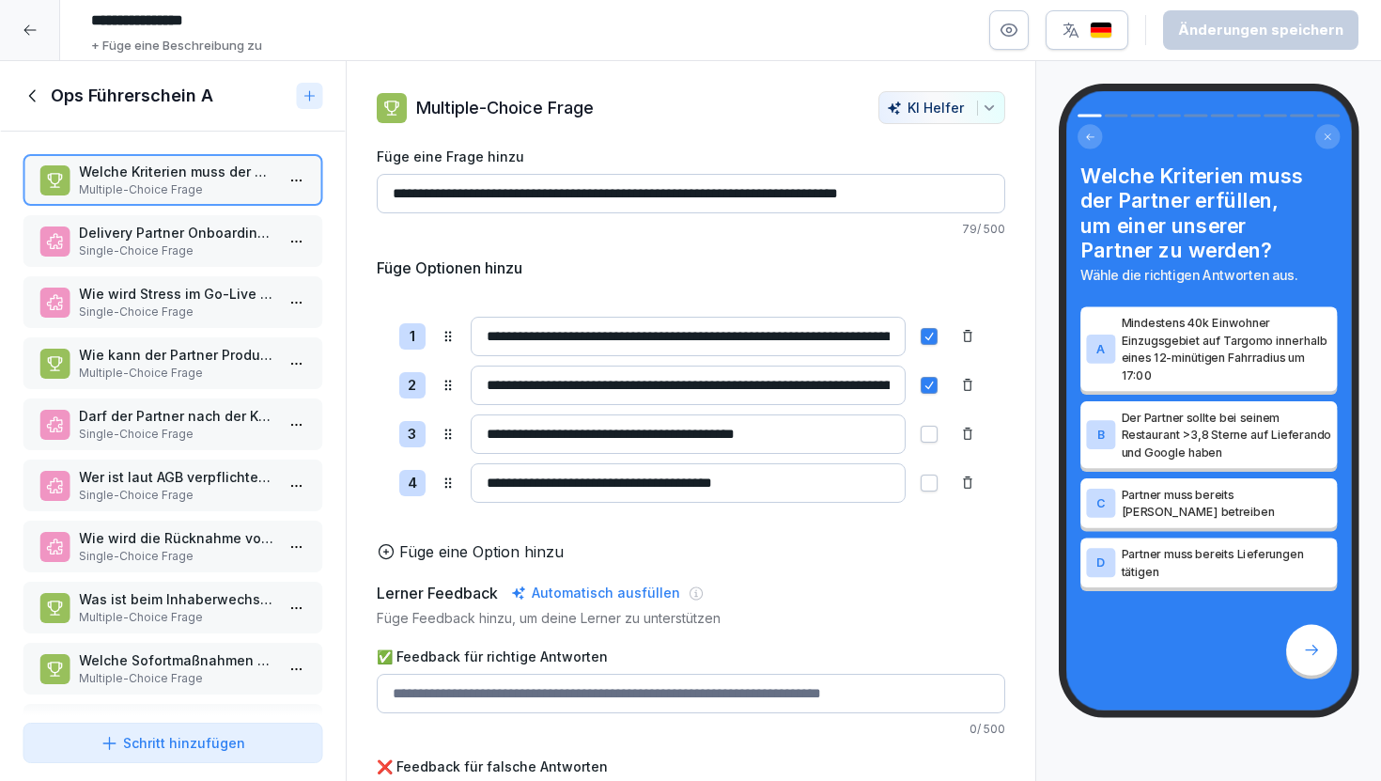
scroll to position [63, 0]
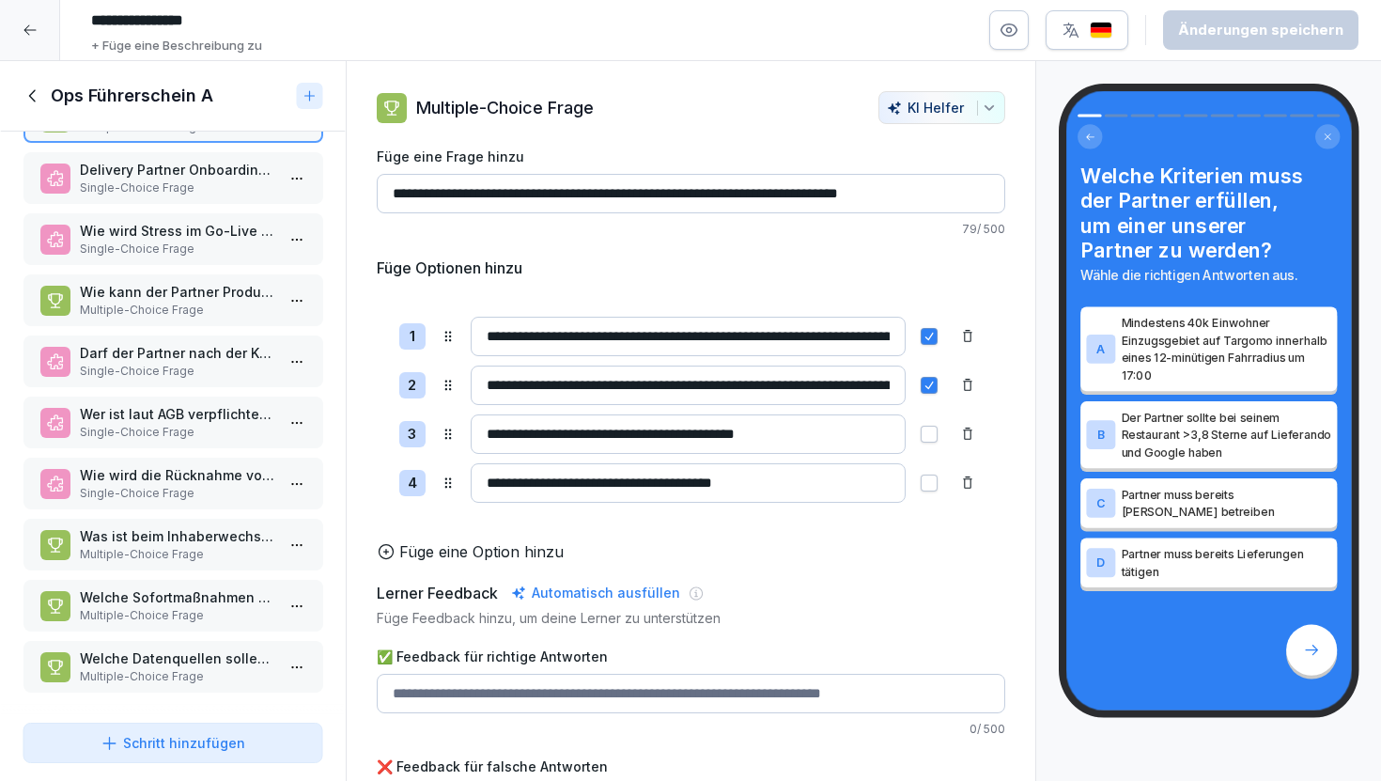
click at [181, 598] on p "Welche Sofortmaßnahmen müssen bei einem gemeldeten Hygieneproblem ergreifen?" at bounding box center [176, 597] width 195 height 20
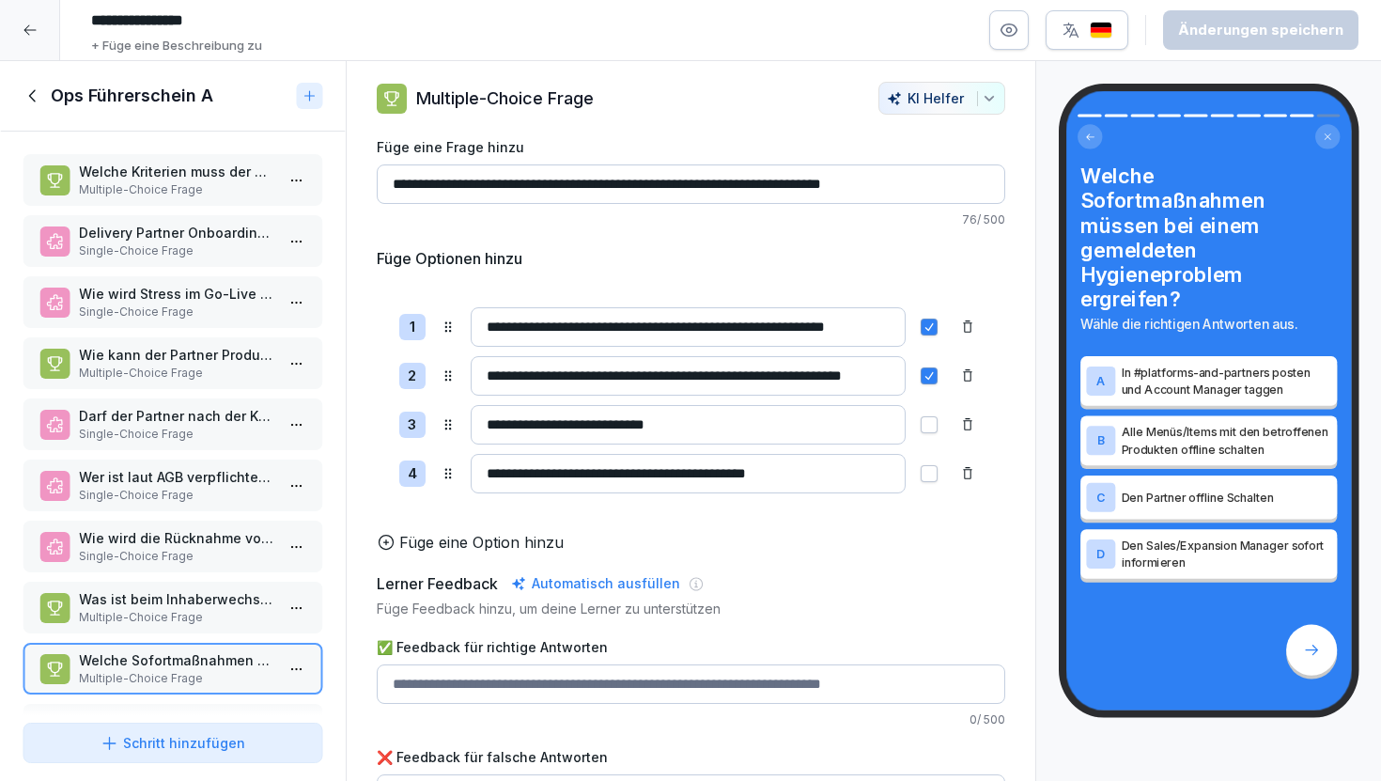
scroll to position [63, 0]
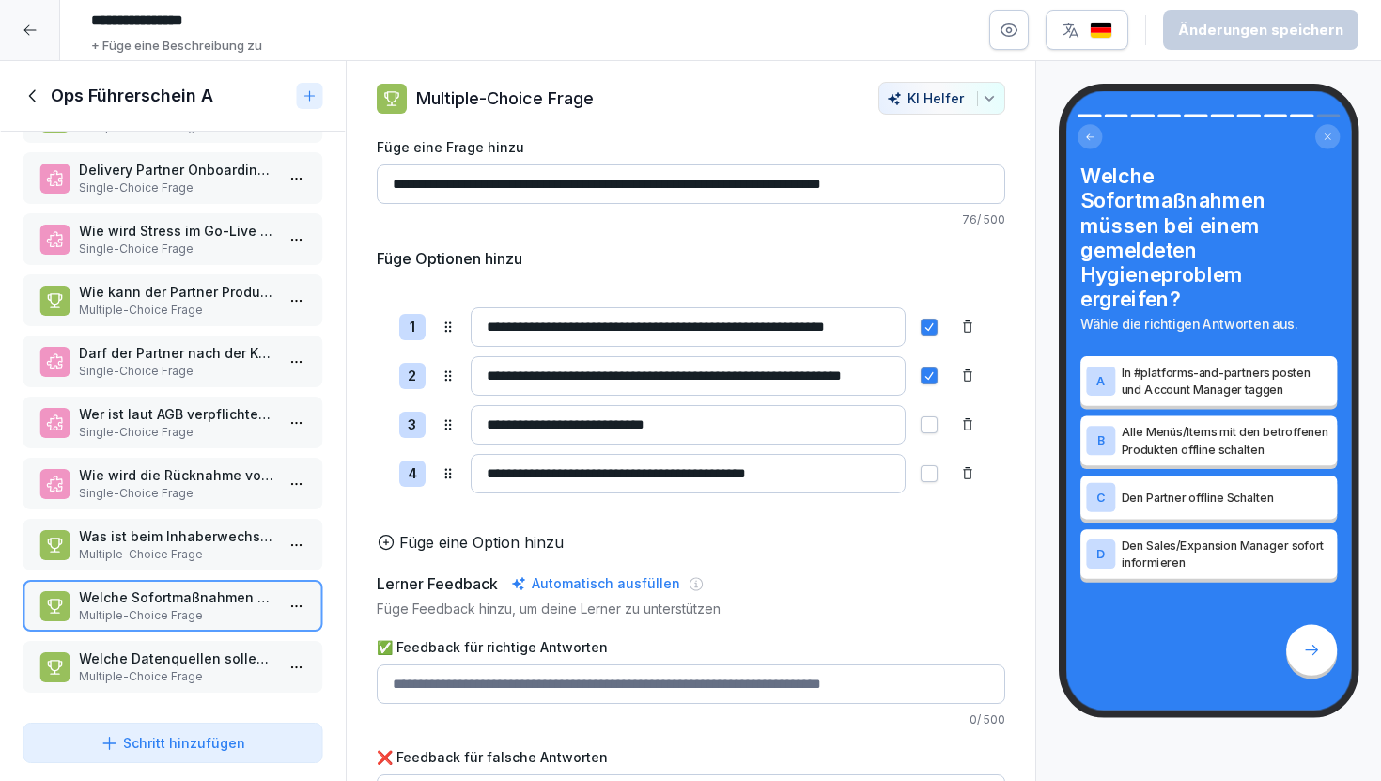
click at [33, 90] on icon at bounding box center [31, 95] width 7 height 12
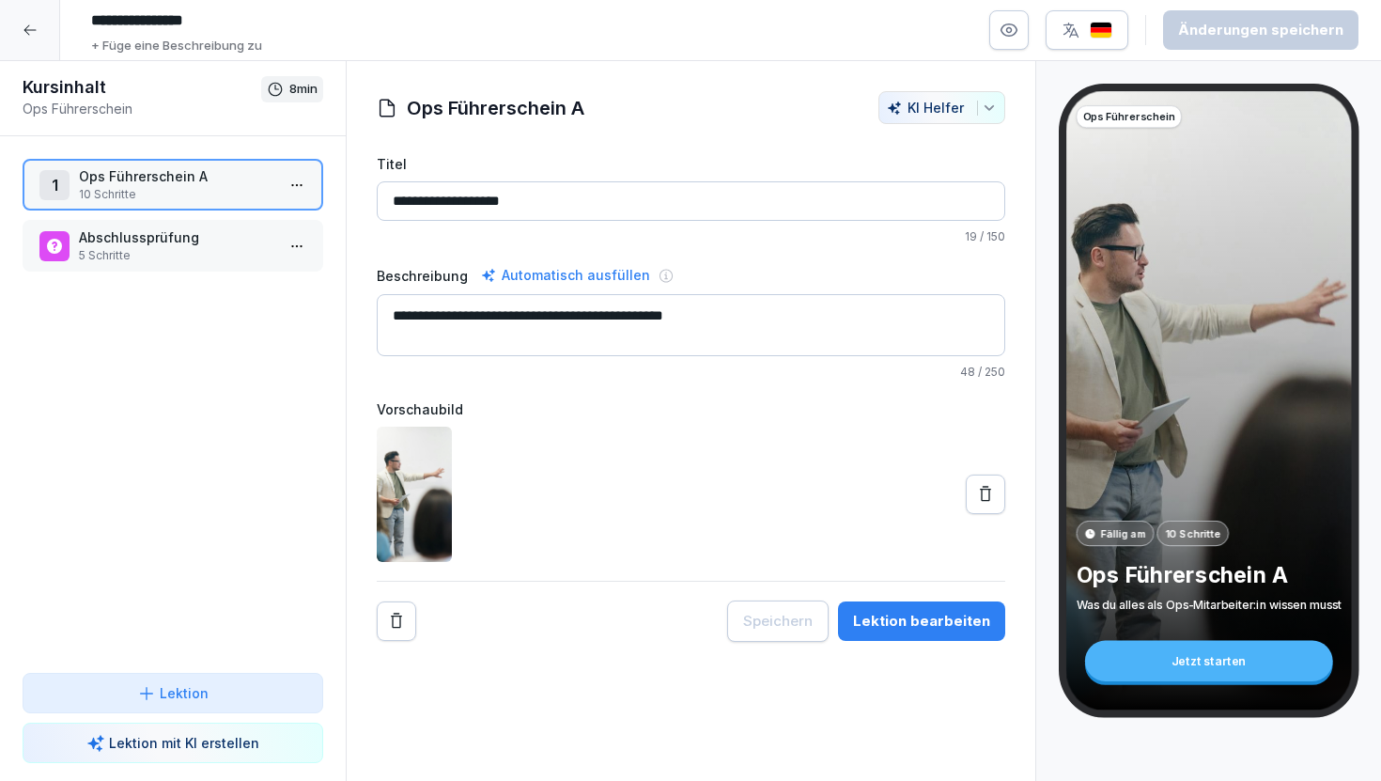
click at [139, 254] on p "5 Schritte" at bounding box center [176, 255] width 195 height 17
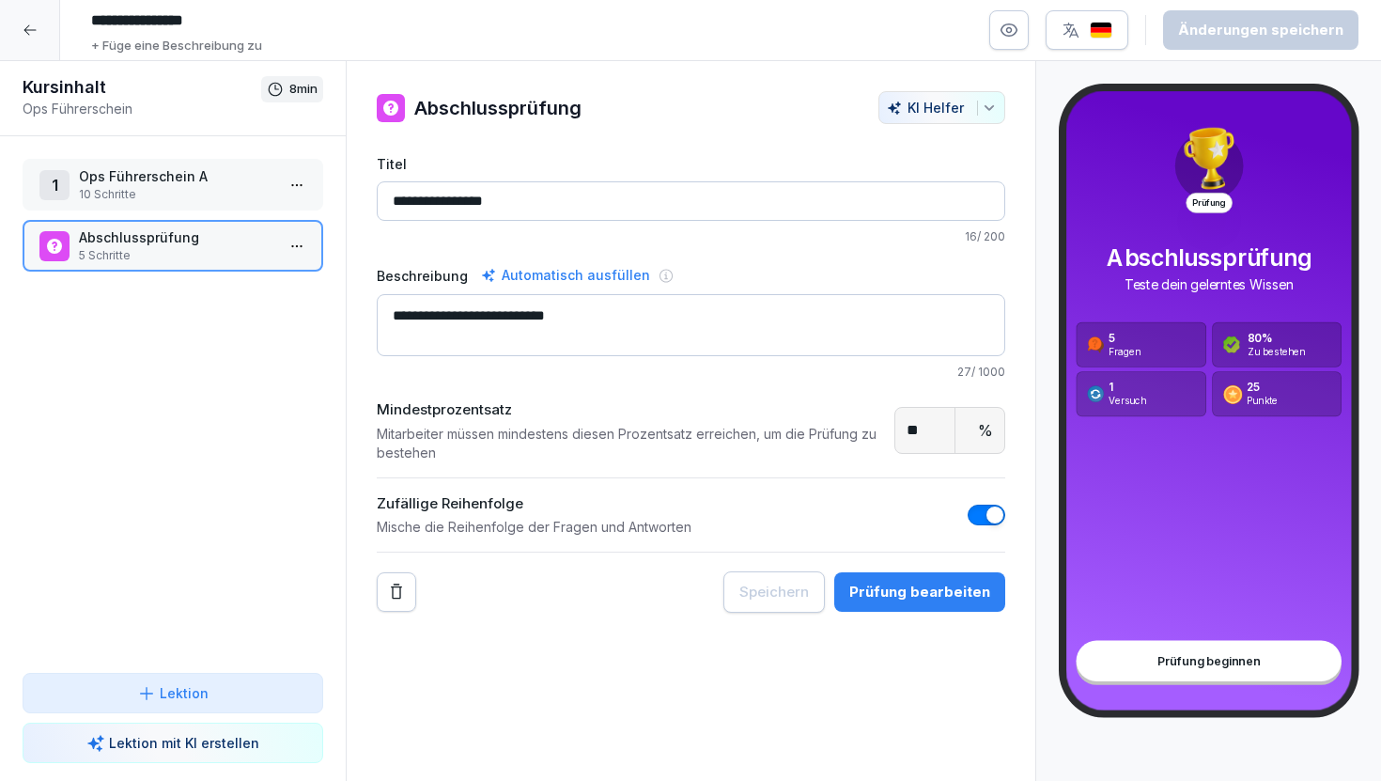
click at [890, 591] on div "Prüfung bearbeiten" at bounding box center [919, 592] width 141 height 21
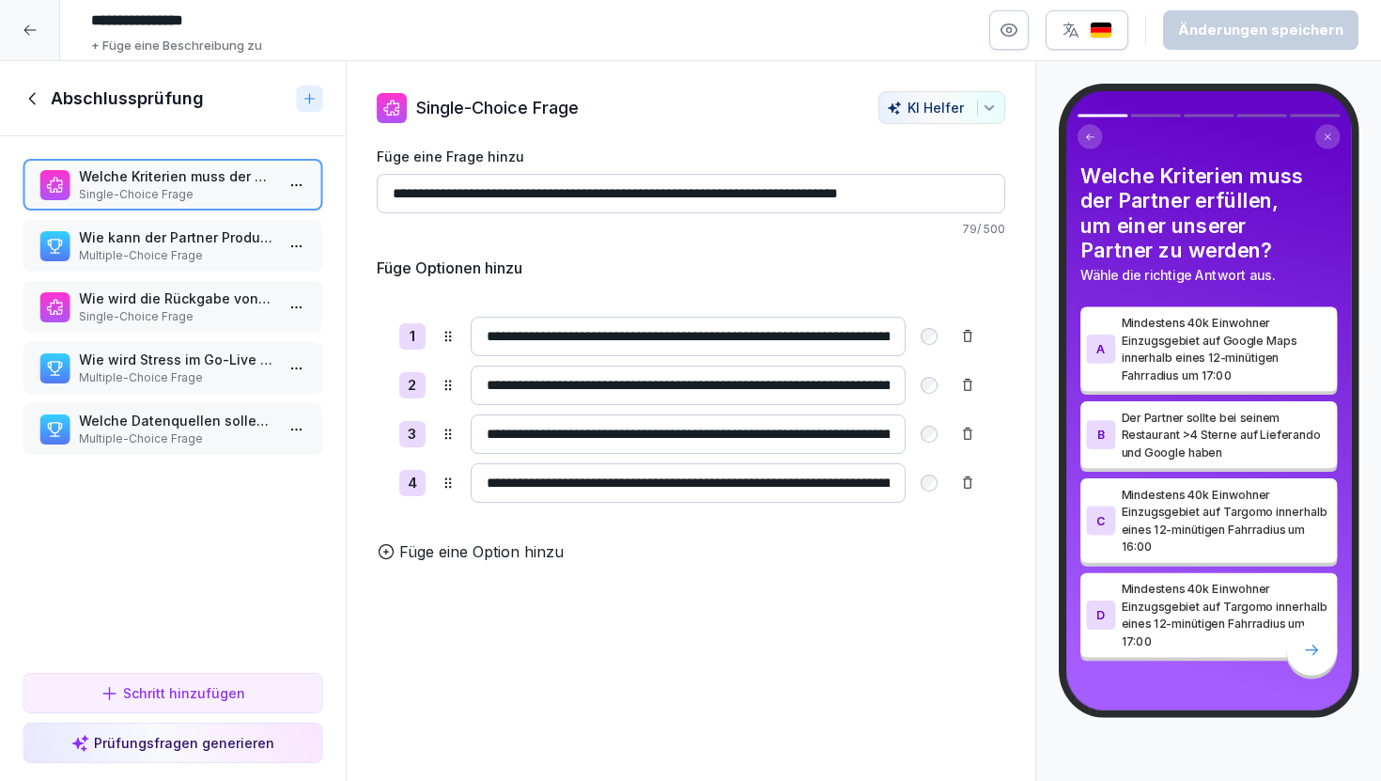
click at [39, 100] on icon at bounding box center [33, 98] width 21 height 21
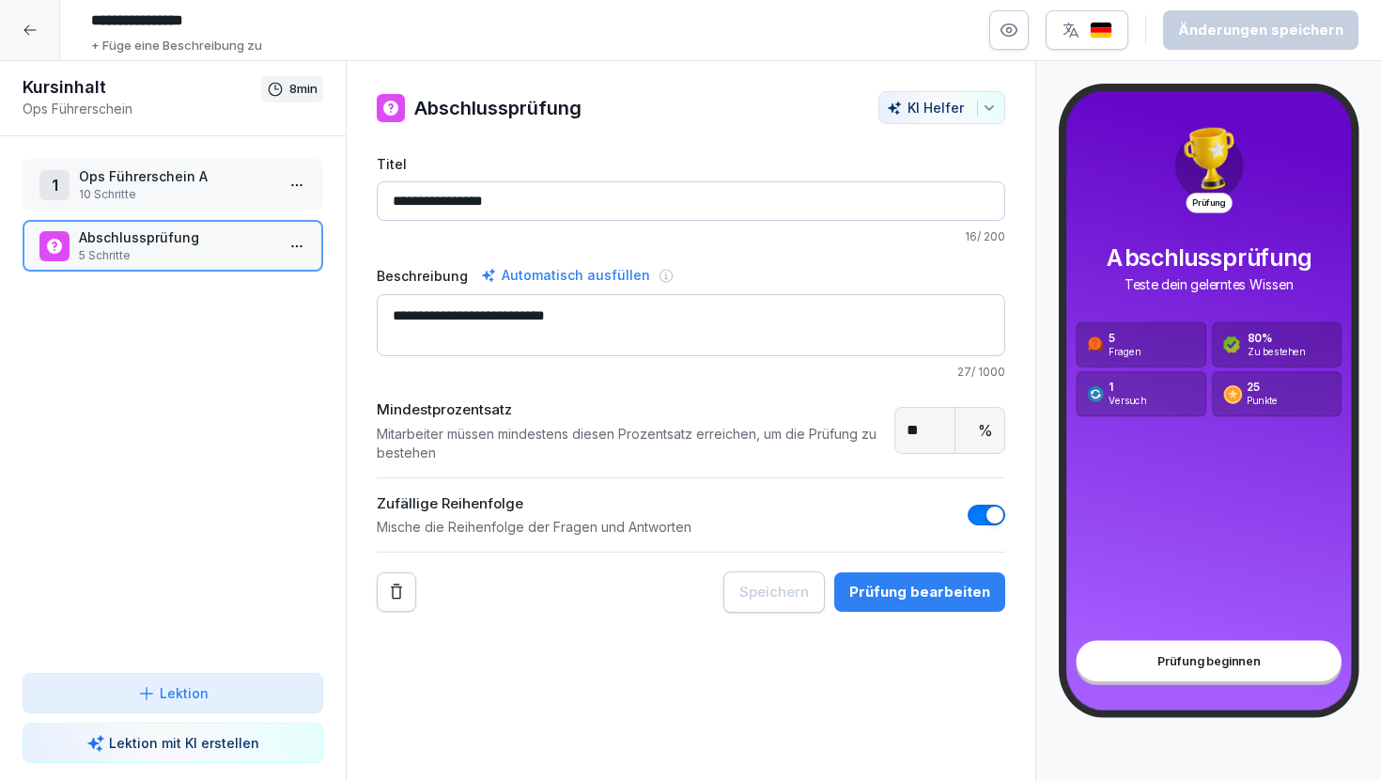
click at [32, 32] on icon at bounding box center [30, 30] width 15 height 15
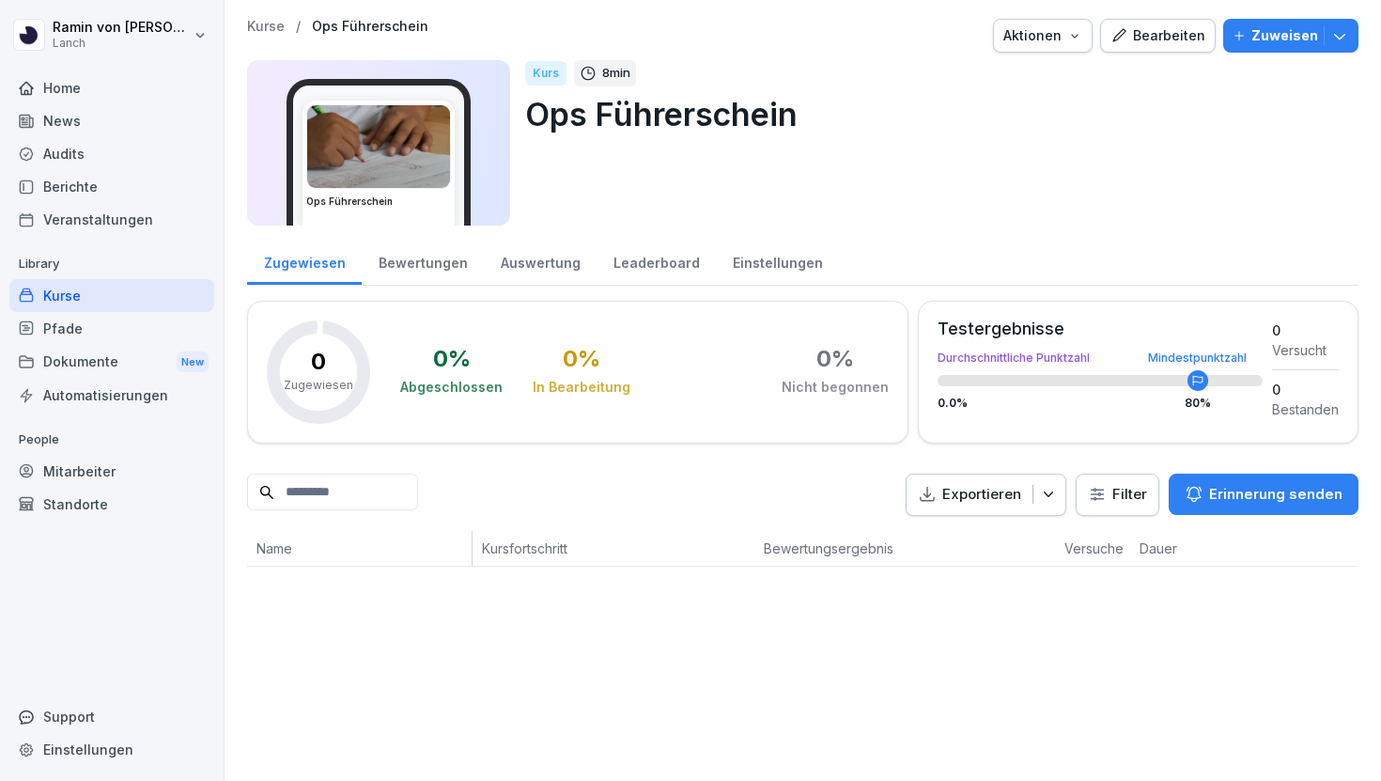
click at [262, 24] on p "Kurse" at bounding box center [266, 27] width 38 height 16
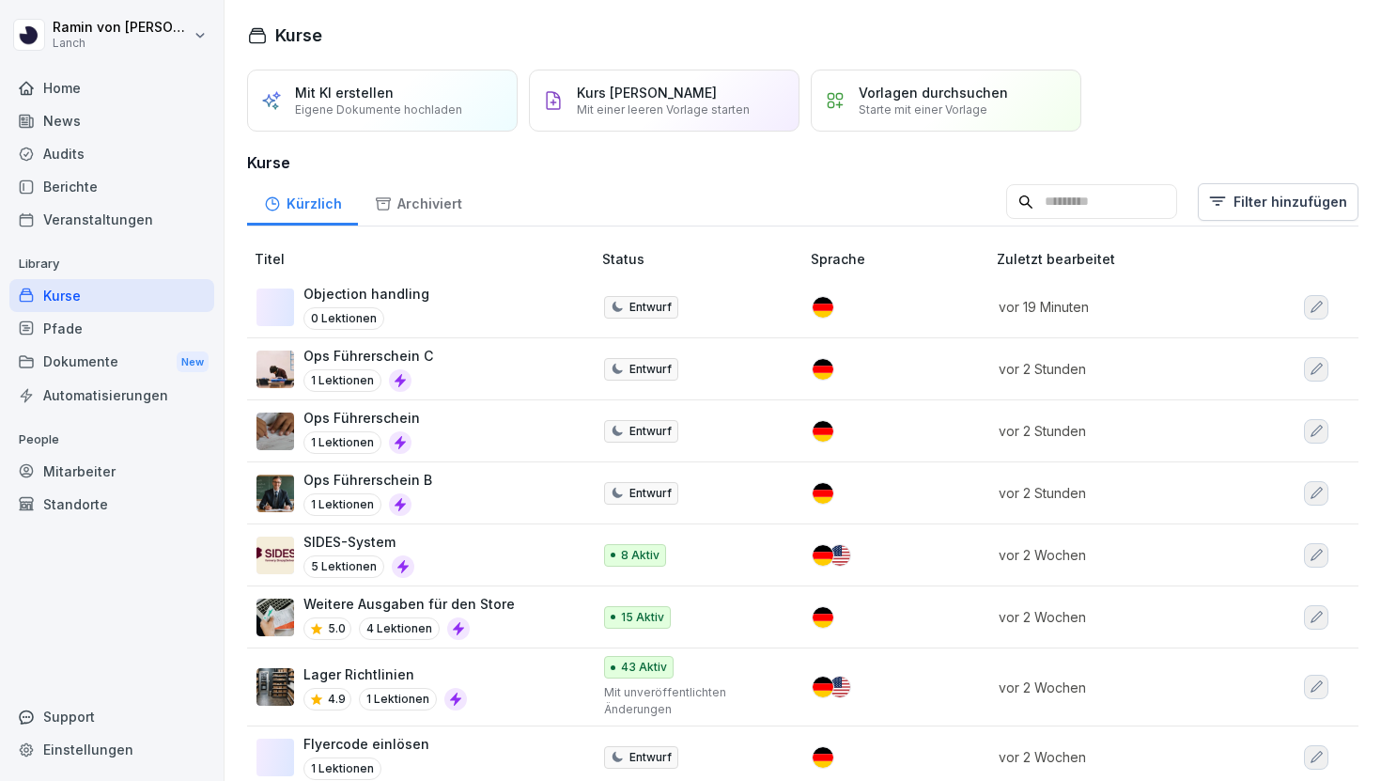
click at [440, 104] on p "Eigene Dokumente hochladen" at bounding box center [378, 109] width 167 height 14
